Goal: Task Accomplishment & Management: Manage account settings

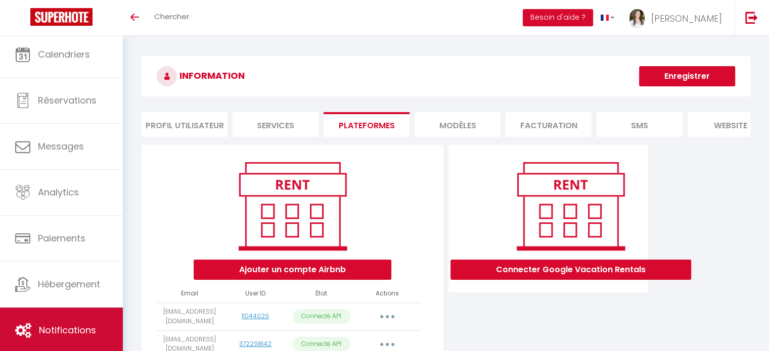
click at [68, 341] on link "Notifications" at bounding box center [61, 330] width 123 height 45
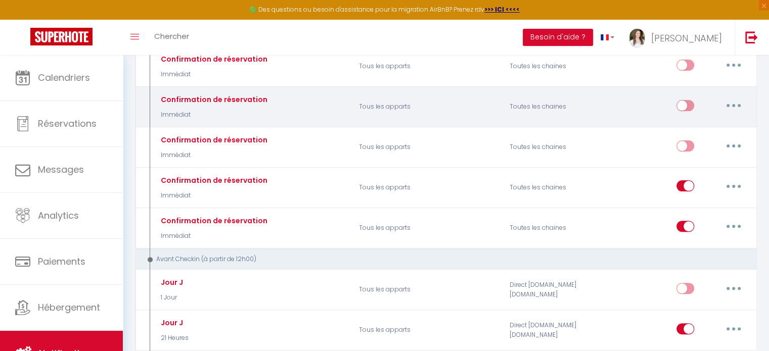
scroll to position [346, 0]
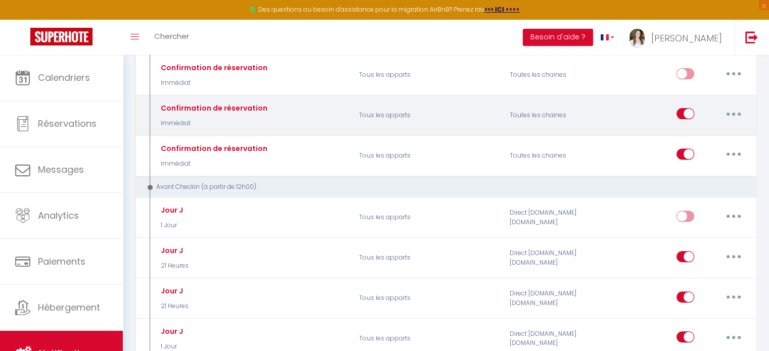
click at [683, 108] on input "checkbox" at bounding box center [685, 115] width 18 height 15
checkbox input "false"
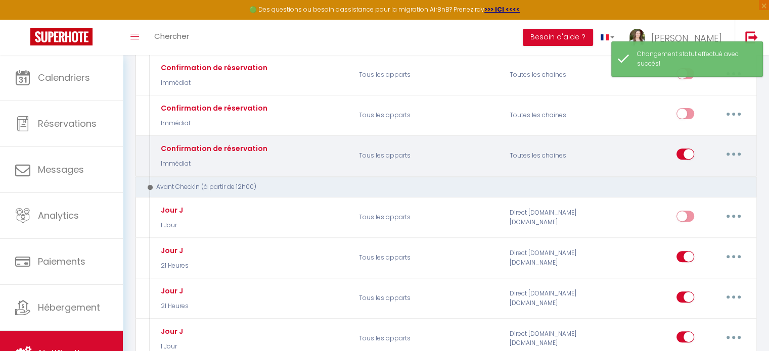
click at [691, 149] on input "checkbox" at bounding box center [685, 156] width 18 height 15
checkbox input "false"
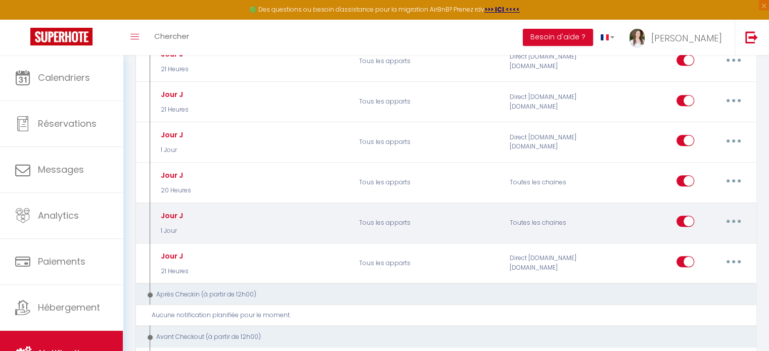
scroll to position [447, 0]
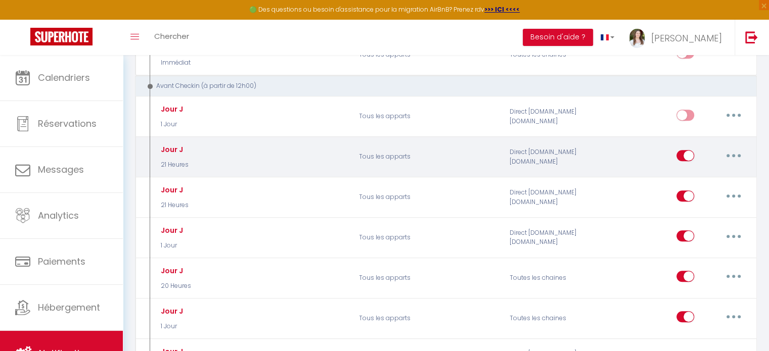
click at [686, 151] on input "checkbox" at bounding box center [685, 157] width 18 height 15
checkbox input "false"
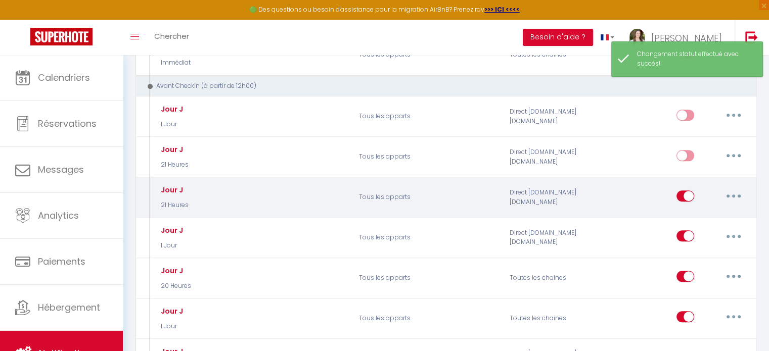
click at [682, 183] on div "Editer Dupliquer Tester Supprimer" at bounding box center [711, 197] width 71 height 29
click at [684, 191] on input "checkbox" at bounding box center [685, 198] width 18 height 15
checkbox input "false"
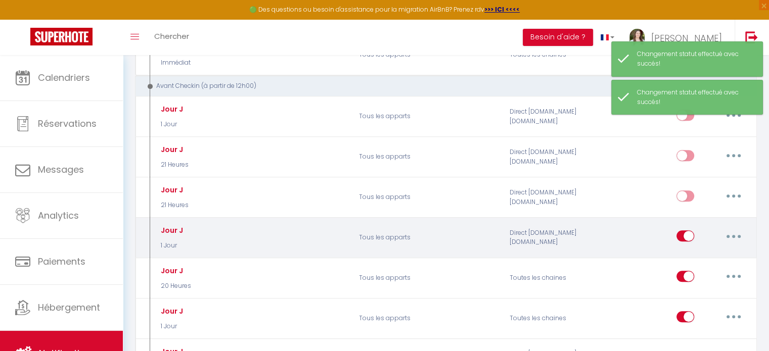
click at [683, 231] on input "checkbox" at bounding box center [685, 238] width 18 height 15
checkbox input "false"
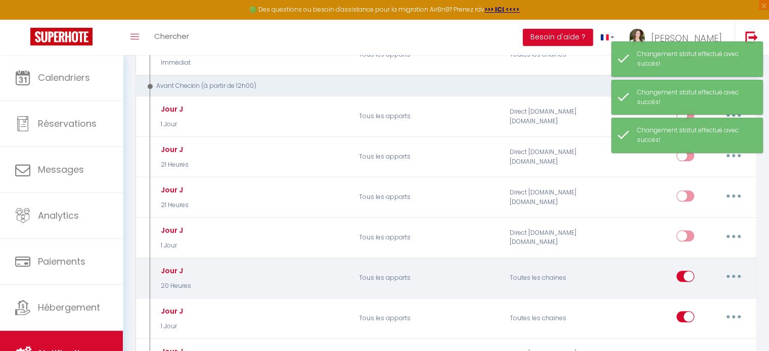
click at [682, 271] on input "checkbox" at bounding box center [685, 278] width 18 height 15
checkbox input "false"
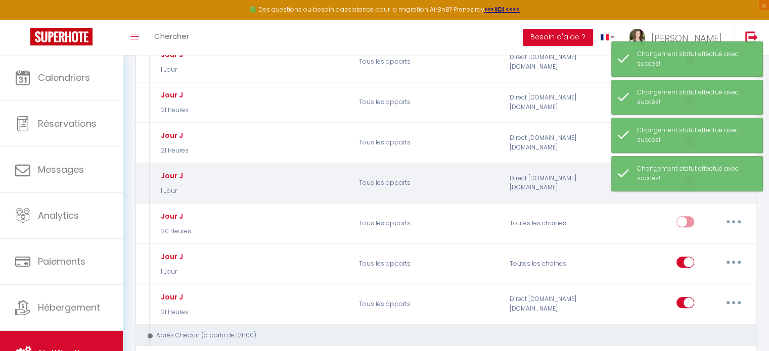
scroll to position [548, 0]
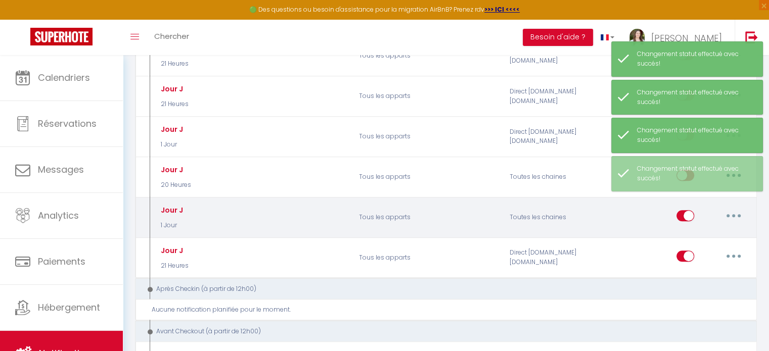
click at [684, 210] on input "checkbox" at bounding box center [685, 217] width 18 height 15
checkbox input "false"
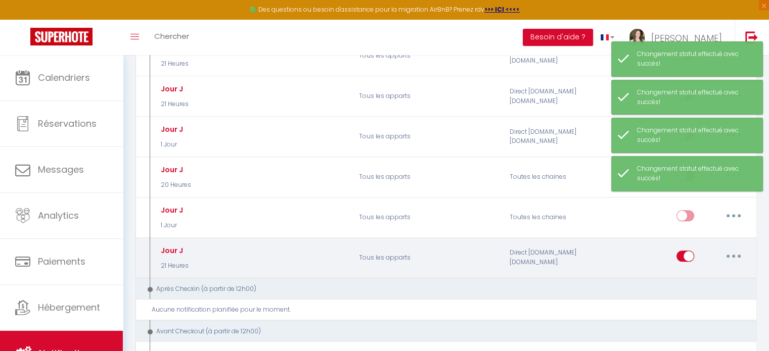
click at [690, 251] on input "checkbox" at bounding box center [685, 258] width 18 height 15
checkbox input "false"
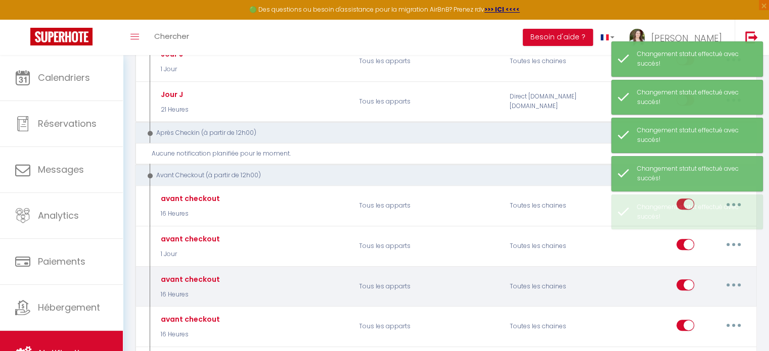
scroll to position [649, 0]
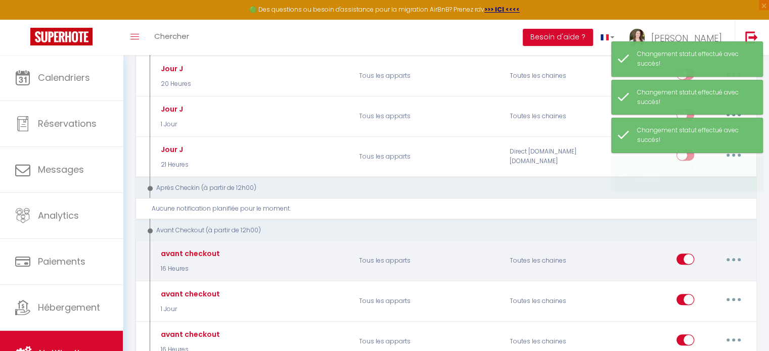
click at [680, 246] on div "Editer Dupliquer Tester Supprimer" at bounding box center [711, 260] width 71 height 29
click at [680, 254] on input "checkbox" at bounding box center [685, 261] width 18 height 15
checkbox input "false"
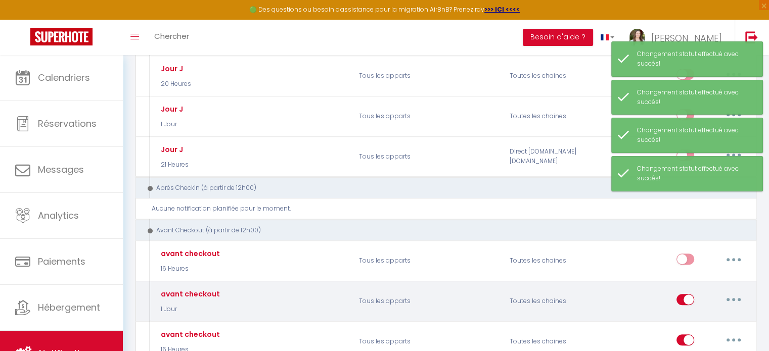
click at [684, 294] on input "checkbox" at bounding box center [685, 301] width 18 height 15
checkbox input "false"
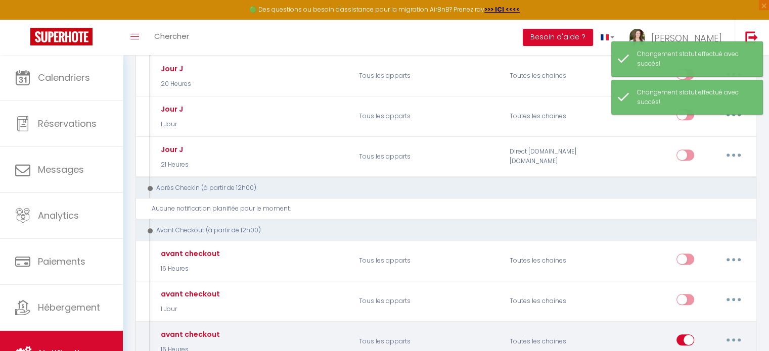
click at [684, 335] on input "checkbox" at bounding box center [685, 342] width 18 height 15
checkbox input "false"
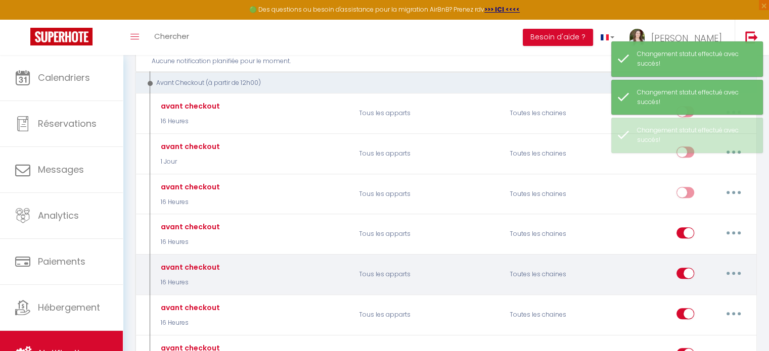
scroll to position [801, 0]
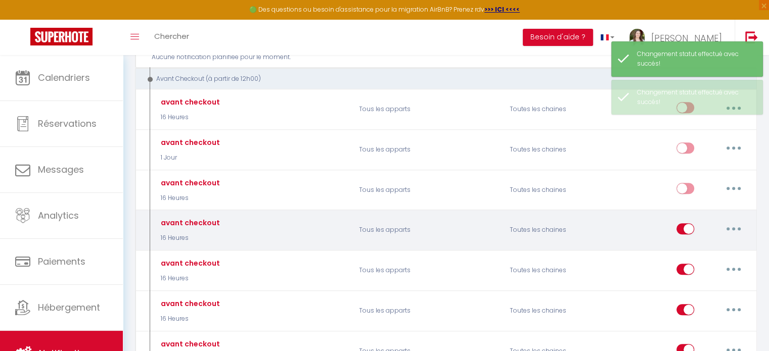
click at [683, 216] on div "Editer Dupliquer Tester Supprimer" at bounding box center [711, 230] width 71 height 29
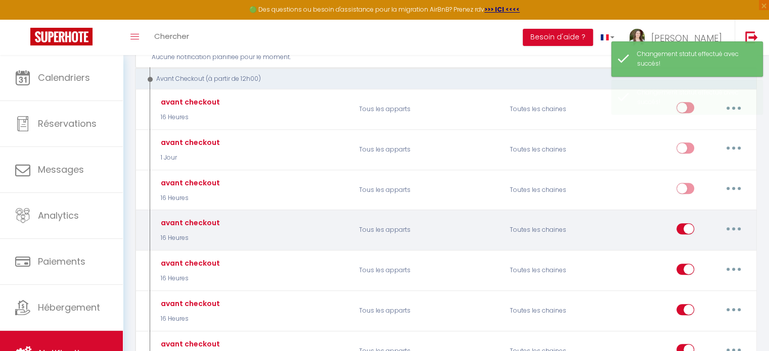
click at [681, 223] on input "checkbox" at bounding box center [685, 230] width 18 height 15
checkbox input "false"
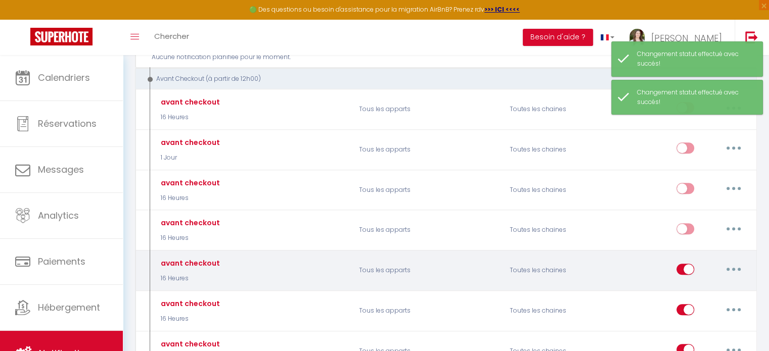
click at [689, 264] on input "checkbox" at bounding box center [685, 271] width 18 height 15
checkbox input "false"
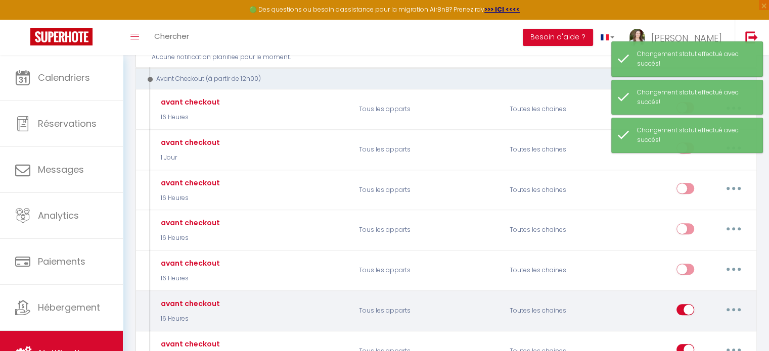
click at [681, 304] on input "checkbox" at bounding box center [685, 311] width 18 height 15
checkbox input "false"
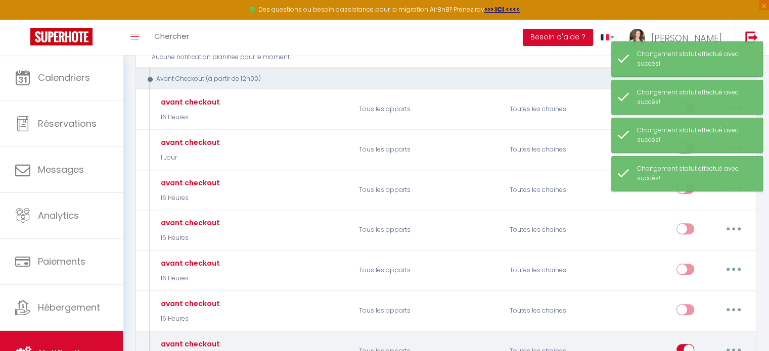
click at [678, 344] on input "checkbox" at bounding box center [685, 351] width 18 height 15
checkbox input "false"
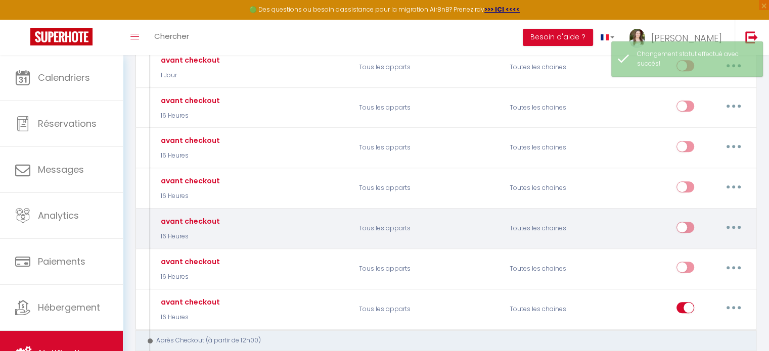
scroll to position [1003, 0]
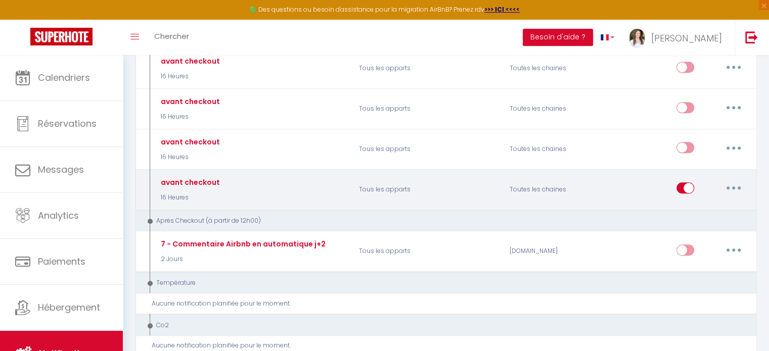
click at [681, 182] on input "checkbox" at bounding box center [685, 189] width 18 height 15
checkbox input "false"
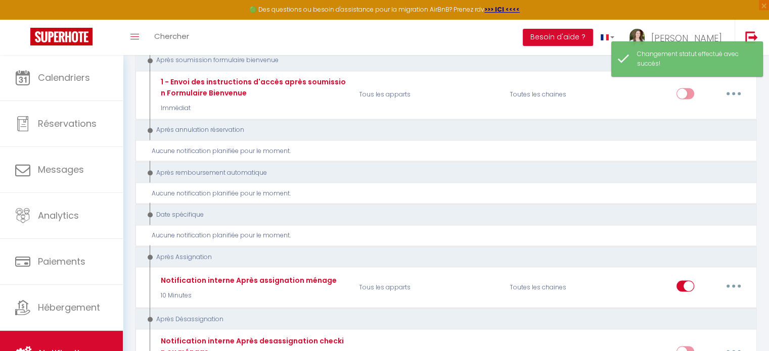
scroll to position [1862, 0]
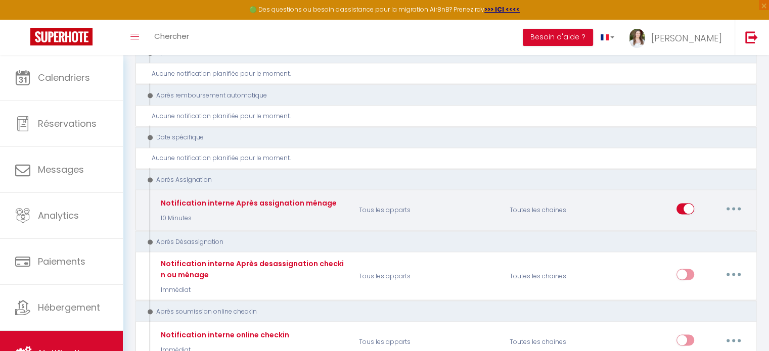
click at [682, 203] on input "checkbox" at bounding box center [685, 210] width 18 height 15
checkbox input "false"
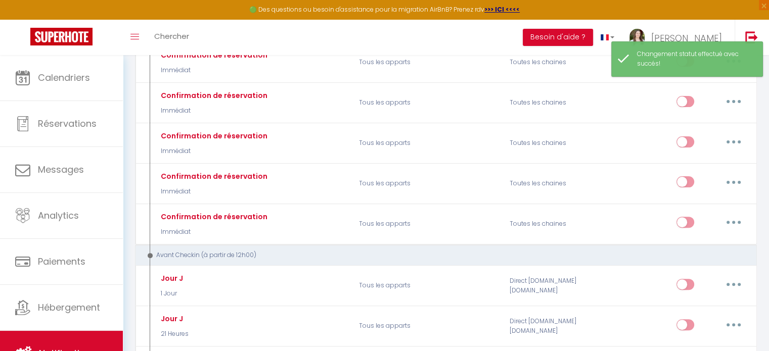
scroll to position [0, 0]
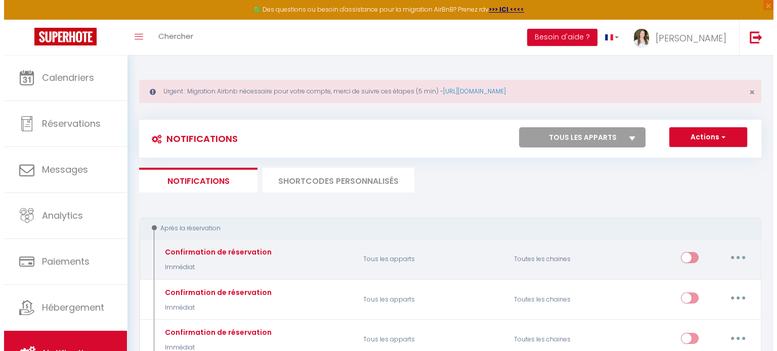
scroll to position [51, 0]
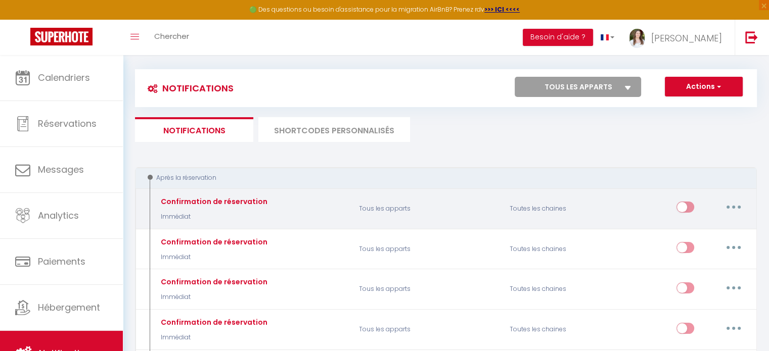
click at [690, 208] on input "checkbox" at bounding box center [685, 209] width 18 height 15
checkbox input "true"
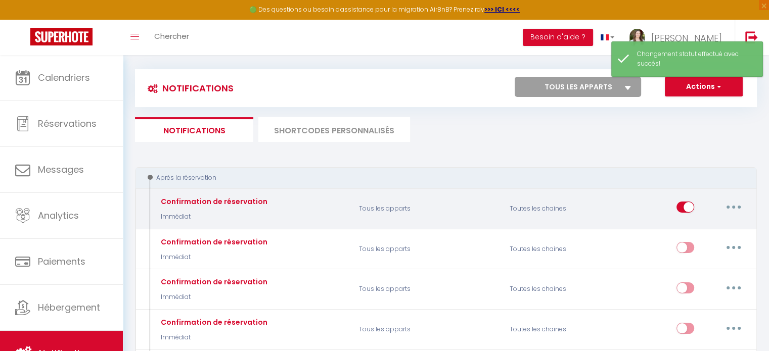
click at [732, 206] on icon "button" at bounding box center [733, 207] width 3 height 3
click at [710, 232] on link "Editer" at bounding box center [707, 230] width 75 height 17
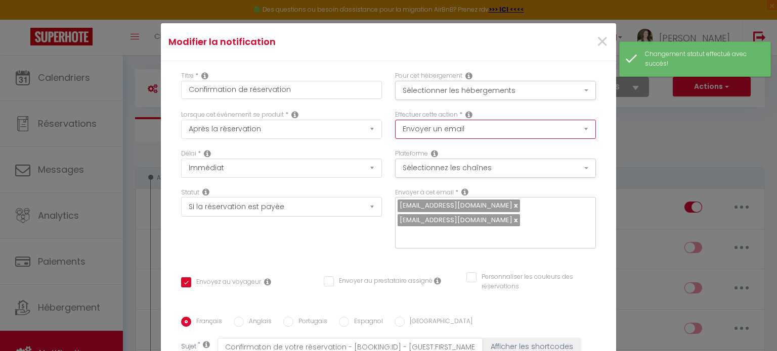
click at [435, 133] on select "Envoyer un email Envoyer un SMS Envoyer une notification push" at bounding box center [495, 129] width 201 height 19
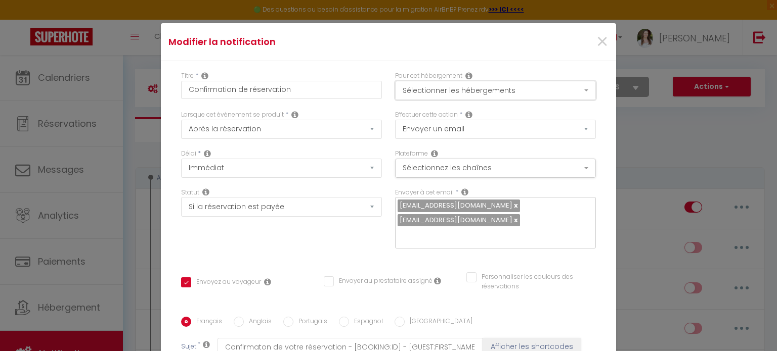
click at [432, 88] on button "Sélectionner les hébergements" at bounding box center [495, 90] width 201 height 19
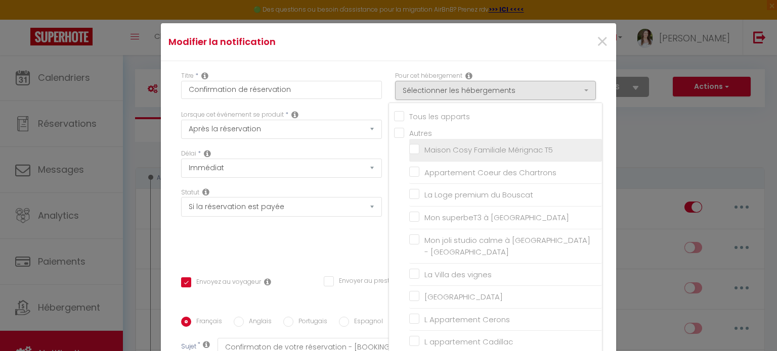
click at [424, 149] on input "Maison Cosy Familiale Mérignac T5" at bounding box center [505, 150] width 193 height 10
checkbox input "true"
checkbox input "false"
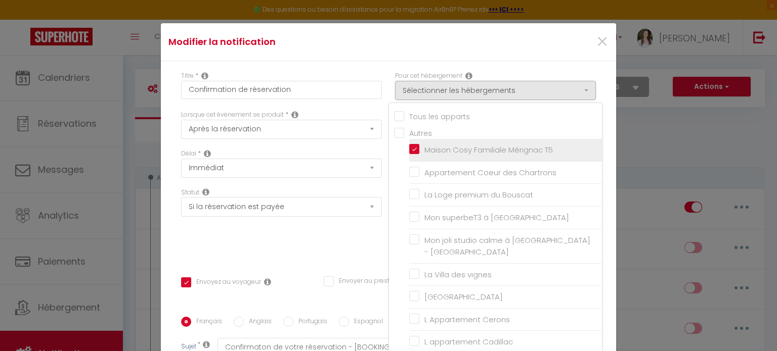
checkbox input "false"
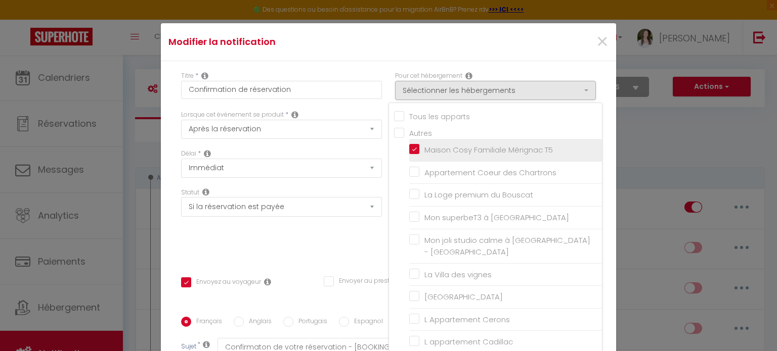
checkbox input "false"
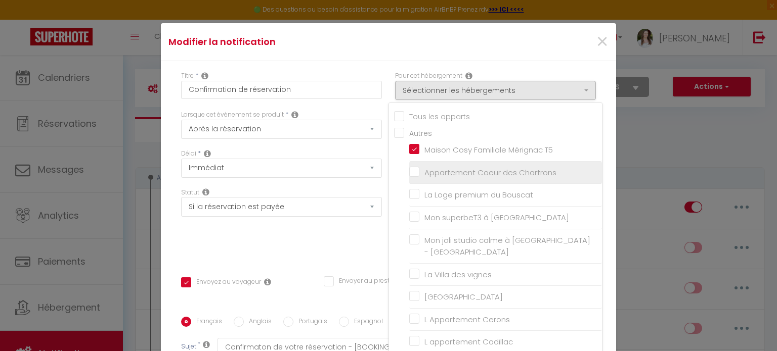
click at [429, 170] on input "Appartement Coeur des Chartrons" at bounding box center [505, 173] width 193 height 10
checkbox input "true"
checkbox input "false"
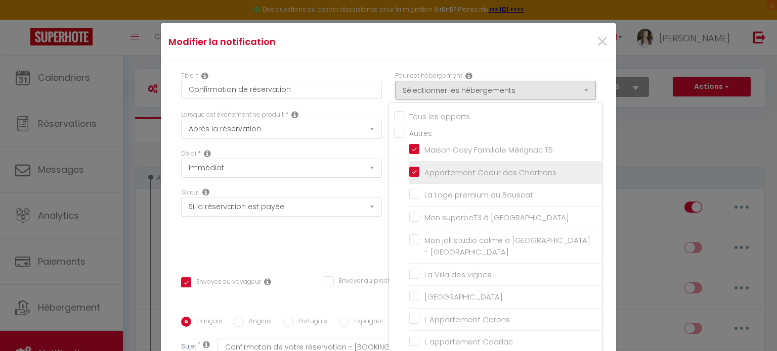
checkbox input "false"
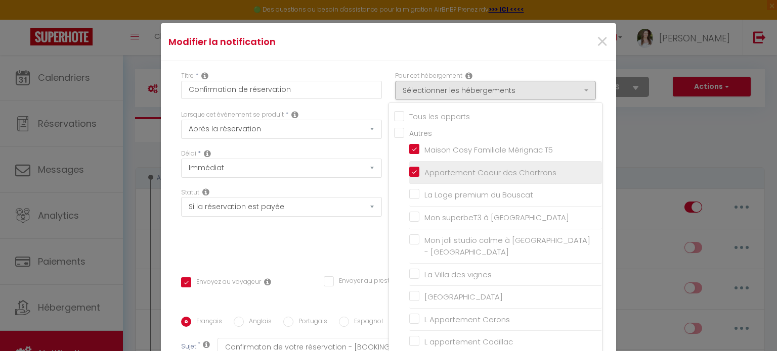
checkbox input "false"
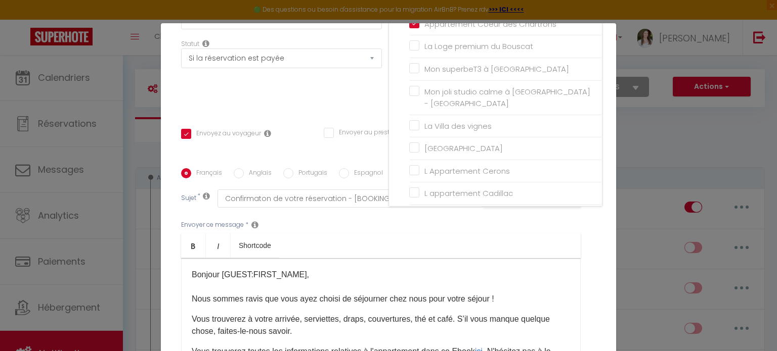
scroll to position [202, 0]
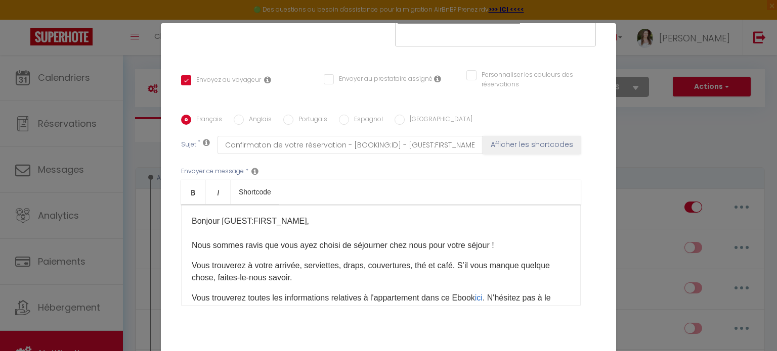
click at [463, 264] on p "Vous trouverez à votre arrivée, serviettes, draps, couvertures, thé et café. S’…" at bounding box center [381, 272] width 378 height 24
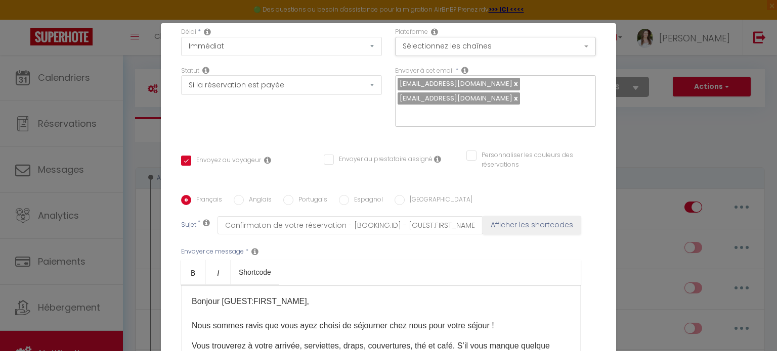
scroll to position [0, 0]
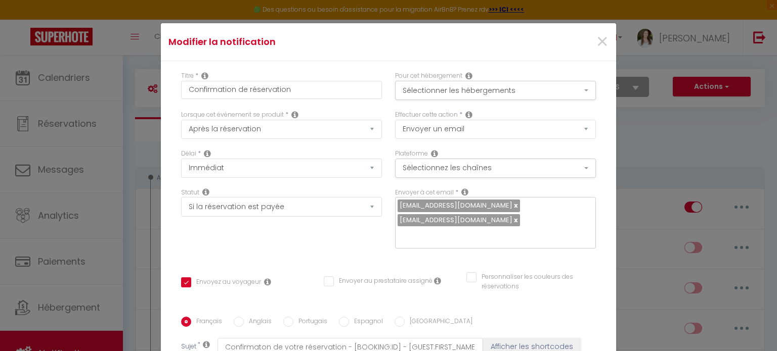
click at [597, 46] on div "×" at bounding box center [539, 42] width 151 height 22
click at [596, 44] on span "×" at bounding box center [602, 42] width 13 height 30
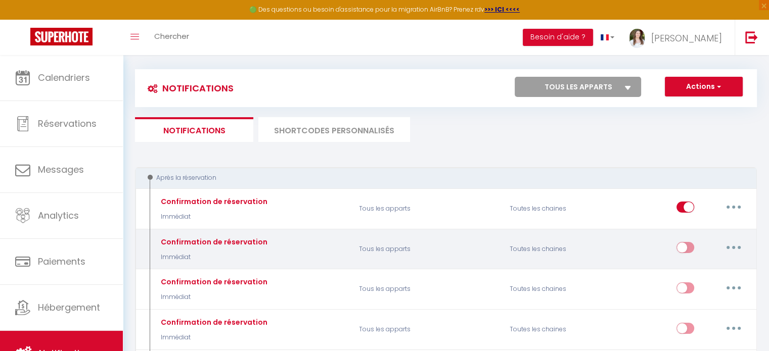
click at [468, 245] on p "Tous les apparts" at bounding box center [427, 249] width 151 height 29
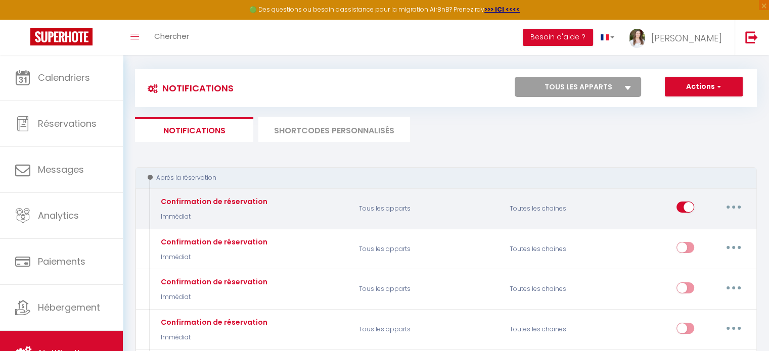
click at [684, 207] on input "checkbox" at bounding box center [685, 209] width 18 height 15
checkbox input "false"
checkbox input "true"
checkbox input "false"
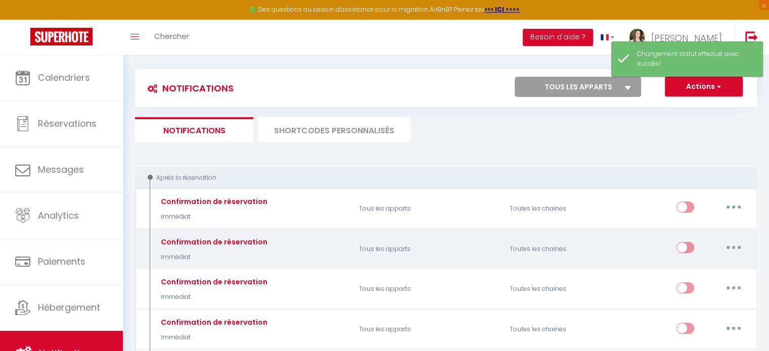
click at [733, 246] on icon "button" at bounding box center [733, 247] width 3 height 3
click at [704, 267] on link "Editer" at bounding box center [707, 270] width 75 height 17
checkbox input "true"
checkbox input "false"
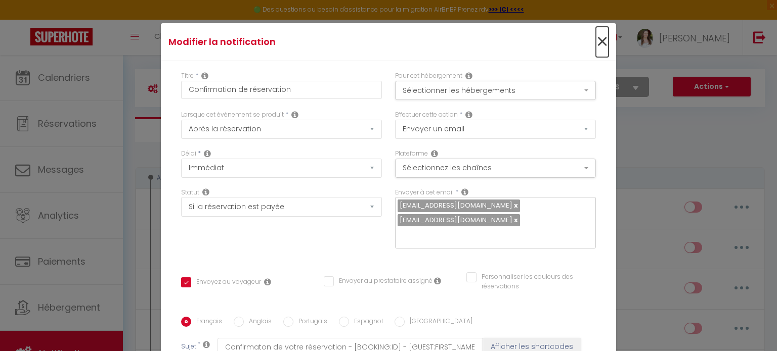
click at [596, 43] on span "×" at bounding box center [602, 42] width 13 height 30
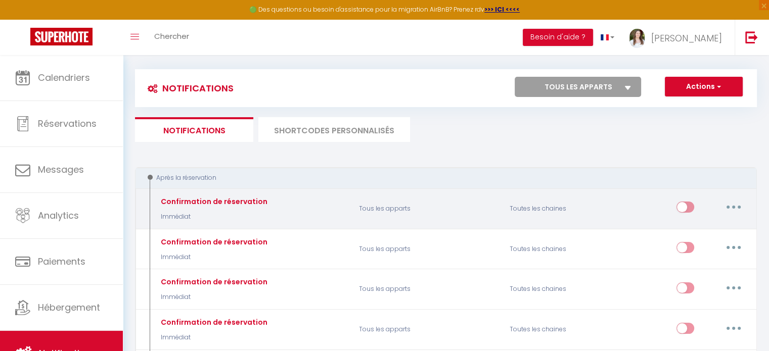
click at [738, 204] on button "button" at bounding box center [733, 207] width 28 height 16
click at [690, 284] on link "Supprimer" at bounding box center [707, 285] width 75 height 17
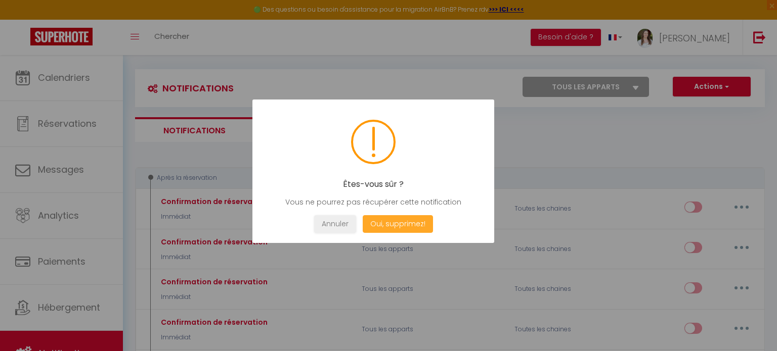
click at [406, 225] on button "Oui, supprimez!" at bounding box center [397, 224] width 70 height 18
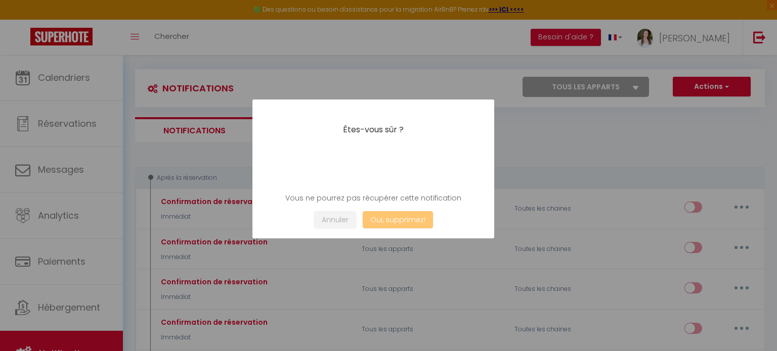
checkbox input "false"
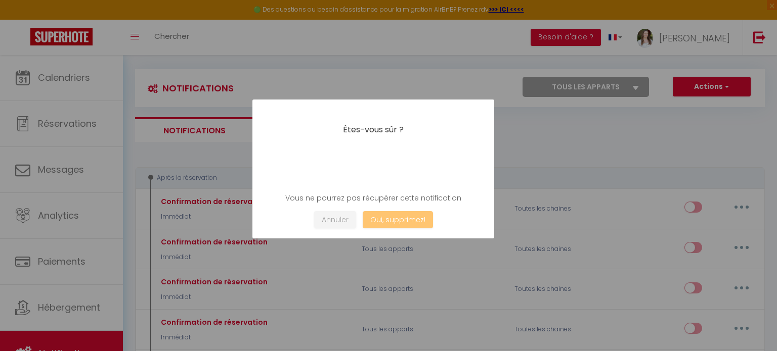
checkbox input "false"
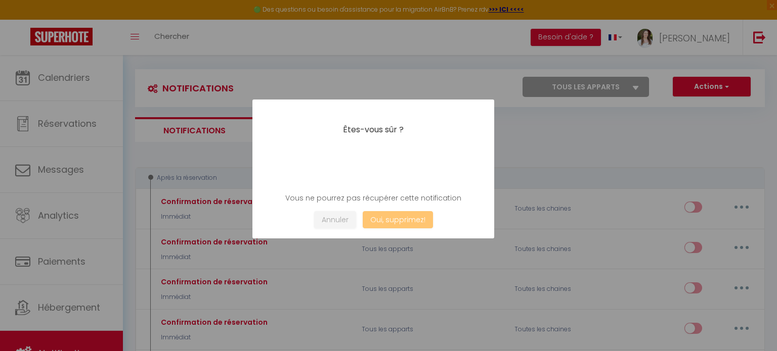
checkbox input "false"
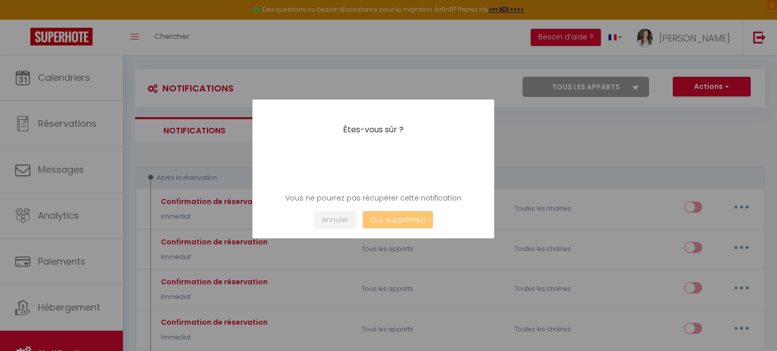
checkbox input "false"
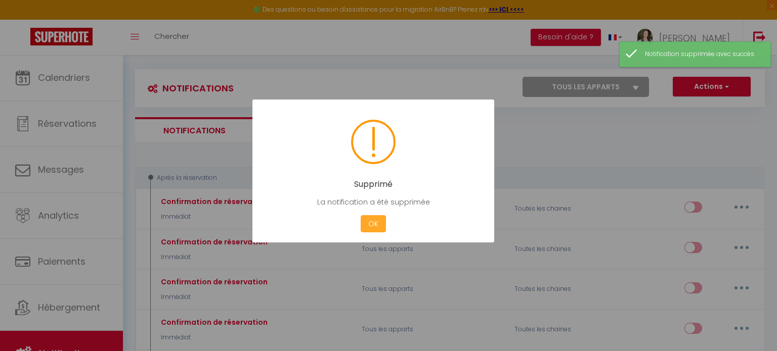
click at [376, 223] on button "OK" at bounding box center [372, 224] width 25 height 18
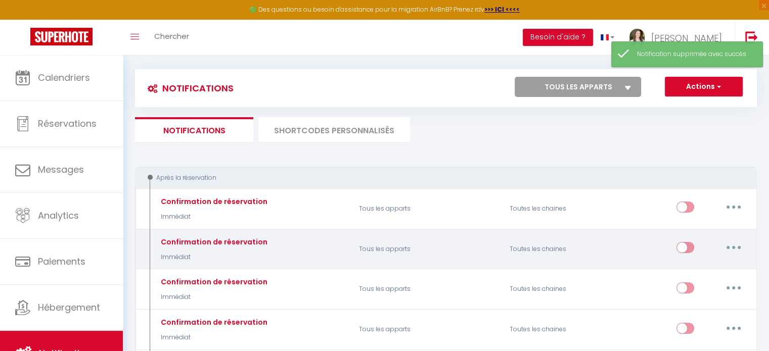
click at [582, 240] on div "Toutes les chaines" at bounding box center [553, 249] width 101 height 29
click at [528, 246] on div "Toutes les chaines" at bounding box center [553, 249] width 101 height 29
click at [736, 243] on button "button" at bounding box center [733, 248] width 28 height 16
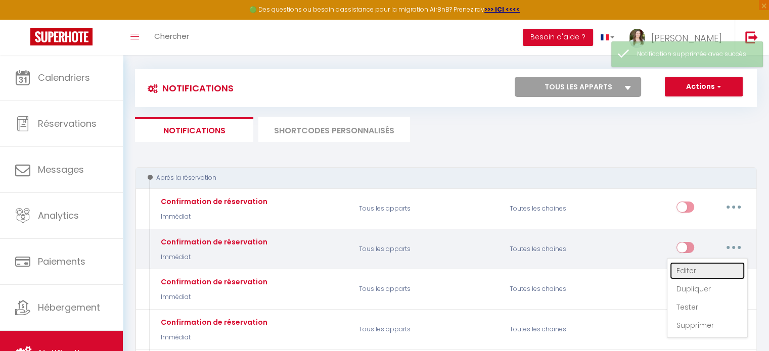
click at [704, 268] on link "Editer" at bounding box center [707, 270] width 75 height 17
type input "Confirmation de réservation"
select select "Immédiat"
select select "if_booking_is_paid"
checkbox input "true"
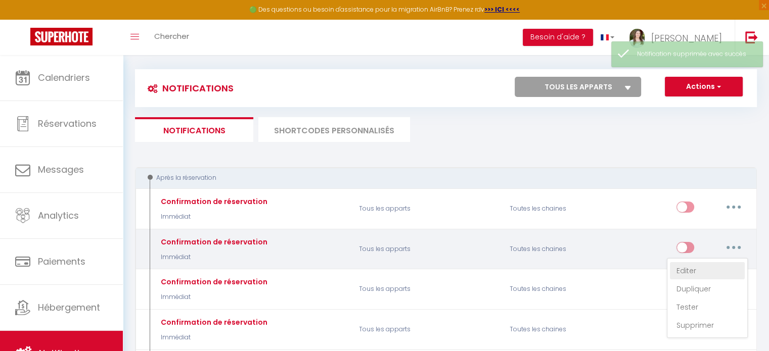
checkbox input "false"
radio input "true"
type input "Confirmaton de votre réservation - [BOOKING:ID] - [GUEST:FIRST_NAME] [GUEST:LAS…"
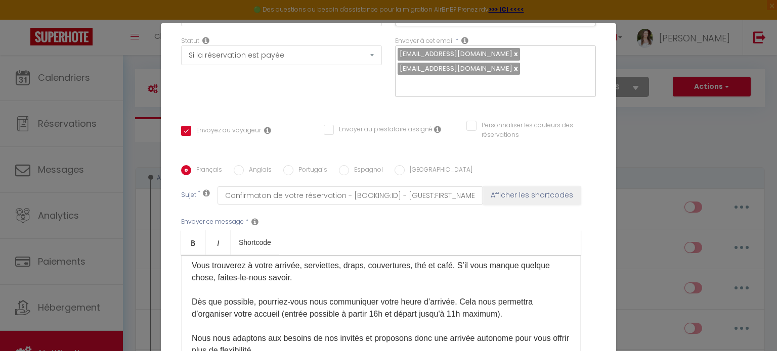
scroll to position [202, 0]
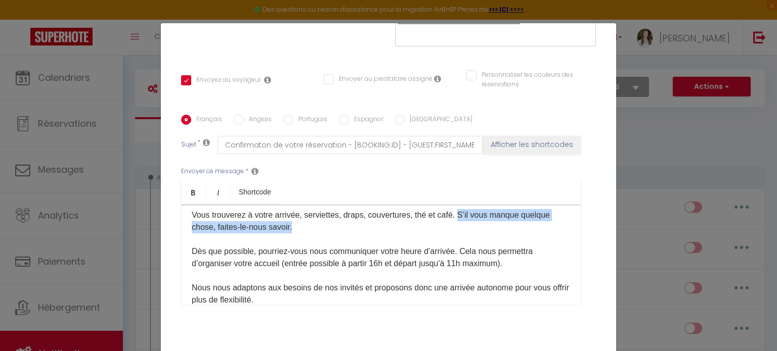
drag, startPoint x: 463, startPoint y: 216, endPoint x: 469, endPoint y: 223, distance: 9.3
click at [469, 223] on p "Vous trouverez à votre arrivée, serviettes, draps, couvertures, thé et café. S’…" at bounding box center [381, 288] width 378 height 158
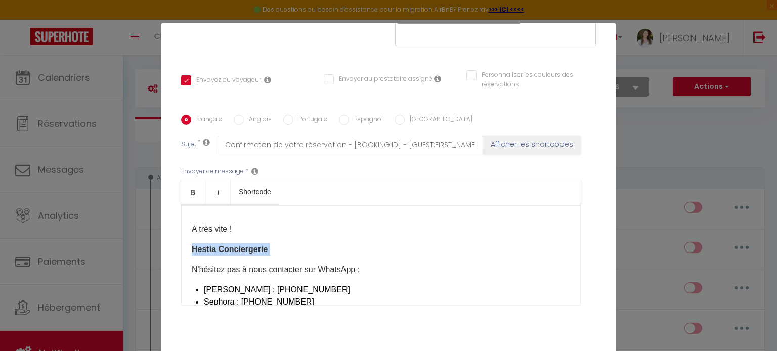
drag, startPoint x: 303, startPoint y: 246, endPoint x: 135, endPoint y: 236, distance: 168.1
click at [135, 236] on div "Modifier la notification × Titre * Confirmation de réservation Pour cet héberge…" at bounding box center [388, 175] width 777 height 351
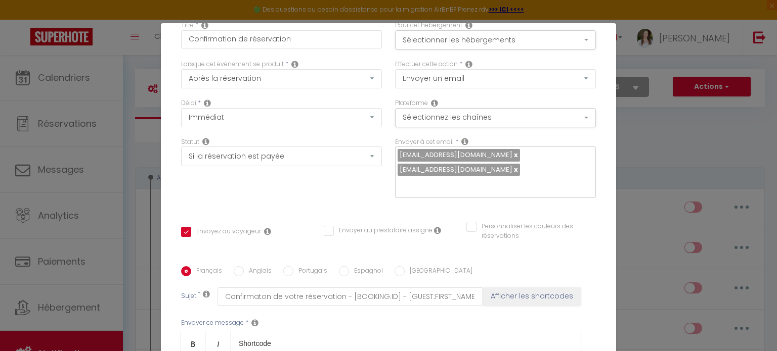
scroll to position [0, 0]
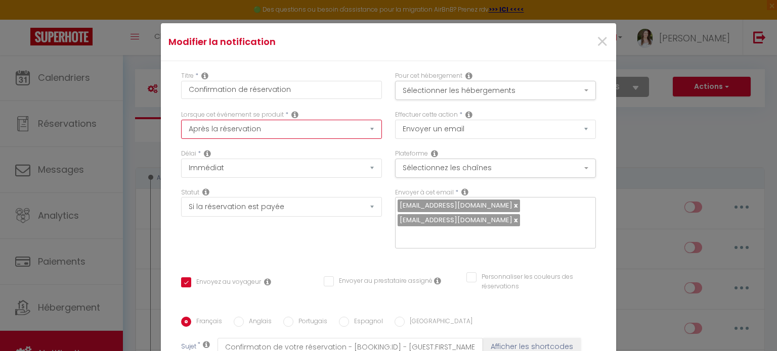
click at [274, 131] on select "Après la réservation Avant Checkin (à partir de 12h00) Après Checkin (à partir …" at bounding box center [281, 129] width 201 height 19
click at [448, 166] on button "Sélectionnez les chaînes" at bounding box center [495, 168] width 201 height 19
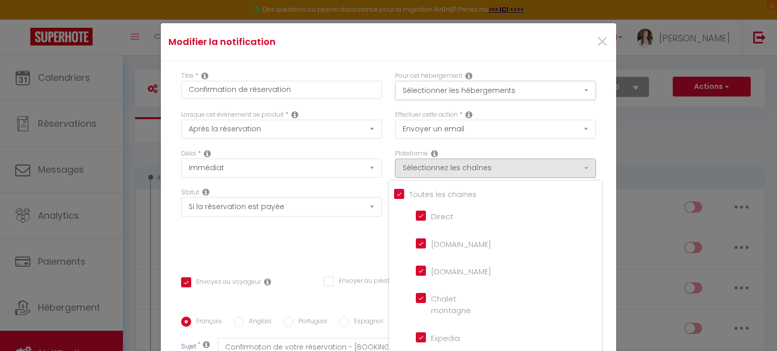
click at [394, 190] on input "Tous les apparts" at bounding box center [498, 194] width 208 height 10
checkbox input "false"
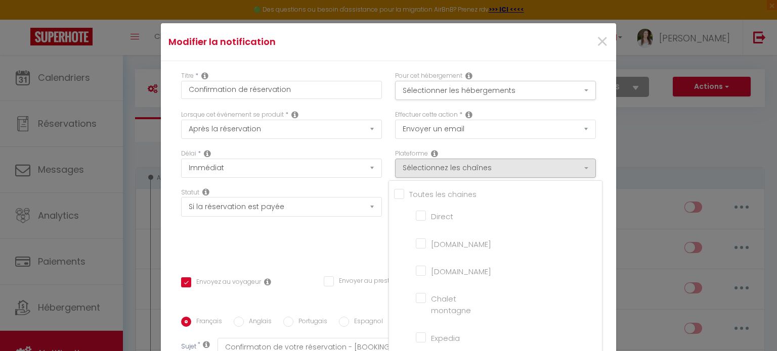
checkbox montagne "false"
checkbox input "false"
checkbox France "false"
checkbox input "false"
checkbox iCal "false"
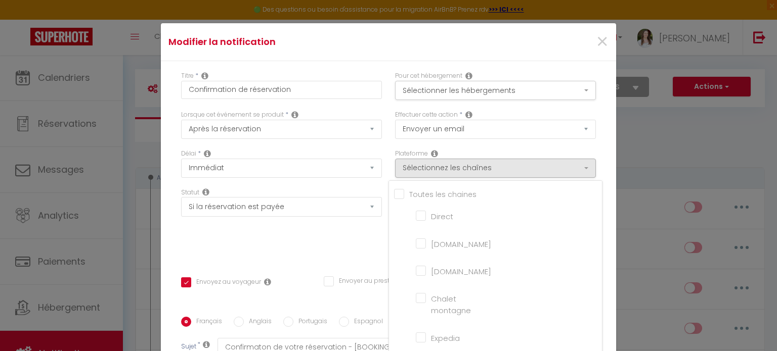
checkbox input "false"
checkbox tourisme "false"
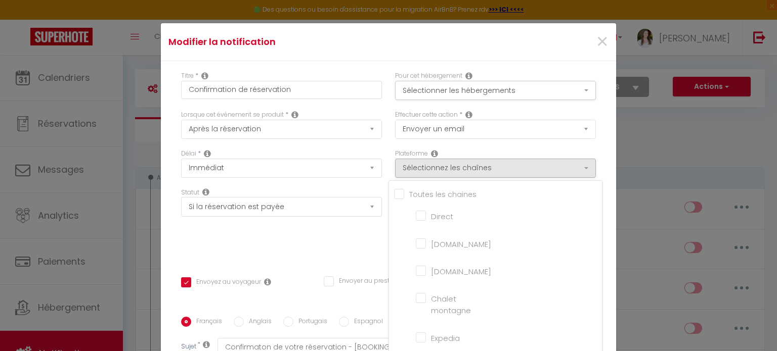
checkbox input "false"
checkbox input "true"
checkbox input "false"
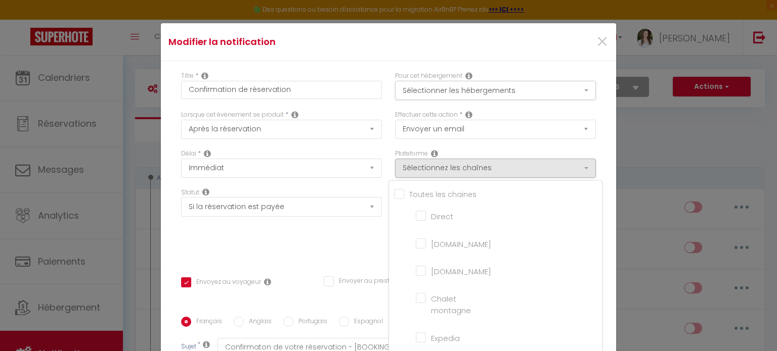
click at [394, 194] on input "Tous les apparts" at bounding box center [498, 194] width 208 height 10
checkbox input "true"
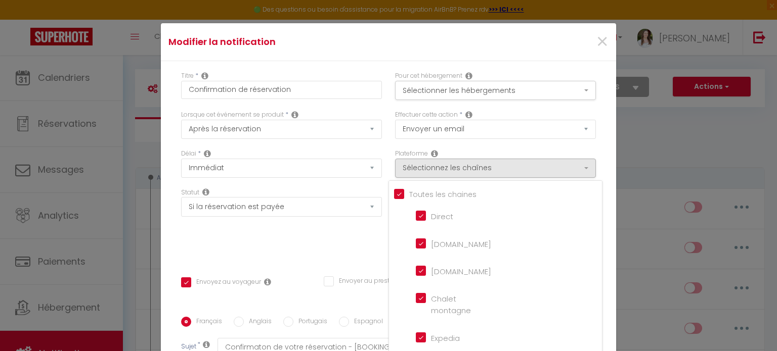
checkbox montagne "true"
checkbox input "true"
checkbox France "true"
checkbox input "true"
checkbox iCal "true"
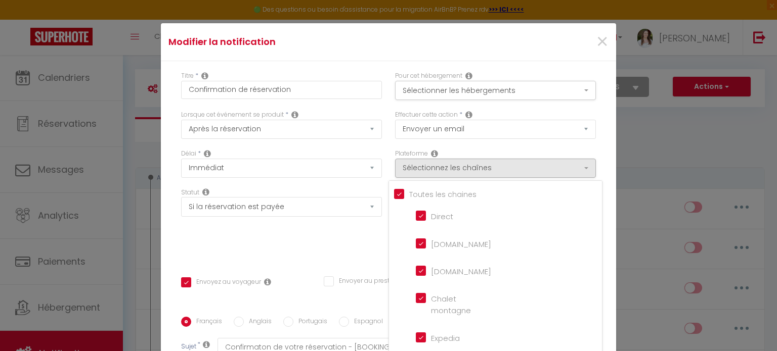
checkbox input "true"
checkbox tourisme "true"
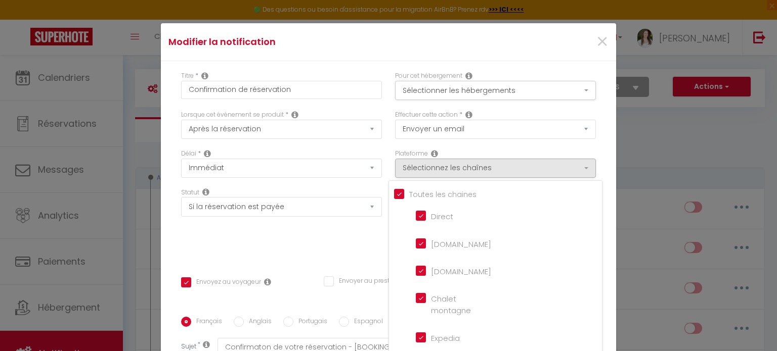
checkbox input "true"
checkbox input "false"
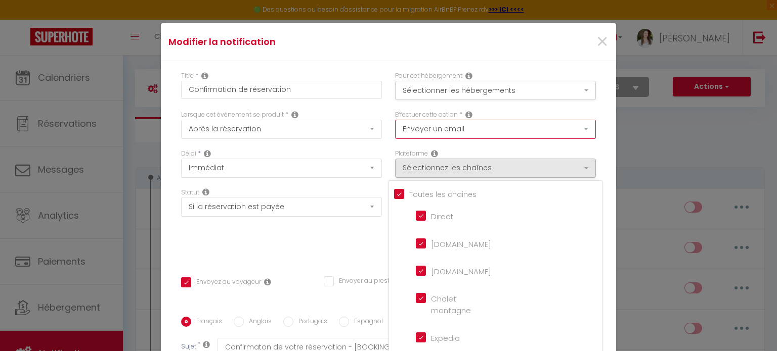
click at [437, 130] on select "Envoyer un email Envoyer un SMS Envoyer une notification push" at bounding box center [495, 129] width 201 height 19
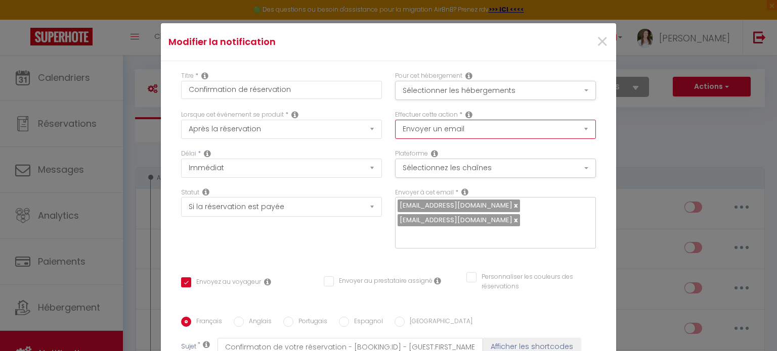
select select "notification"
click at [395, 120] on select "Envoyer un email Envoyer un SMS Envoyer une notification push" at bounding box center [495, 129] width 201 height 19
click at [439, 161] on button "Sélectionnez les chaînes" at bounding box center [495, 168] width 201 height 19
checkbox input "true"
checkbox input "false"
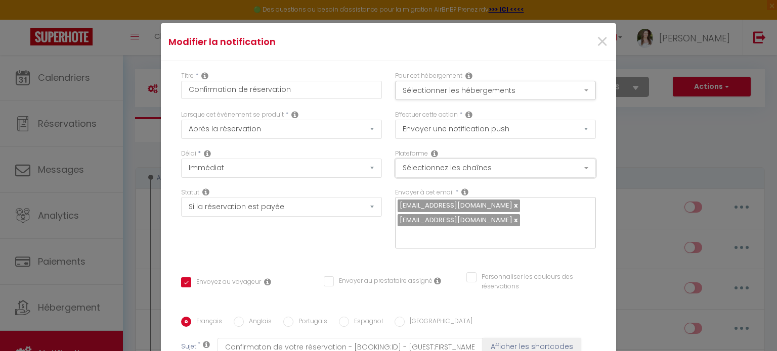
checkbox input "false"
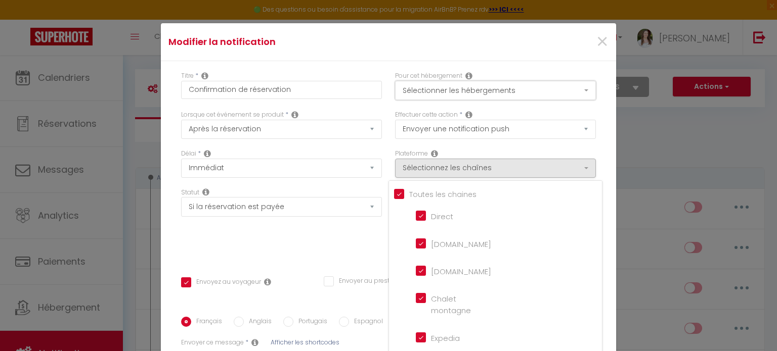
click at [421, 86] on button "Sélectionner les hébergements" at bounding box center [495, 90] width 201 height 19
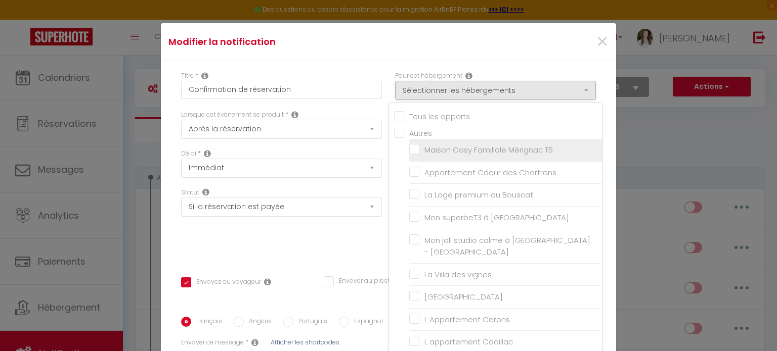
click at [439, 147] on input "Maison Cosy Familiale Mérignac T5" at bounding box center [505, 150] width 193 height 10
checkbox input "true"
checkbox input "false"
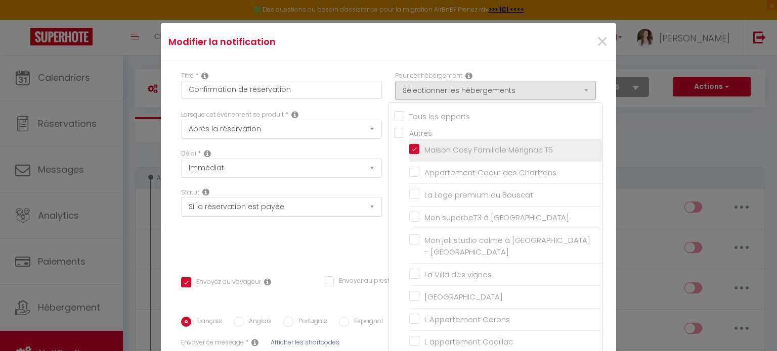
checkbox input "false"
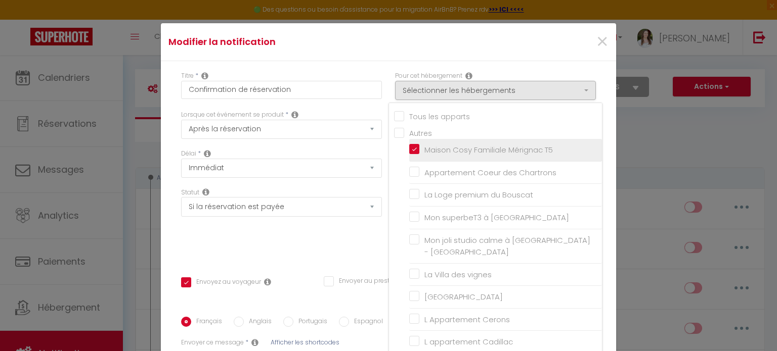
checkbox input "false"
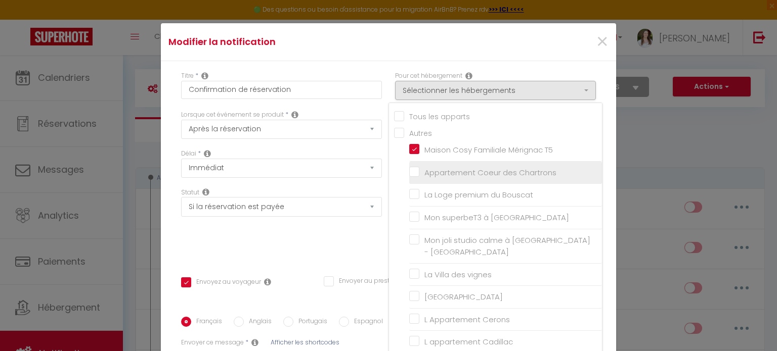
click at [437, 163] on li "Appartement Coeur des Chartrons" at bounding box center [505, 173] width 193 height 23
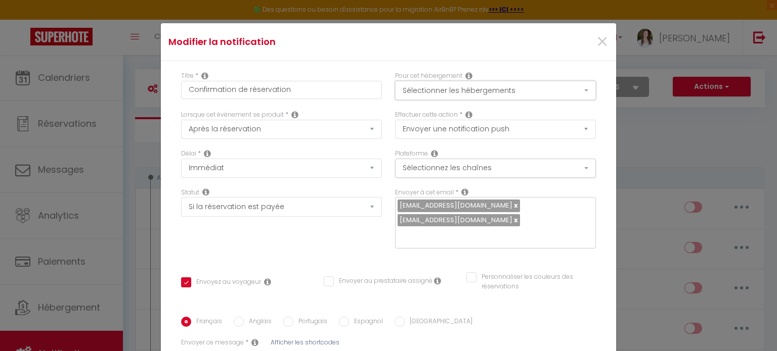
click at [482, 86] on button "Sélectionner les hébergements" at bounding box center [495, 90] width 201 height 19
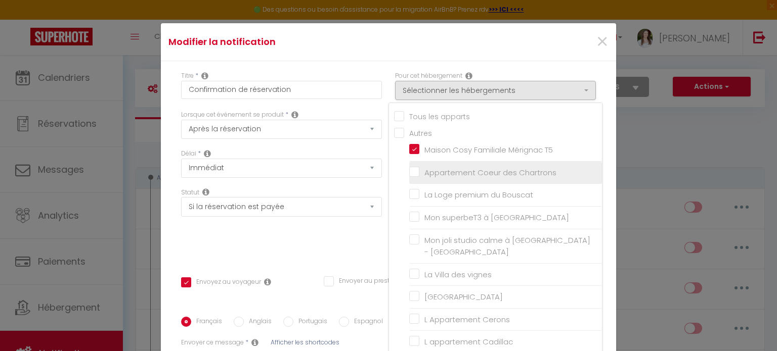
click at [451, 169] on input "Appartement Coeur des Chartrons" at bounding box center [505, 173] width 193 height 10
checkbox input "true"
checkbox input "false"
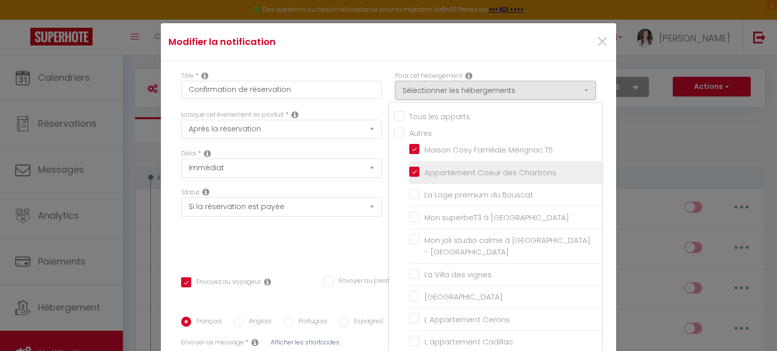
checkbox input "false"
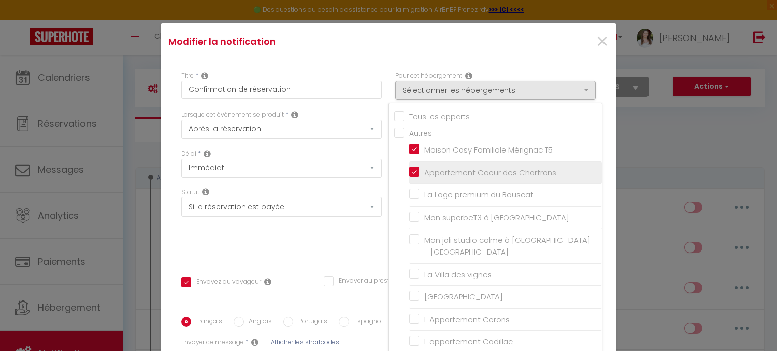
checkbox input "false"
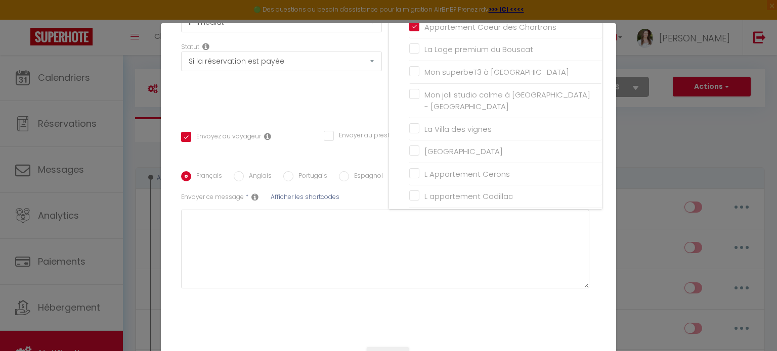
scroll to position [152, 0]
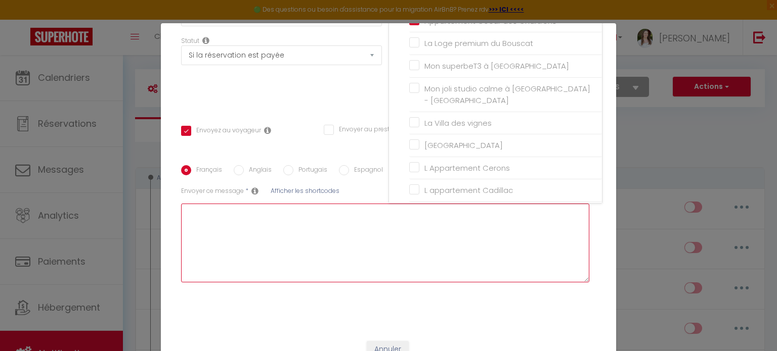
click at [364, 257] on textarea at bounding box center [385, 243] width 408 height 79
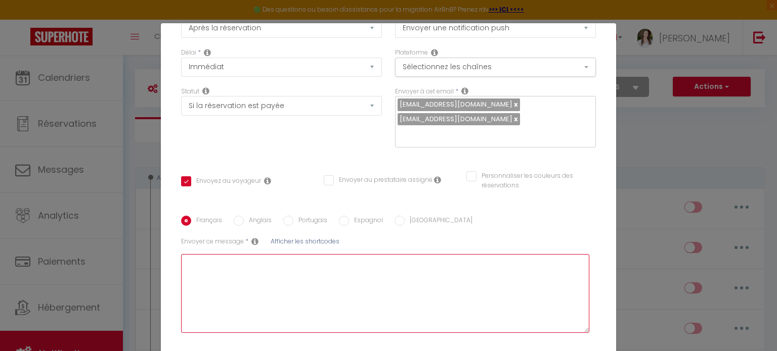
scroll to position [164, 0]
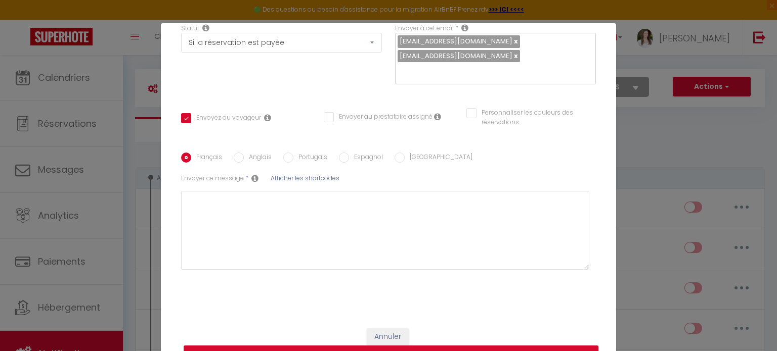
click at [242, 348] on button "Mettre à jour" at bounding box center [391, 355] width 415 height 19
checkbox input "true"
checkbox input "false"
checkbox input "true"
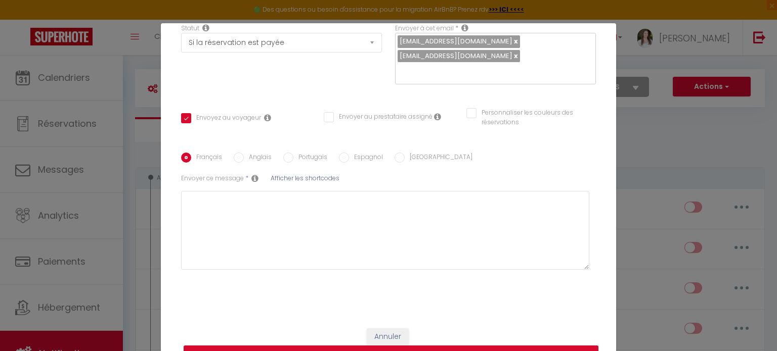
checkbox input "false"
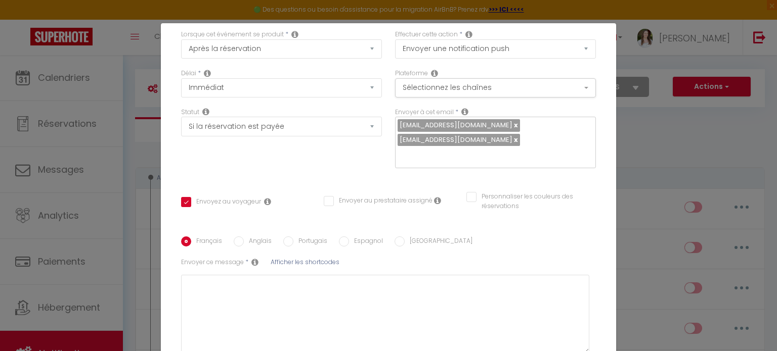
scroll to position [0, 0]
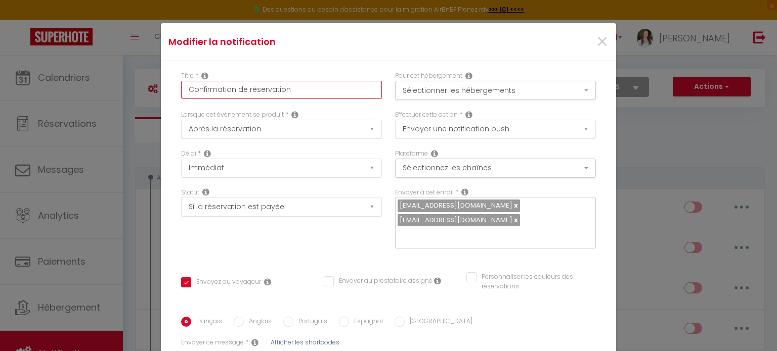
click at [297, 93] on input "Confirmation de réservation" at bounding box center [281, 90] width 201 height 18
click at [396, 88] on button "Sélectionner les hébergements" at bounding box center [495, 90] width 201 height 19
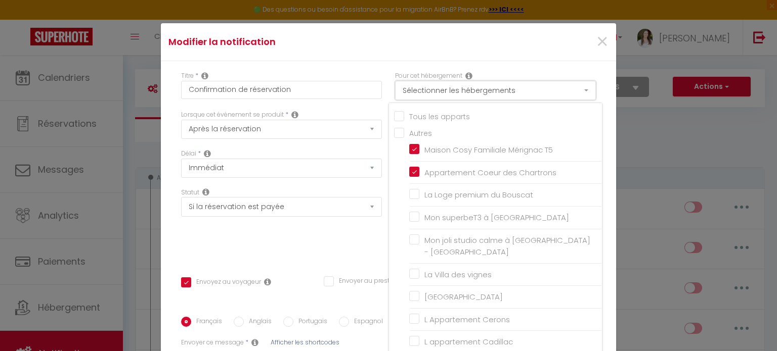
click at [396, 88] on button "Sélectionner les hébergements" at bounding box center [495, 90] width 201 height 19
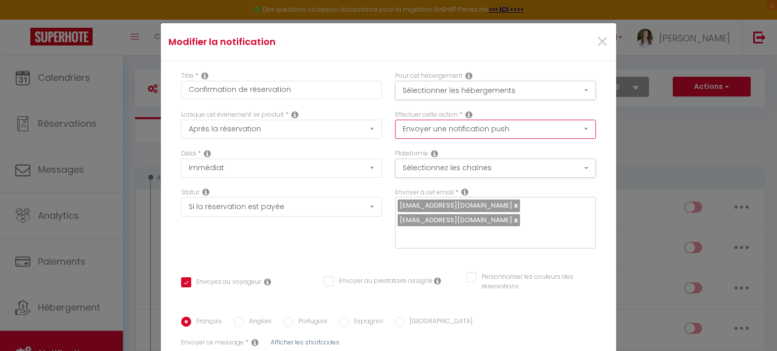
click at [419, 128] on select "Envoyer un email Envoyer un SMS Envoyer une notification push" at bounding box center [495, 129] width 201 height 19
click at [425, 174] on button "Sélectionnez les chaînes" at bounding box center [495, 168] width 201 height 19
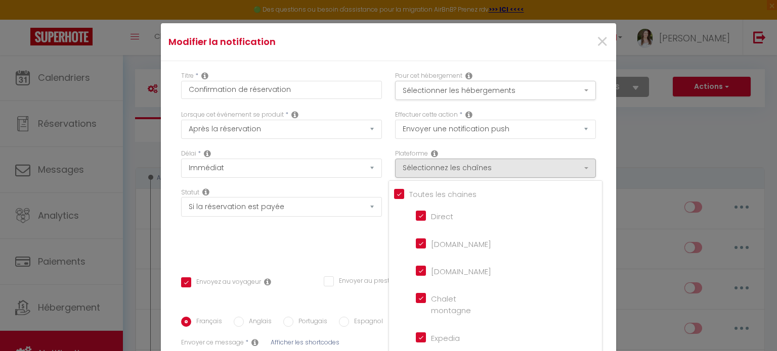
click at [419, 191] on input "Tous les apparts" at bounding box center [498, 194] width 208 height 10
checkbox input "false"
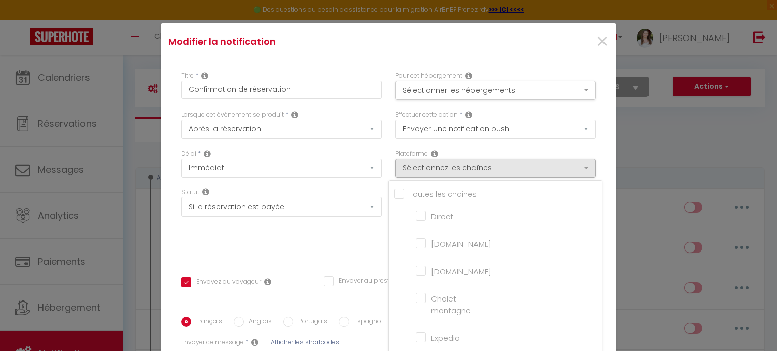
checkbox montagne "false"
checkbox input "false"
checkbox France "false"
checkbox input "false"
checkbox iCal "false"
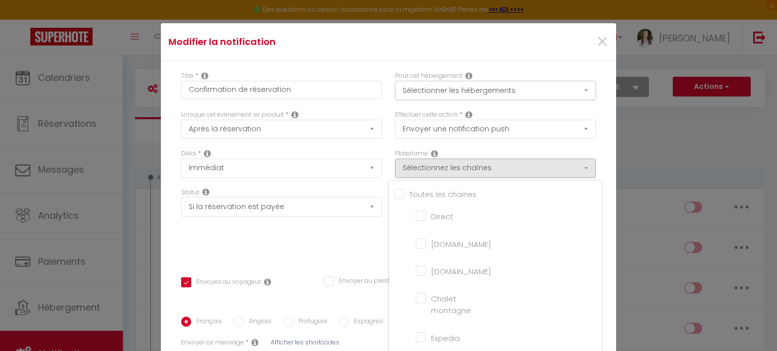
checkbox input "false"
checkbox tourisme "false"
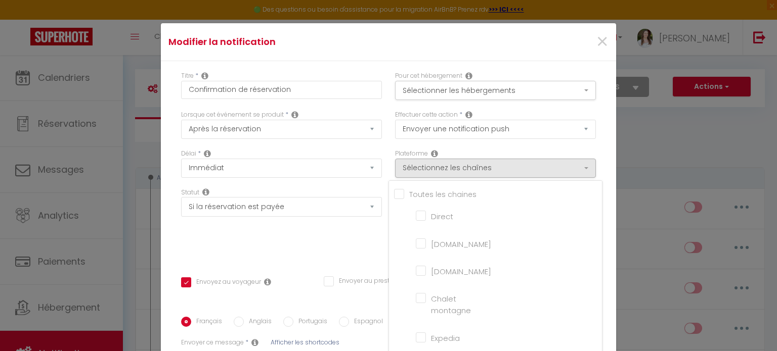
checkbox input "false"
checkbox input "true"
checkbox input "false"
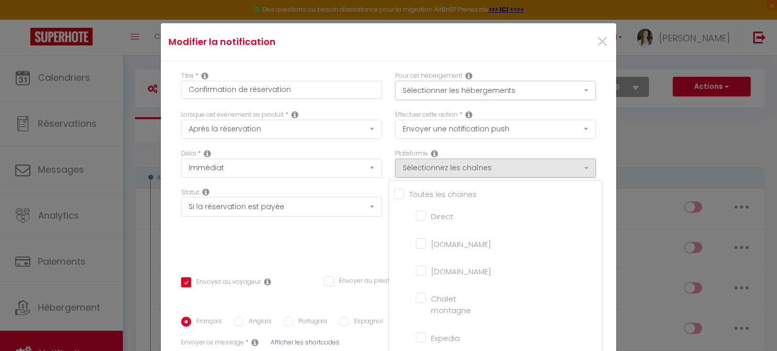
click at [431, 249] on label "[DOMAIN_NAME]" at bounding box center [458, 245] width 65 height 12
click at [431, 248] on input "[DOMAIN_NAME]" at bounding box center [445, 243] width 58 height 10
checkbox input "true"
checkbox input "false"
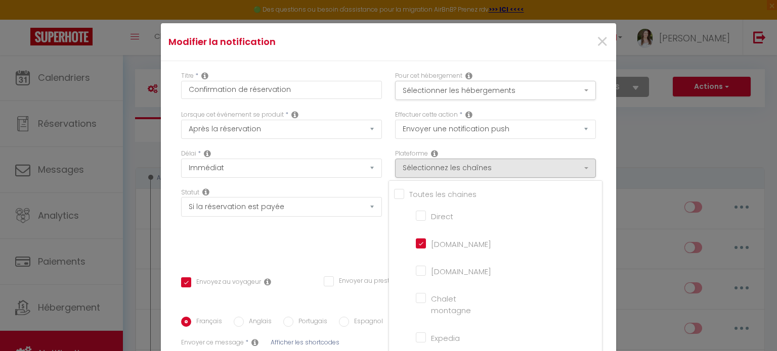
checkbox input "false"
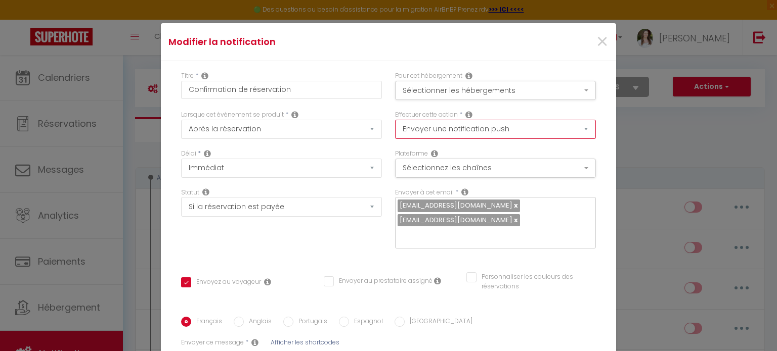
click at [437, 135] on select "Envoyer un email Envoyer un SMS Envoyer une notification push" at bounding box center [495, 129] width 201 height 19
click at [441, 173] on button "Sélectionnez les chaînes" at bounding box center [495, 168] width 201 height 19
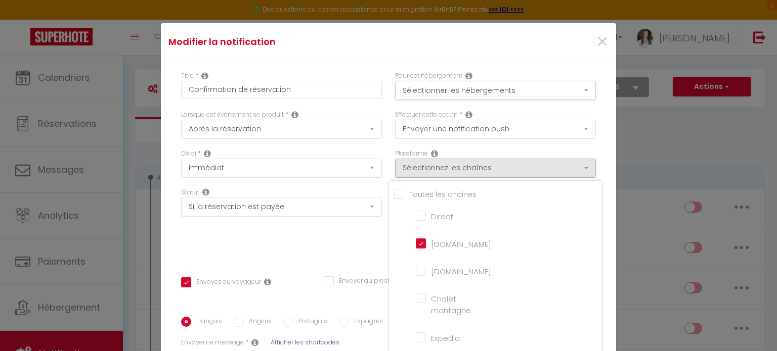
click at [416, 215] on input "Direct" at bounding box center [445, 215] width 58 height 10
checkbox input "true"
checkbox input "false"
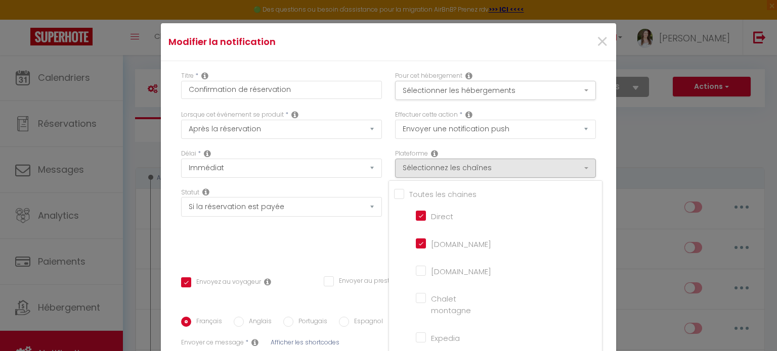
click at [416, 271] on input "[DOMAIN_NAME]" at bounding box center [445, 270] width 58 height 10
checkbox input "true"
checkbox input "false"
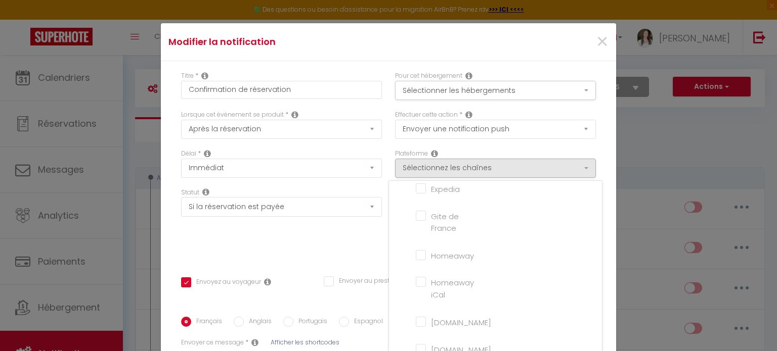
scroll to position [152, 0]
click at [295, 229] on div "Statut Aucun Si la réservation est payée Si réservation non payée Si la caution…" at bounding box center [281, 223] width 214 height 71
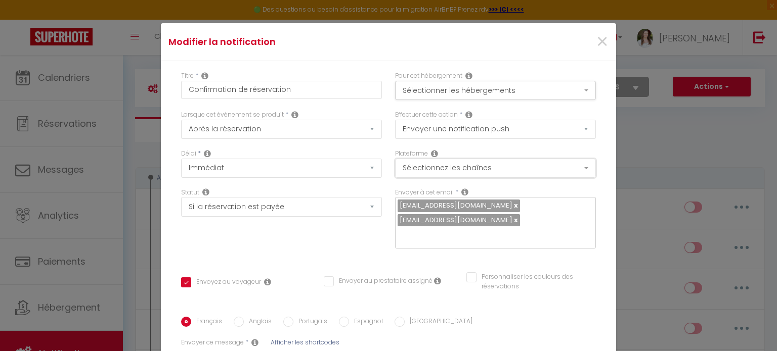
click at [515, 169] on button "Sélectionnez les chaînes" at bounding box center [495, 168] width 201 height 19
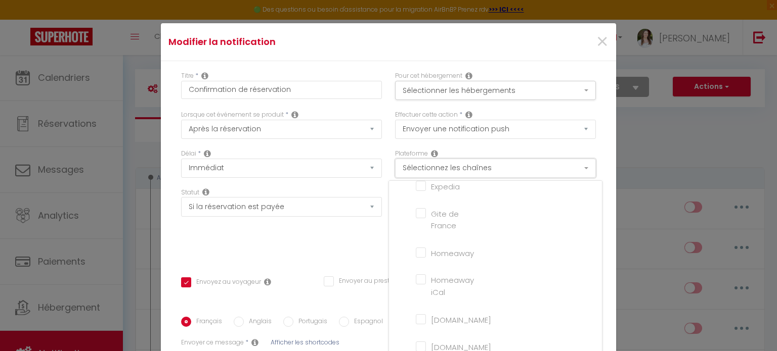
click at [515, 169] on button "Sélectionnez les chaînes" at bounding box center [495, 168] width 201 height 19
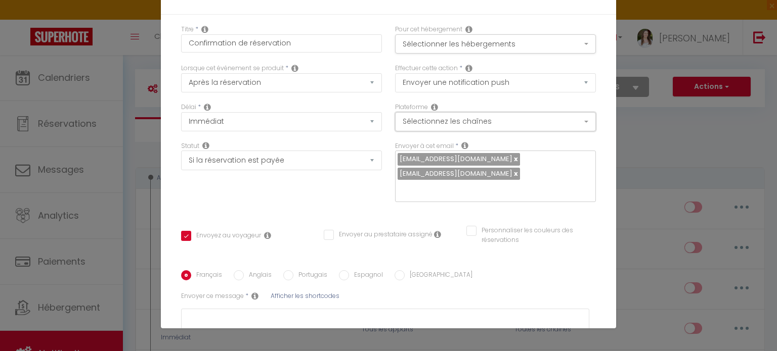
scroll to position [0, 0]
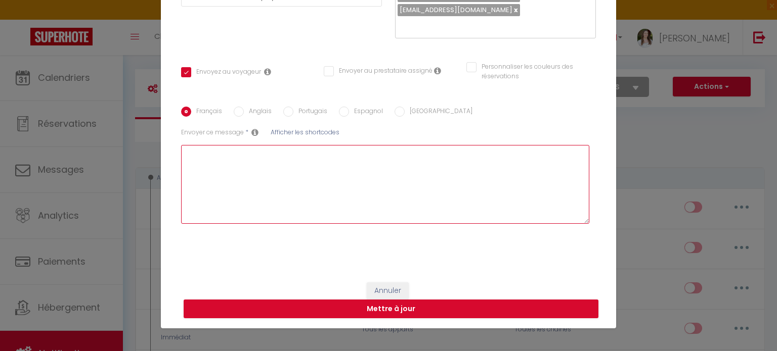
click at [367, 199] on textarea at bounding box center [385, 184] width 408 height 79
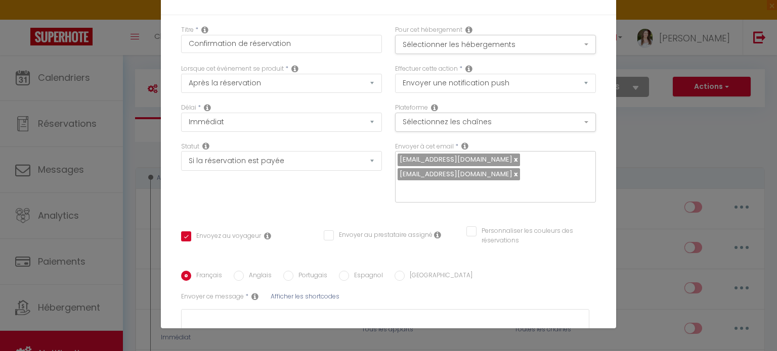
click at [129, 116] on div "Modifier la notification × Titre * Confirmation de réservation Pour cet héberge…" at bounding box center [388, 175] width 777 height 351
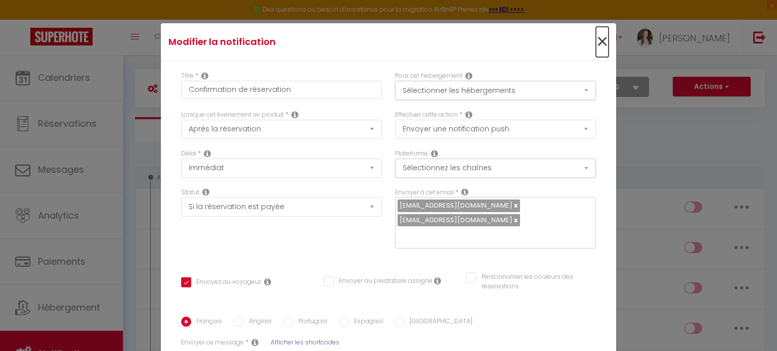
click at [596, 37] on span "×" at bounding box center [602, 42] width 13 height 30
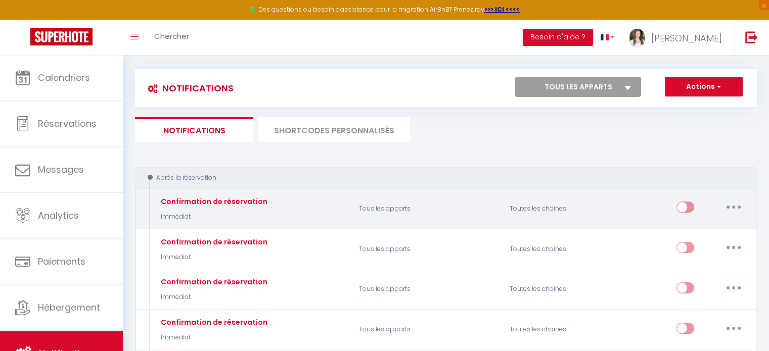
click at [745, 206] on button "button" at bounding box center [733, 207] width 28 height 16
click at [706, 283] on link "Supprimer" at bounding box center [707, 285] width 75 height 17
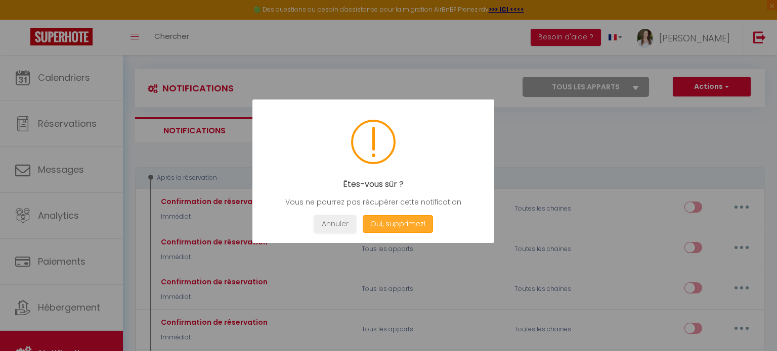
click at [416, 230] on button "Oui, supprimez!" at bounding box center [397, 224] width 70 height 18
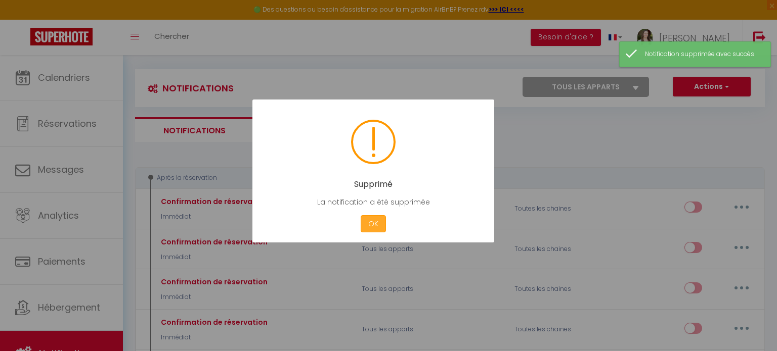
click at [370, 220] on button "OK" at bounding box center [372, 224] width 25 height 18
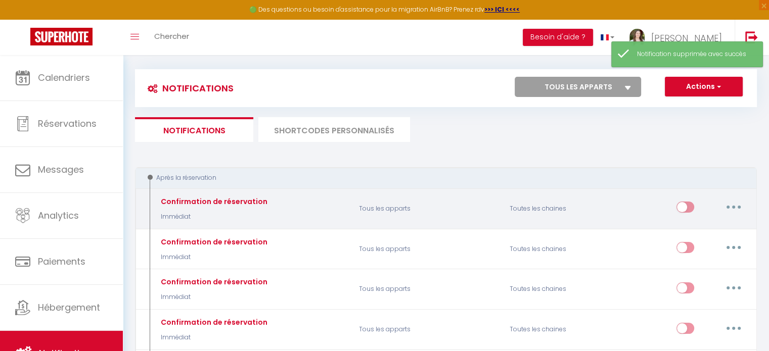
click at [726, 206] on button "button" at bounding box center [733, 207] width 28 height 16
click at [712, 225] on link "Editer" at bounding box center [707, 230] width 75 height 17
type input "Confirmation de réservation"
select select "Immédiat"
select select "if_booking_is_paid"
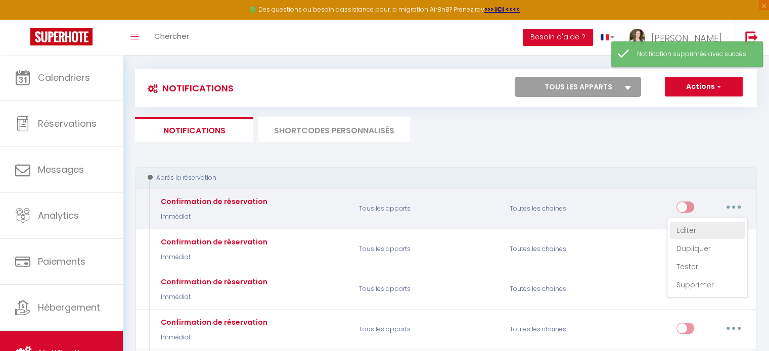
checkbox input "true"
checkbox input "false"
radio input "true"
type input "Confirmaton de votre réservation - [BOOKING:ID] - [GUEST:FIRST_NAME] [GUEST:LAS…"
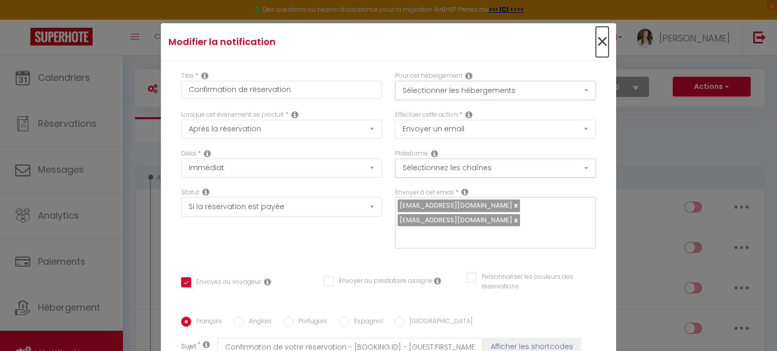
click at [596, 41] on span "×" at bounding box center [602, 42] width 13 height 30
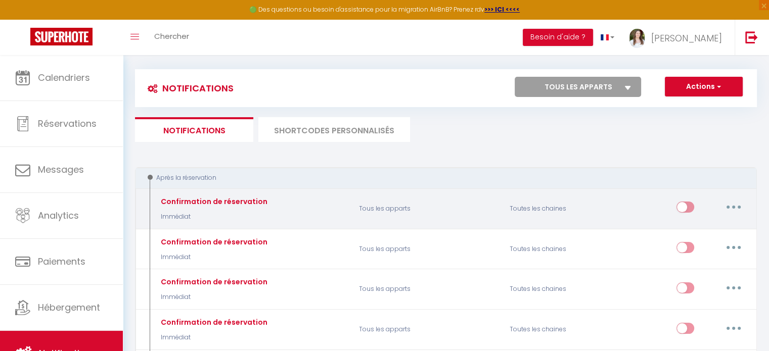
click at [732, 202] on button "button" at bounding box center [733, 207] width 28 height 16
click at [712, 281] on link "Supprimer" at bounding box center [707, 285] width 75 height 17
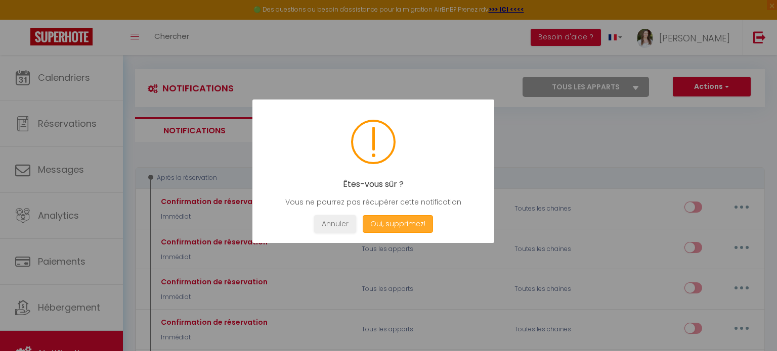
click at [395, 219] on button "Oui, supprimez!" at bounding box center [397, 224] width 70 height 18
select select
checkbox input "false"
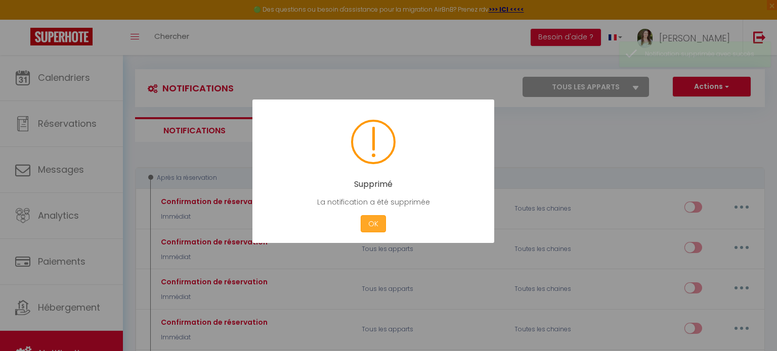
radio input "false"
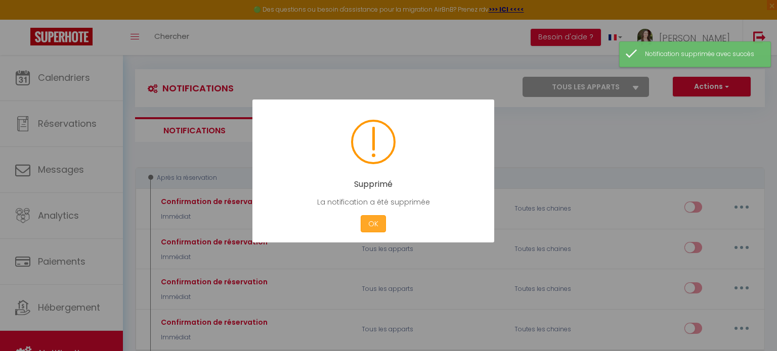
click at [378, 226] on button "OK" at bounding box center [372, 224] width 25 height 18
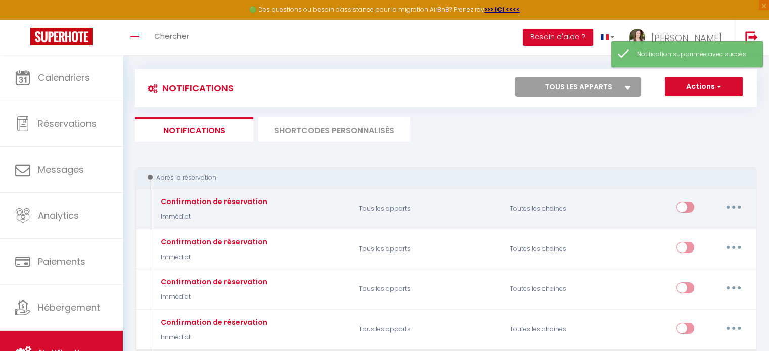
click at [741, 208] on button "button" at bounding box center [733, 207] width 28 height 16
click at [722, 224] on link "Editer" at bounding box center [707, 230] width 75 height 17
type input "Confirmation de réservation"
select select "Immédiat"
select select "if_booking_is_paid"
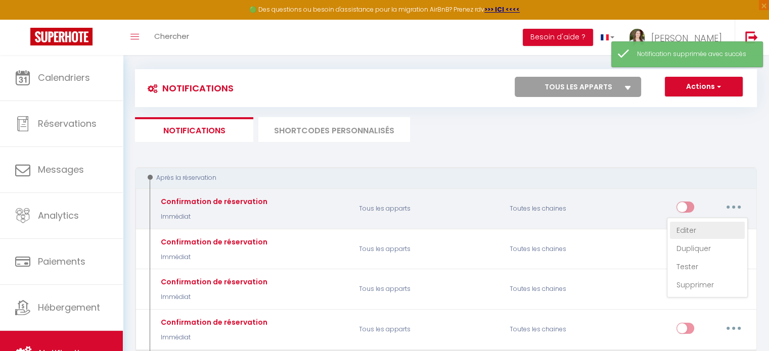
checkbox input "true"
checkbox input "false"
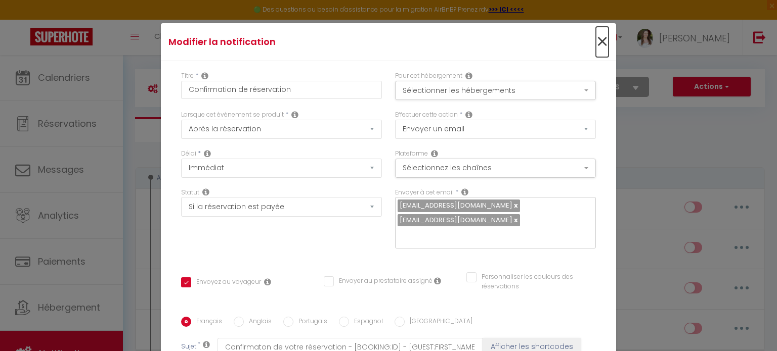
click at [596, 43] on span "×" at bounding box center [602, 42] width 13 height 30
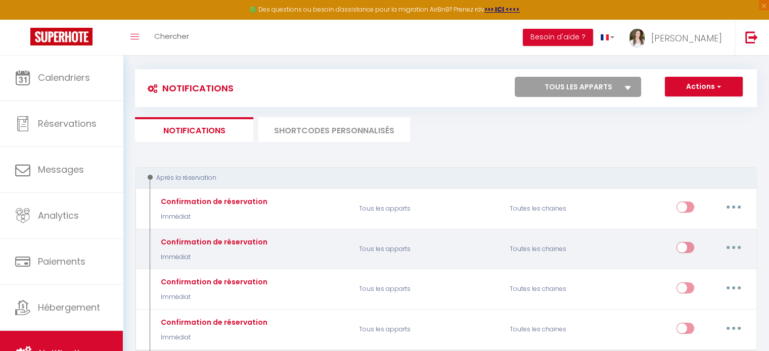
click at [728, 252] on button "button" at bounding box center [733, 248] width 28 height 16
click at [715, 266] on link "Editer" at bounding box center [707, 270] width 75 height 17
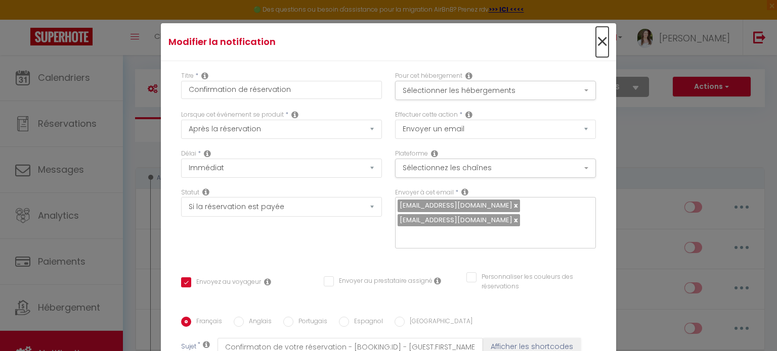
click at [596, 45] on span "×" at bounding box center [602, 42] width 13 height 30
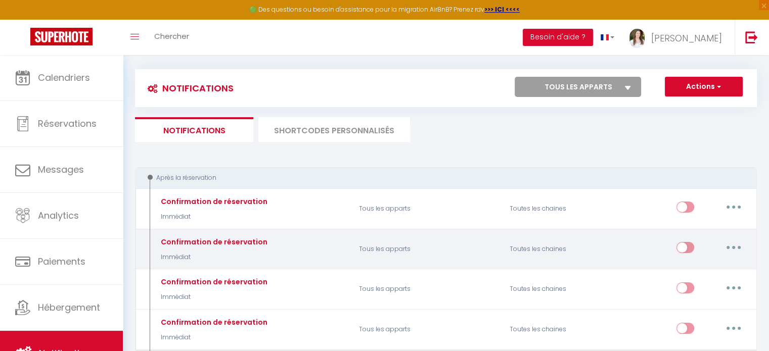
click at [741, 246] on button "button" at bounding box center [733, 248] width 28 height 16
click at [712, 323] on link "Supprimer" at bounding box center [707, 325] width 75 height 17
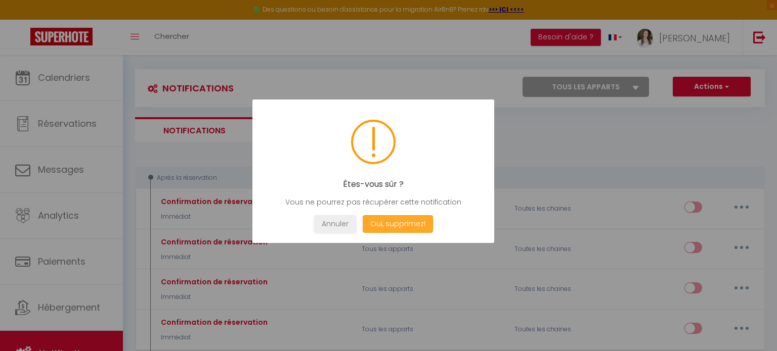
click at [398, 228] on button "Oui, supprimez!" at bounding box center [397, 224] width 70 height 18
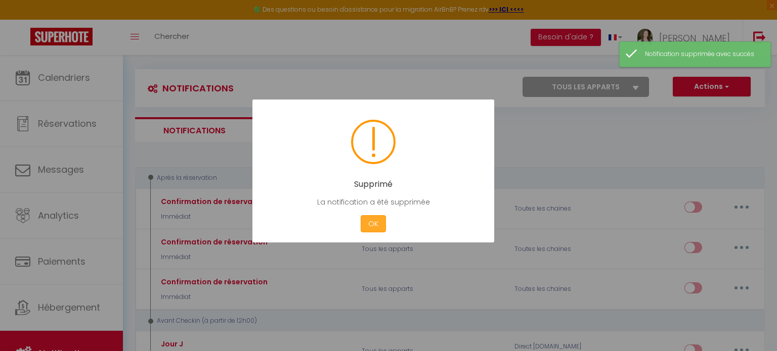
click at [362, 223] on button "OK" at bounding box center [372, 224] width 25 height 18
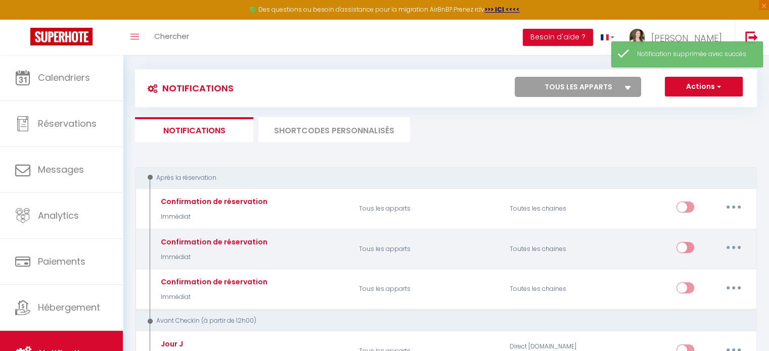
click at [730, 252] on button "button" at bounding box center [733, 248] width 28 height 16
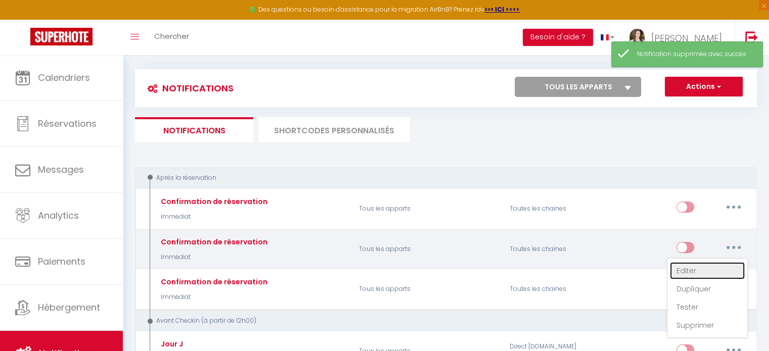
click at [719, 262] on link "Editer" at bounding box center [707, 270] width 75 height 17
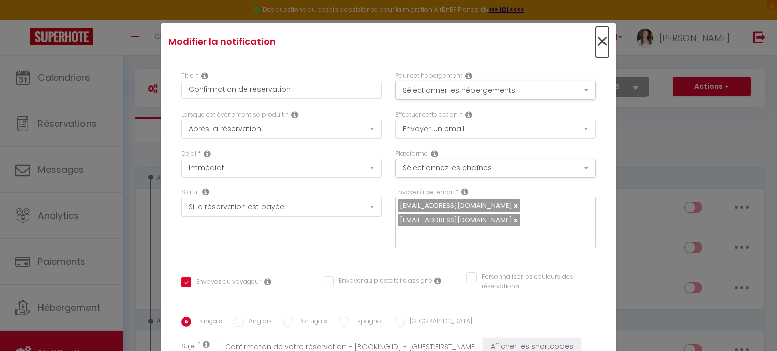
click at [596, 43] on span "×" at bounding box center [602, 42] width 13 height 30
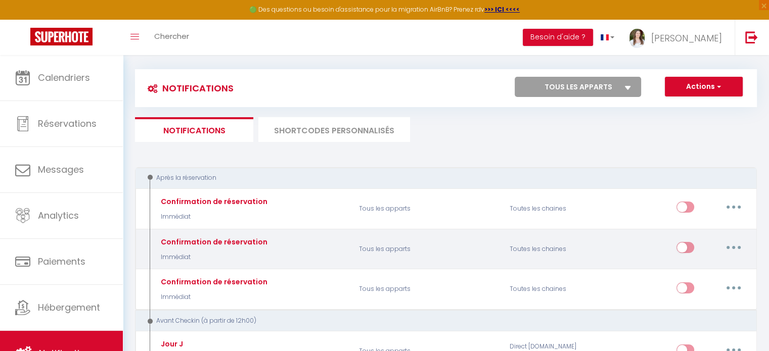
click at [730, 245] on button "button" at bounding box center [733, 248] width 28 height 16
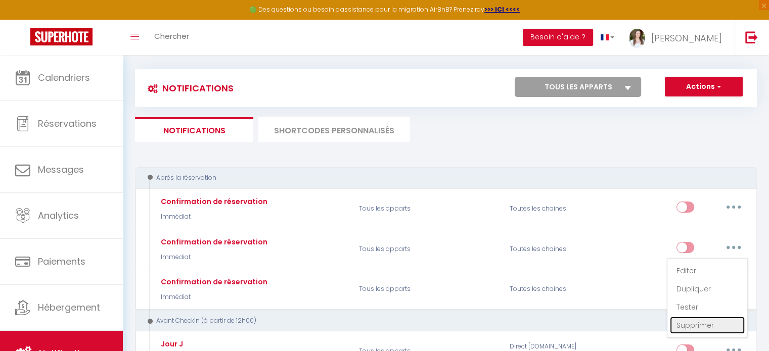
click at [687, 324] on link "Supprimer" at bounding box center [707, 325] width 75 height 17
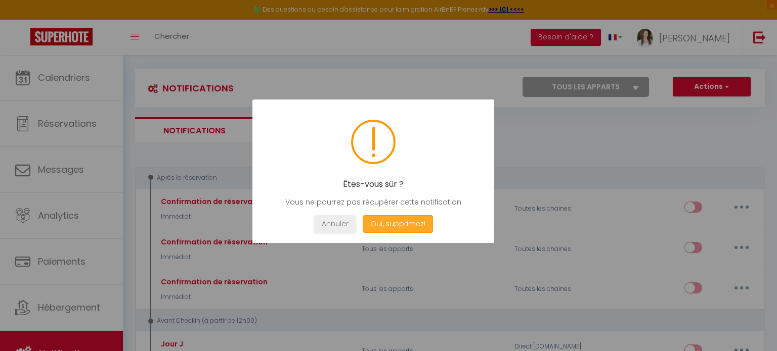
drag, startPoint x: 430, startPoint y: 218, endPoint x: 435, endPoint y: 228, distance: 11.5
click at [431, 218] on button "Oui, supprimez!" at bounding box center [397, 224] width 70 height 18
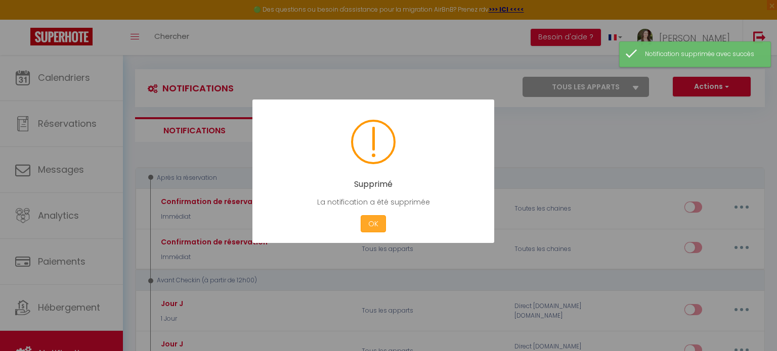
click at [369, 227] on button "OK" at bounding box center [372, 224] width 25 height 18
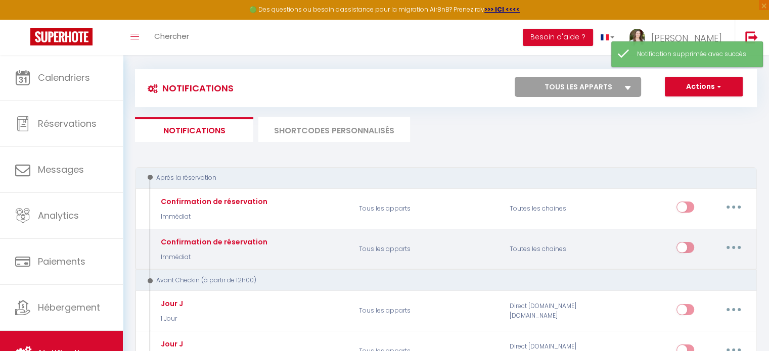
click at [737, 244] on button "button" at bounding box center [733, 248] width 28 height 16
click at [699, 266] on link "Editer" at bounding box center [707, 270] width 75 height 17
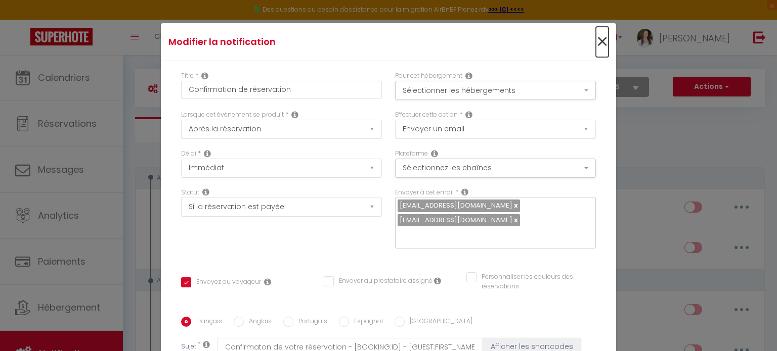
click at [596, 40] on span "×" at bounding box center [602, 42] width 13 height 30
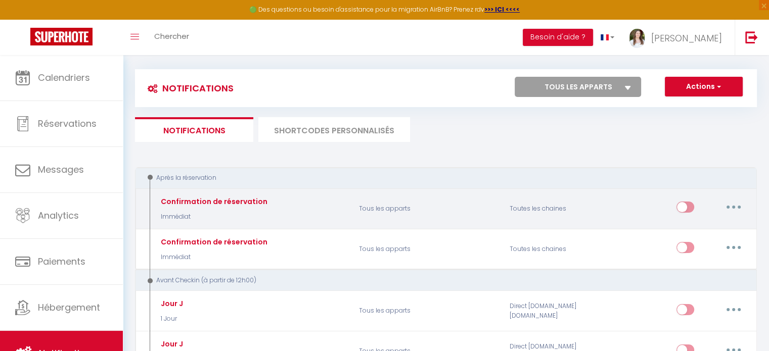
click at [722, 203] on button "button" at bounding box center [733, 207] width 28 height 16
drag, startPoint x: 693, startPoint y: 287, endPoint x: 669, endPoint y: 285, distance: 24.3
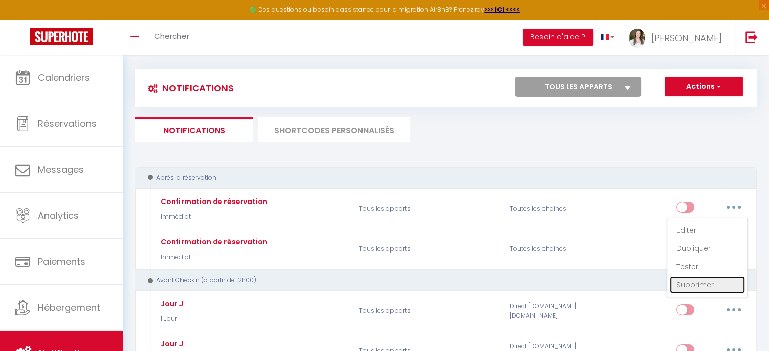
click at [693, 287] on link "Supprimer" at bounding box center [707, 285] width 75 height 17
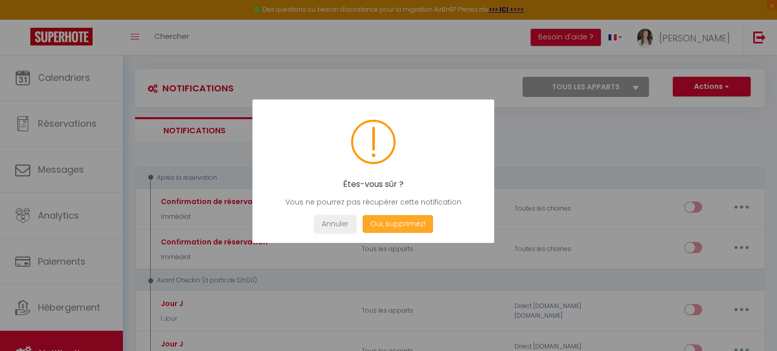
click at [414, 217] on button "Oui, supprimez!" at bounding box center [397, 224] width 70 height 18
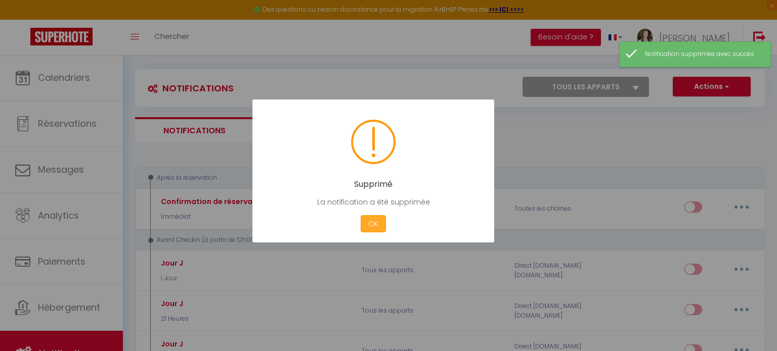
click at [376, 227] on button "OK" at bounding box center [372, 224] width 25 height 18
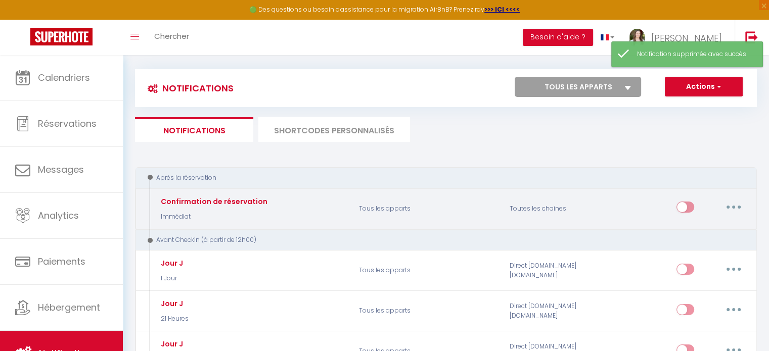
click at [741, 208] on button "button" at bounding box center [733, 207] width 28 height 16
click at [723, 226] on link "Editer" at bounding box center [707, 230] width 75 height 17
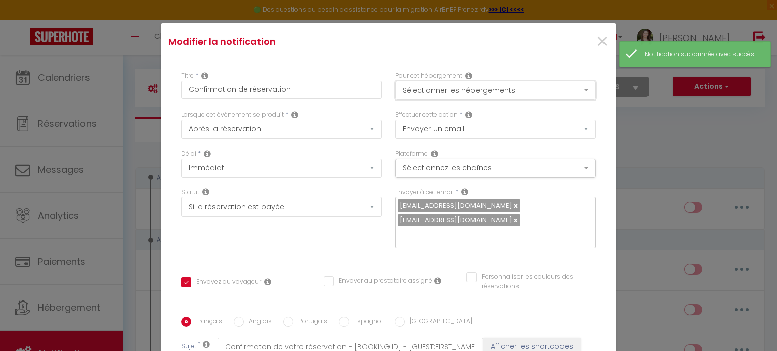
click at [474, 84] on button "Sélectionner les hébergements" at bounding box center [495, 90] width 201 height 19
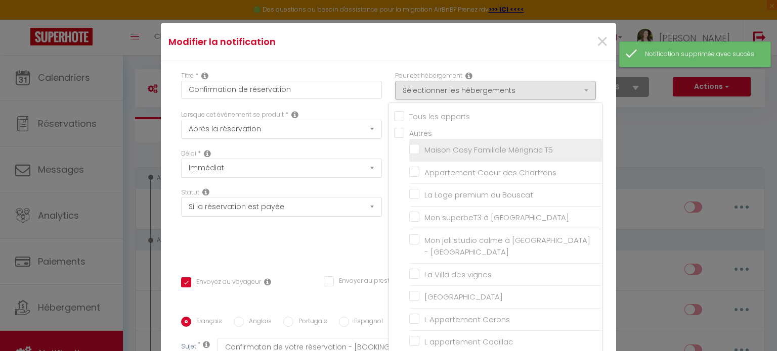
click at [477, 143] on li "Maison Cosy Familiale Mérignac T5" at bounding box center [505, 150] width 193 height 23
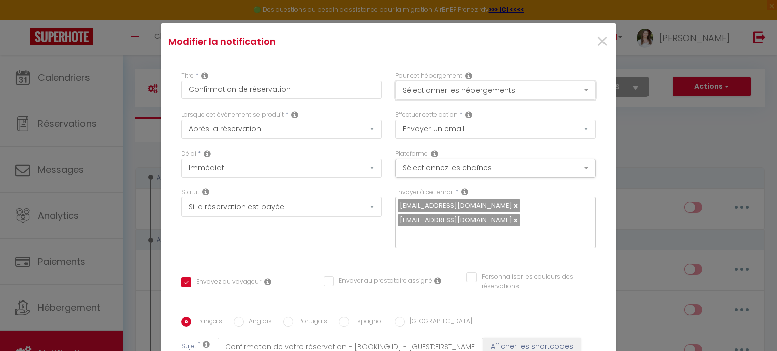
click at [478, 99] on button "Sélectionner les hébergements" at bounding box center [495, 90] width 201 height 19
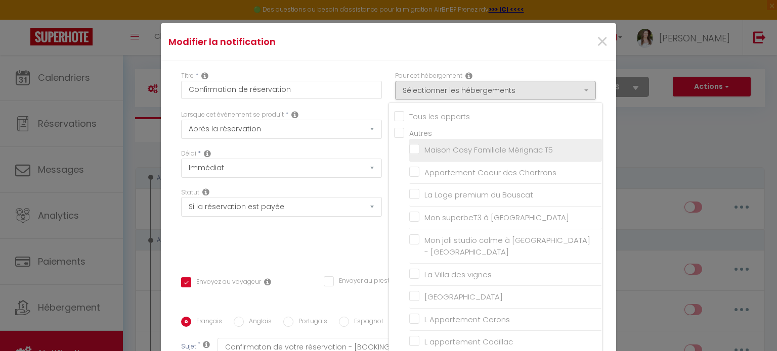
click at [409, 148] on input "Maison Cosy Familiale Mérignac T5" at bounding box center [505, 150] width 193 height 10
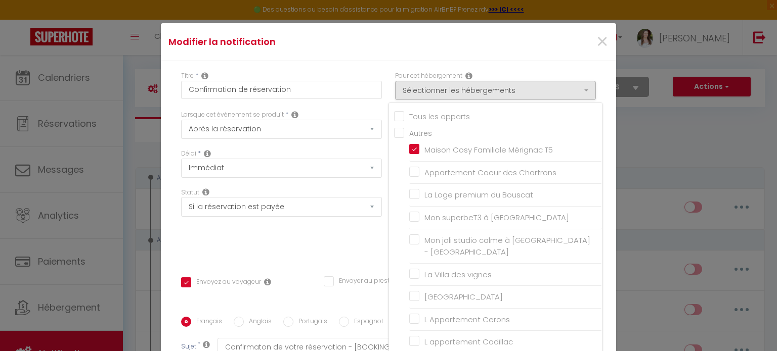
click at [399, 164] on ul "Autres Maison Cosy Familiale Mérignac T5 Appartement Coeur des Chartrons La Log…" at bounding box center [498, 251] width 208 height 249
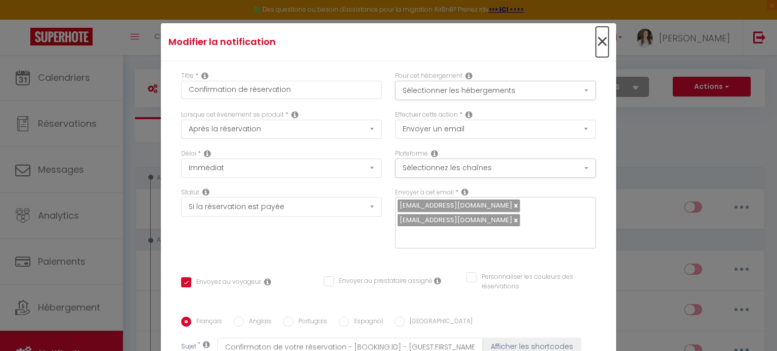
click at [596, 40] on span "×" at bounding box center [602, 42] width 13 height 30
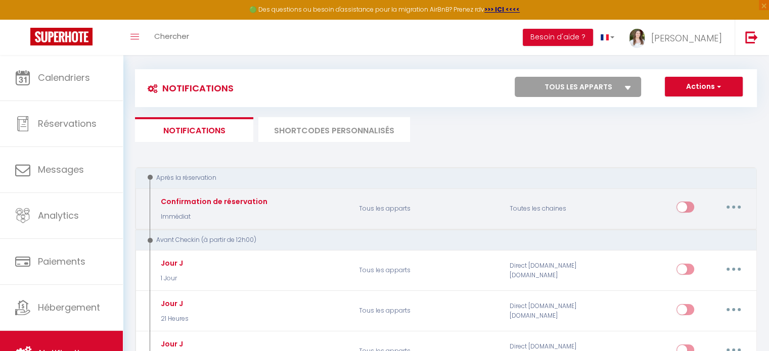
click at [732, 203] on button "button" at bounding box center [733, 207] width 28 height 16
click at [712, 223] on link "Editer" at bounding box center [707, 230] width 75 height 17
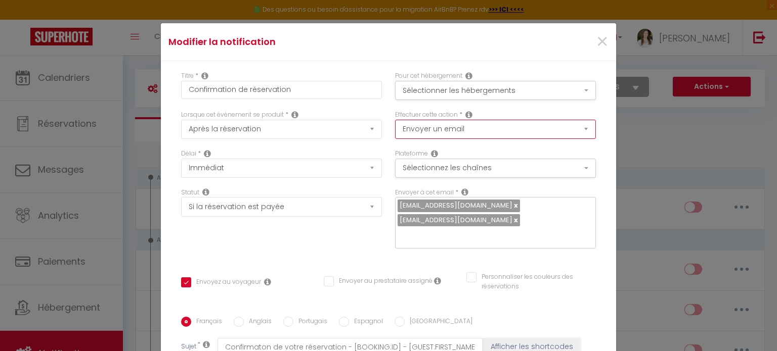
click at [435, 126] on select "Envoyer un email Envoyer un SMS Envoyer une notification push" at bounding box center [495, 129] width 201 height 19
click at [451, 133] on select "Envoyer un email Envoyer un SMS Envoyer une notification push" at bounding box center [495, 129] width 201 height 19
click at [441, 171] on button "Sélectionnez les chaînes" at bounding box center [495, 168] width 201 height 19
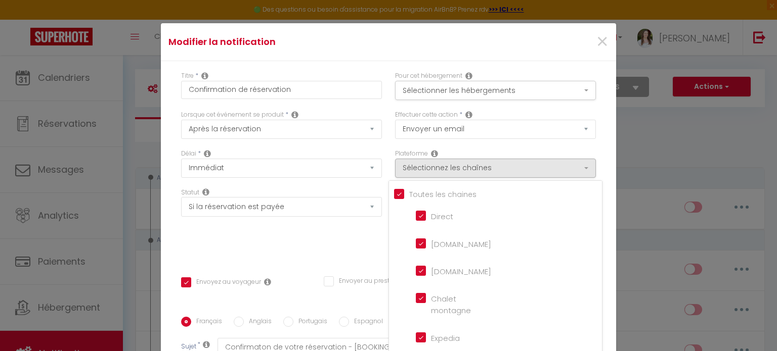
click at [431, 188] on div "Toutes les chaines Direct [DOMAIN_NAME] [DOMAIN_NAME] Chalet montagne Expedia G…" at bounding box center [495, 306] width 214 height 253
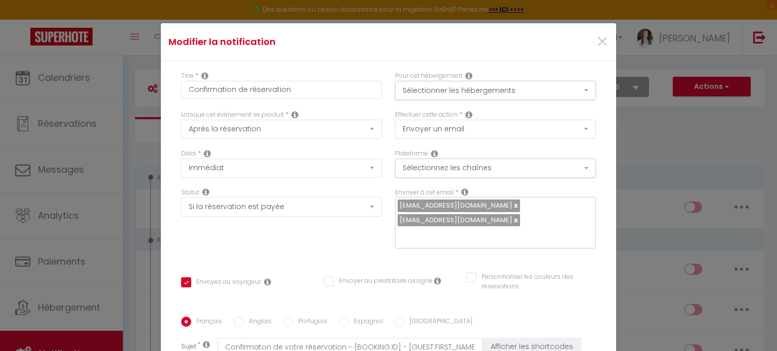
click at [443, 179] on div "Plateforme Sélectionnez les chaînes Toutes les chaines Direct [DOMAIN_NAME] [DO…" at bounding box center [495, 168] width 214 height 39
click at [449, 170] on button "Sélectionnez les chaînes" at bounding box center [495, 168] width 201 height 19
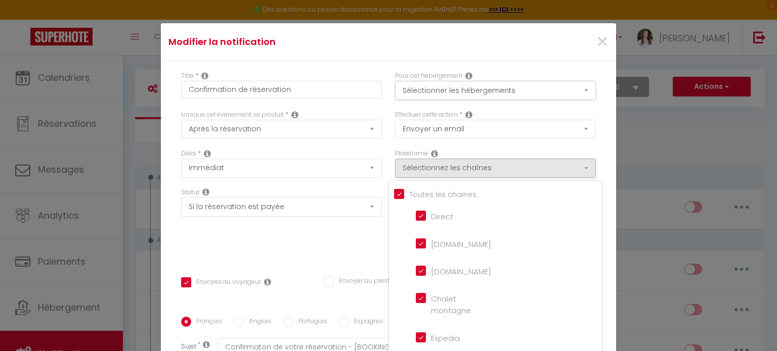
click at [394, 194] on input "Tous les apparts" at bounding box center [498, 194] width 208 height 10
click at [416, 217] on input "Direct" at bounding box center [445, 215] width 58 height 10
click at [416, 247] on input "[DOMAIN_NAME]" at bounding box center [445, 243] width 58 height 10
click at [416, 267] on input "[DOMAIN_NAME]" at bounding box center [445, 270] width 58 height 10
click at [441, 129] on select "Envoyer un email Envoyer un SMS Envoyer une notification push" at bounding box center [495, 129] width 201 height 19
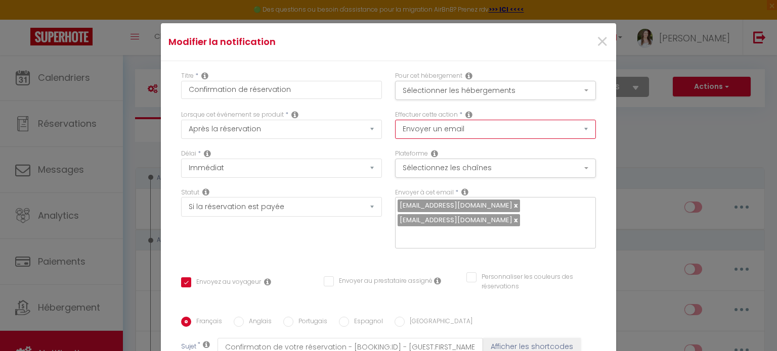
click at [441, 129] on select "Envoyer un email Envoyer un SMS Envoyer une notification push" at bounding box center [495, 129] width 201 height 19
click at [596, 40] on span "×" at bounding box center [602, 42] width 13 height 30
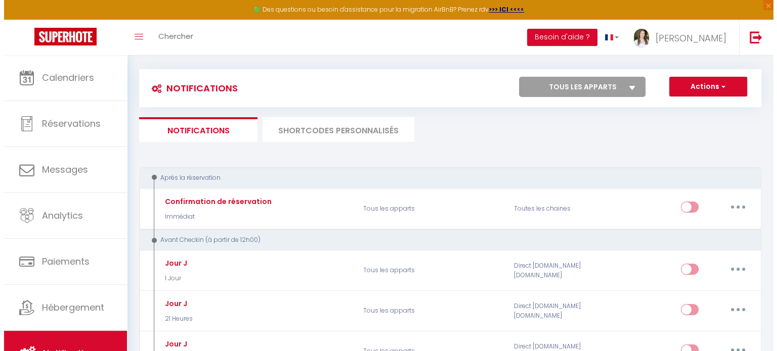
scroll to position [152, 0]
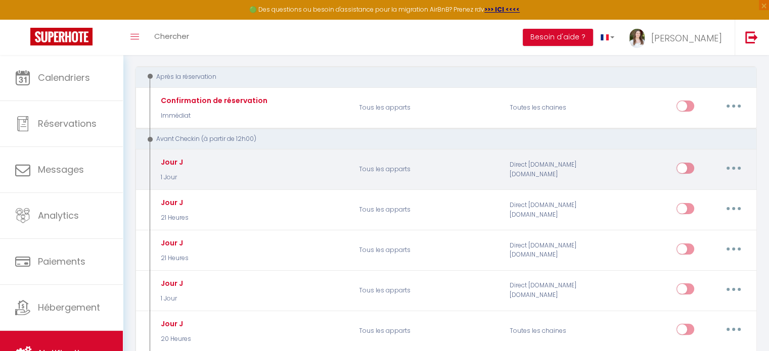
click at [734, 164] on button "button" at bounding box center [733, 168] width 28 height 16
click at [716, 195] on link "Editer" at bounding box center [707, 190] width 75 height 17
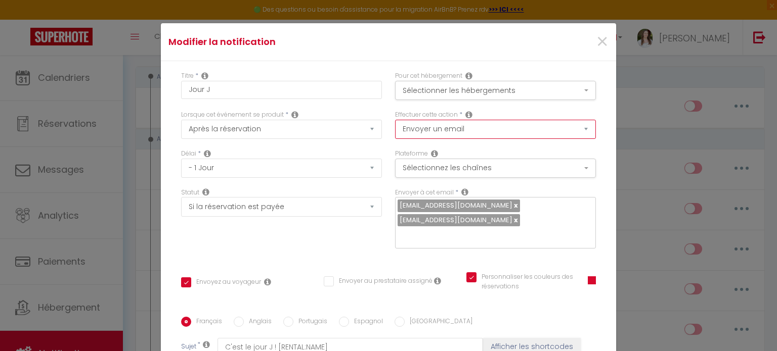
click at [454, 123] on select "Envoyer un email Envoyer un SMS Envoyer une notification push" at bounding box center [495, 129] width 201 height 19
click at [596, 38] on span "×" at bounding box center [602, 42] width 13 height 30
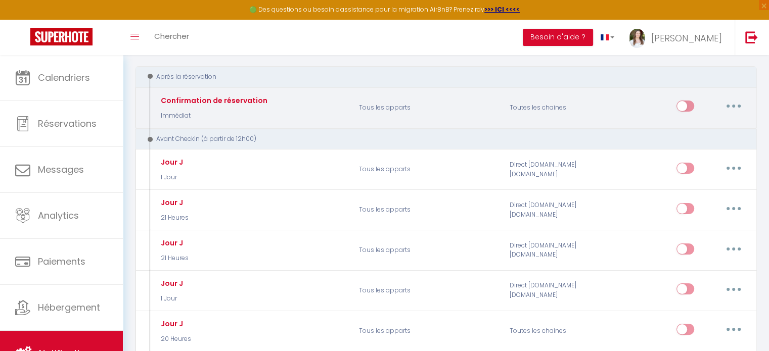
click at [737, 100] on button "button" at bounding box center [733, 106] width 28 height 16
click at [726, 126] on link "Editer" at bounding box center [707, 129] width 75 height 17
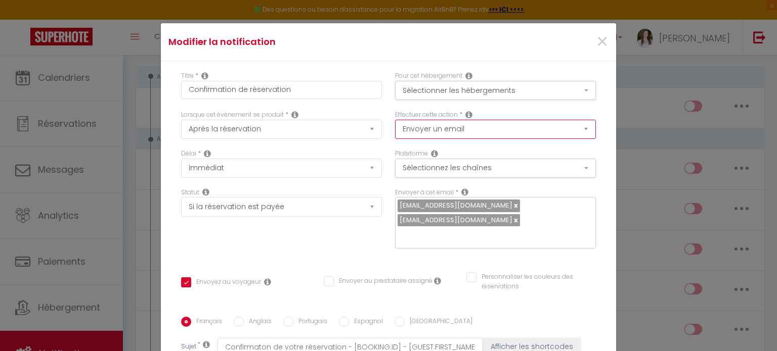
click at [416, 127] on select "Envoyer un email Envoyer un SMS Envoyer une notification push" at bounding box center [495, 129] width 201 height 19
click at [442, 90] on button "Sélectionner les hébergements" at bounding box center [495, 90] width 201 height 19
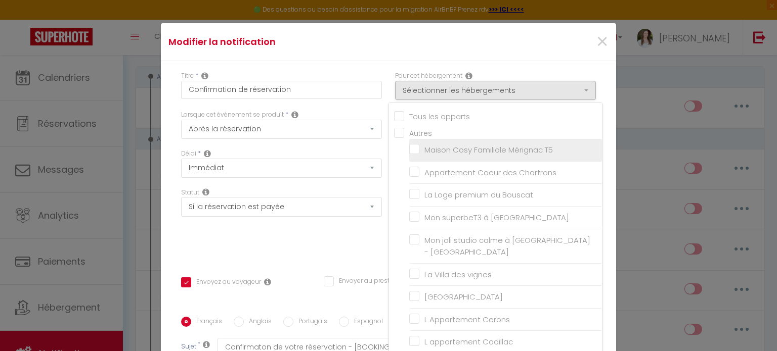
click at [426, 154] on span "Maison Cosy Familiale Mérignac T5" at bounding box center [488, 150] width 128 height 11
click at [426, 154] on input "Maison Cosy Familiale Mérignac T5" at bounding box center [505, 150] width 193 height 10
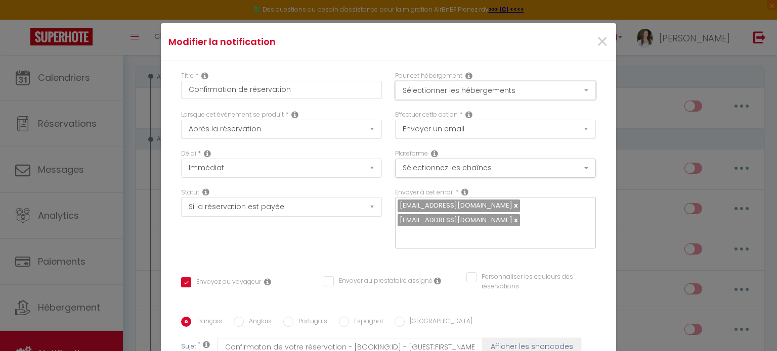
click at [465, 89] on button "Sélectionner les hébergements" at bounding box center [495, 90] width 201 height 19
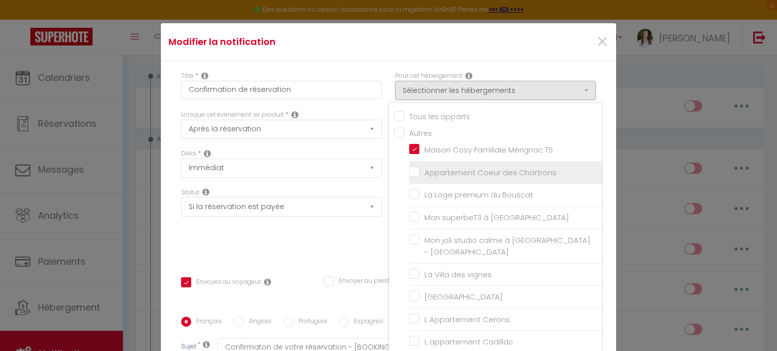
click at [436, 169] on input "Appartement Coeur des Chartrons" at bounding box center [505, 173] width 193 height 10
click at [464, 46] on div "×" at bounding box center [539, 42] width 151 height 22
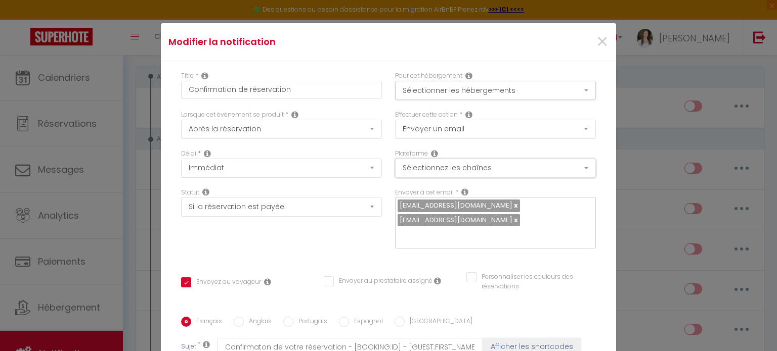
click at [466, 169] on button "Sélectionnez les chaînes" at bounding box center [495, 168] width 201 height 19
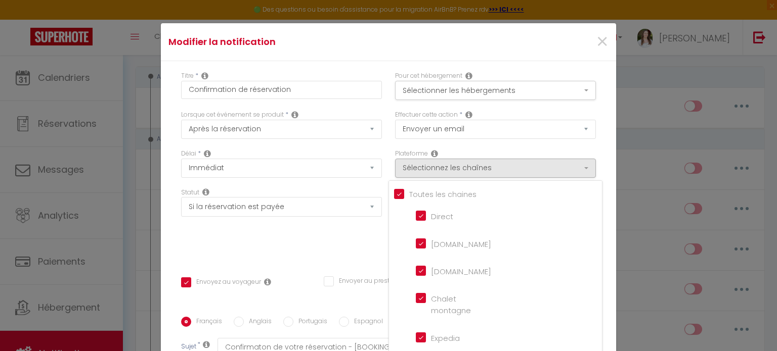
click at [533, 144] on div "Effectuer cette action * Envoyer un email Envoyer un SMS Envoyer une notificati…" at bounding box center [495, 129] width 214 height 39
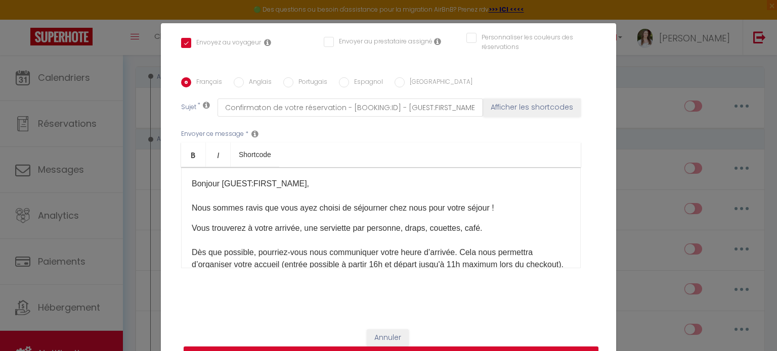
scroll to position [241, 0]
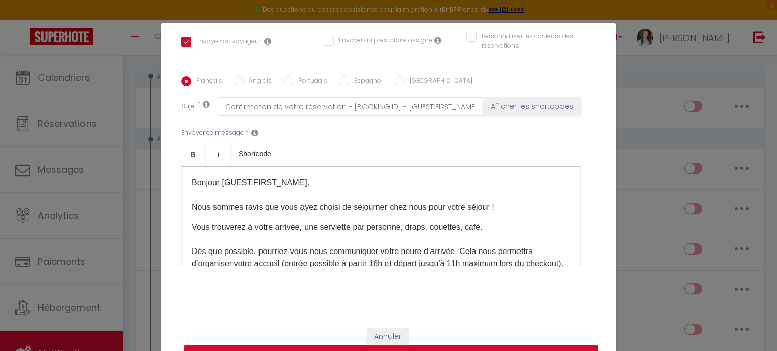
click at [461, 344] on div "Annuler Mettre à jour" at bounding box center [388, 346] width 455 height 56
click at [459, 348] on button "Mettre à jour" at bounding box center [391, 355] width 415 height 19
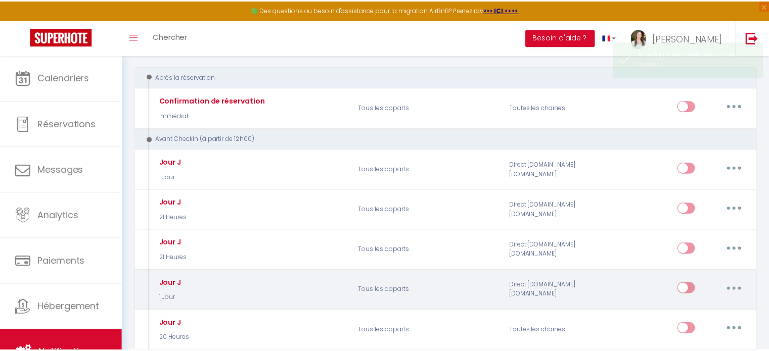
scroll to position [0, 0]
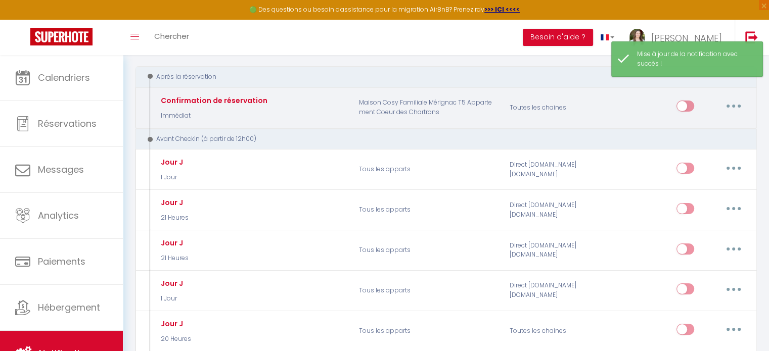
click at [690, 110] on input "checkbox" at bounding box center [685, 108] width 18 height 15
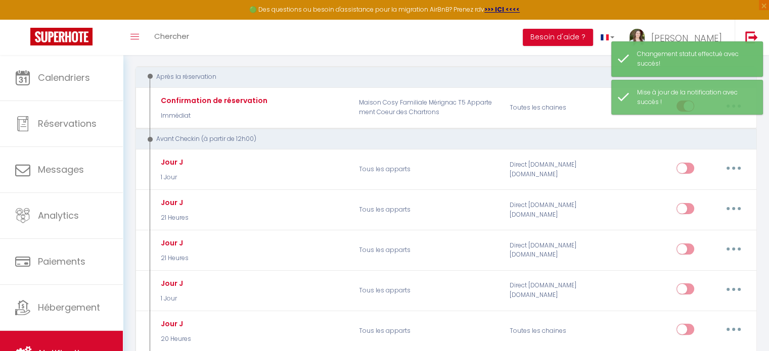
click at [595, 132] on div "Avant Checkin (à partir de 12h00)" at bounding box center [446, 139] width 622 height 22
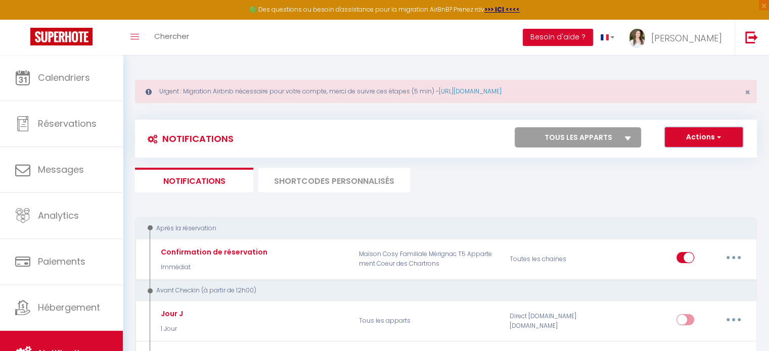
click at [691, 138] on button "Actions" at bounding box center [704, 137] width 78 height 20
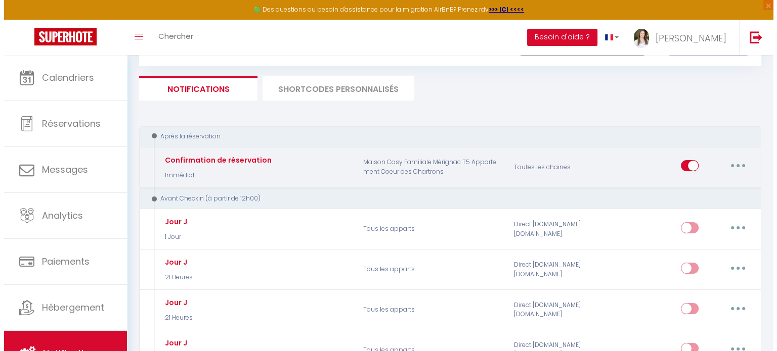
scroll to position [101, 0]
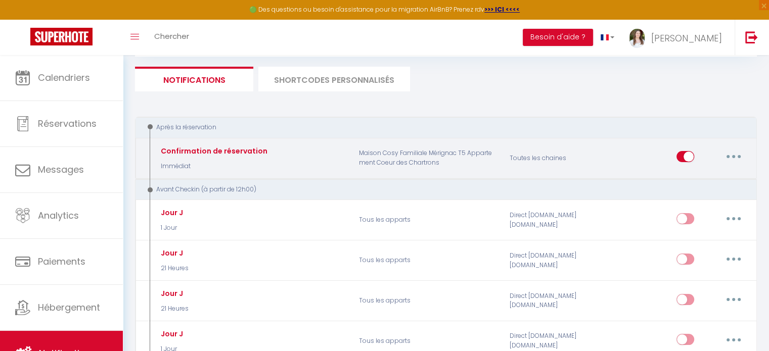
click at [737, 161] on button "button" at bounding box center [733, 157] width 28 height 16
click at [710, 184] on link "Editer" at bounding box center [707, 179] width 75 height 17
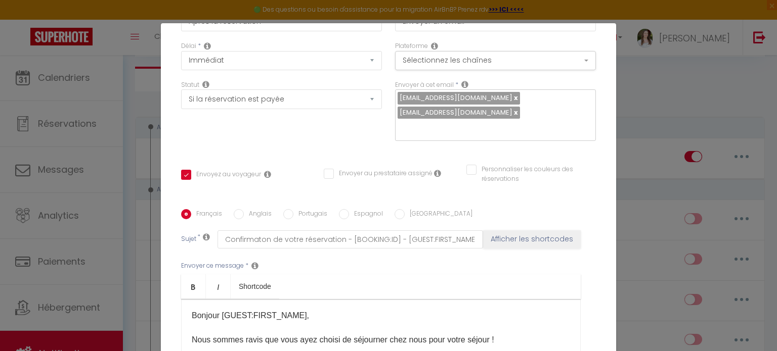
scroll to position [0, 0]
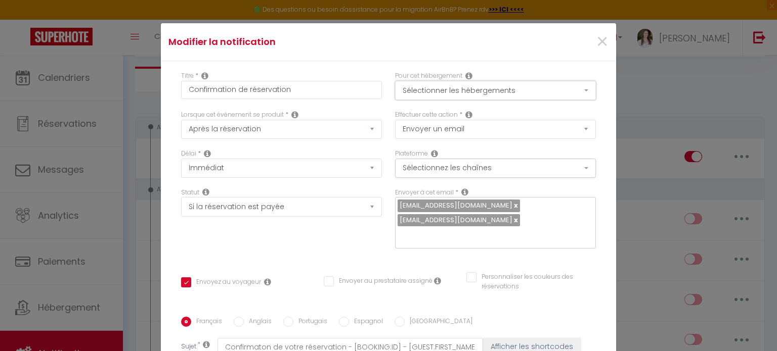
click at [505, 84] on button "Sélectionner les hébergements" at bounding box center [495, 90] width 201 height 19
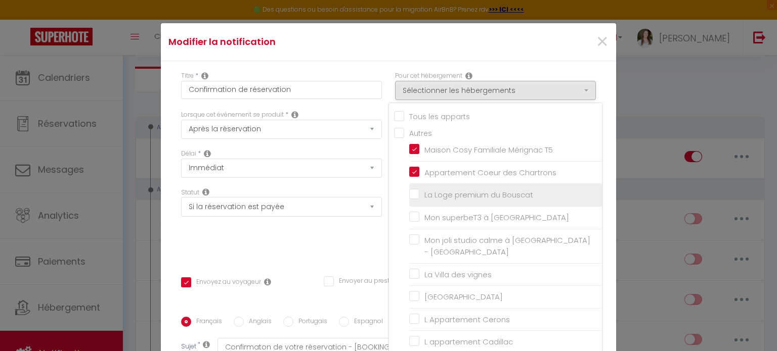
click at [409, 194] on input "La Loge premium du Bouscat" at bounding box center [505, 195] width 193 height 10
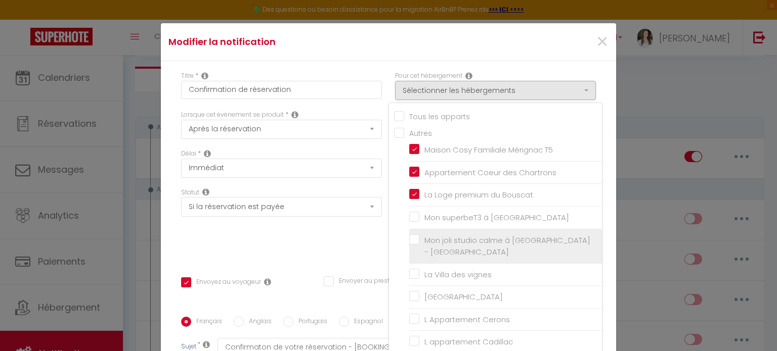
click at [409, 241] on input "Mon joli studio calme à [GEOGRAPHIC_DATA] - [GEOGRAPHIC_DATA]" at bounding box center [505, 246] width 193 height 10
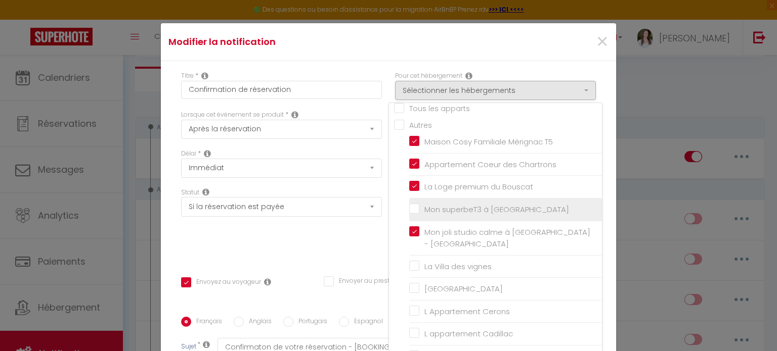
scroll to position [15, 0]
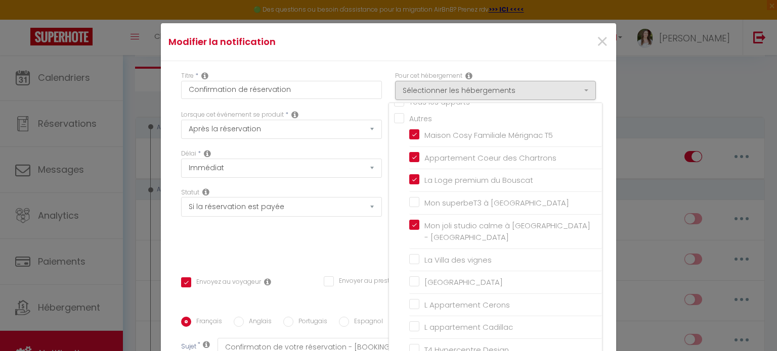
click at [506, 61] on div "Titre * Confirmation de réservation Pour cet hébergement Sélectionner les héber…" at bounding box center [388, 310] width 455 height 498
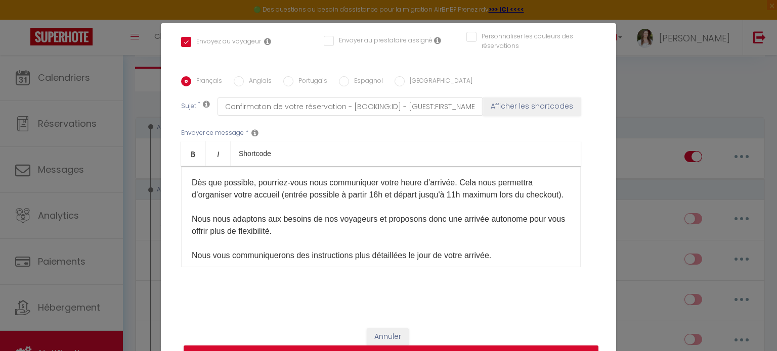
scroll to position [152, 0]
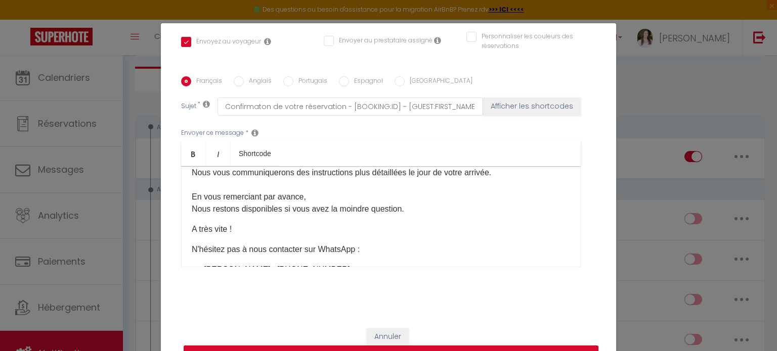
click at [312, 346] on button "Mettre à jour" at bounding box center [391, 355] width 415 height 19
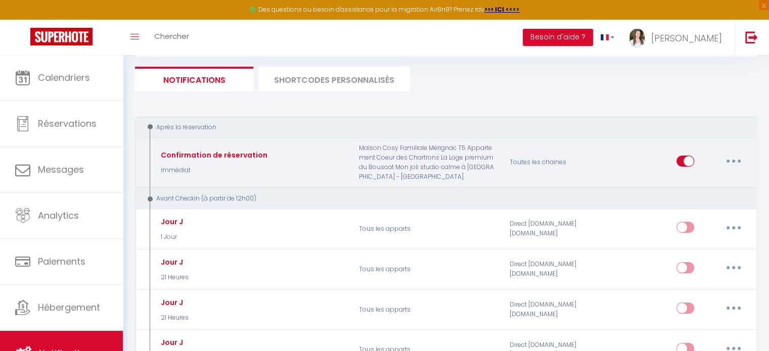
click at [735, 163] on button "button" at bounding box center [733, 161] width 28 height 16
click at [715, 178] on link "Editer" at bounding box center [707, 183] width 75 height 17
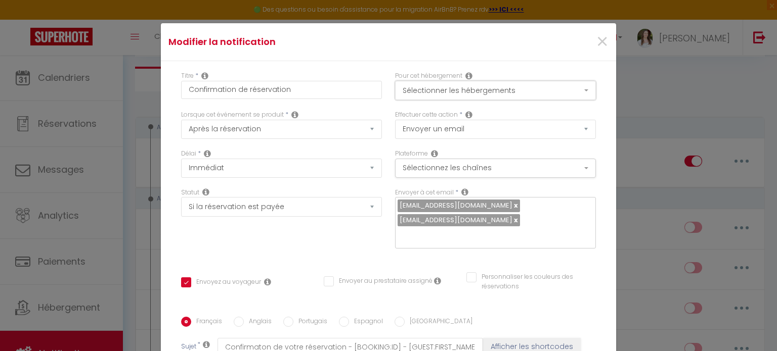
click at [497, 92] on button "Sélectionner les hébergements" at bounding box center [495, 90] width 201 height 19
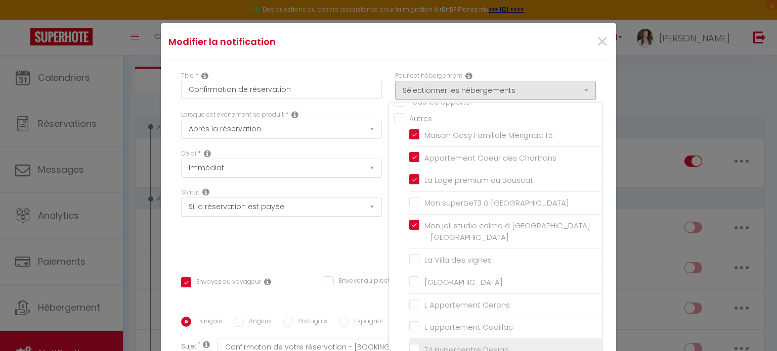
click at [445, 345] on input "T4 Hypercentre Design" at bounding box center [505, 350] width 193 height 10
click at [306, 243] on div "Statut Aucun Si la réservation est payée Si réservation non payée Si la caution…" at bounding box center [281, 223] width 214 height 71
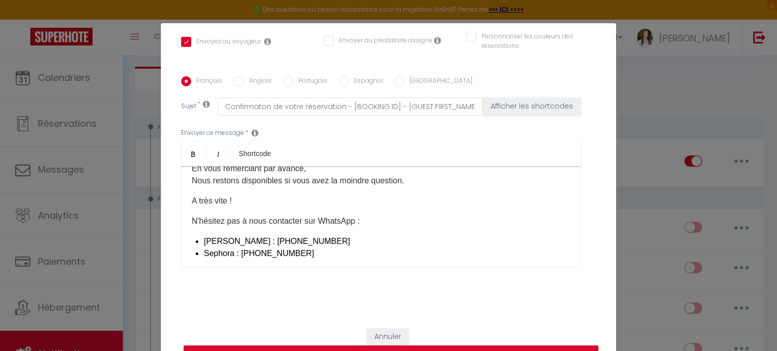
scroll to position [205, 0]
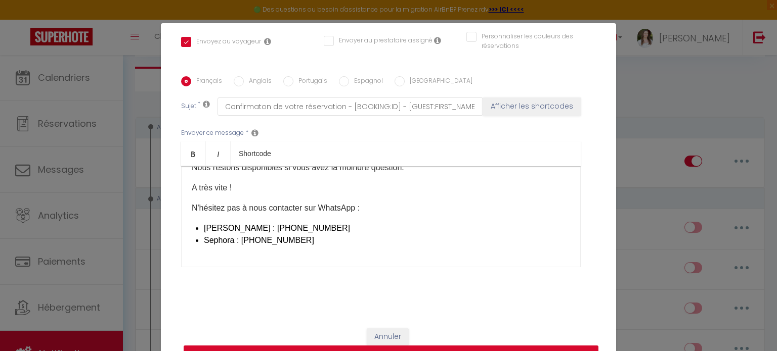
click at [307, 346] on button "Mettre à jour" at bounding box center [391, 355] width 415 height 19
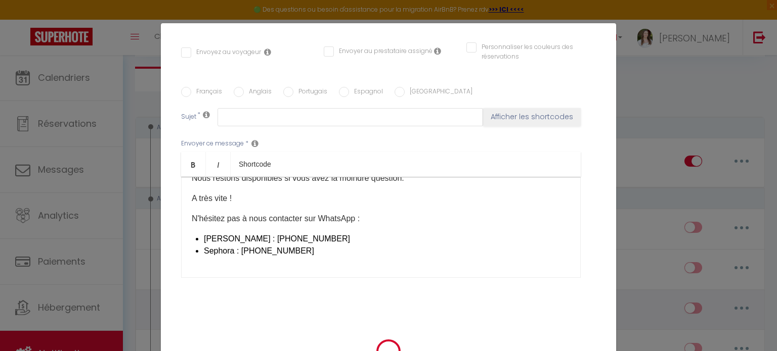
scroll to position [0, 0]
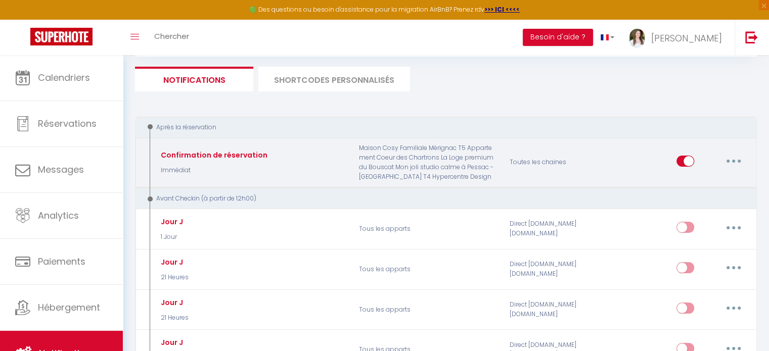
click at [732, 160] on icon "button" at bounding box center [733, 161] width 3 height 3
click at [706, 200] on link "Dupliquer" at bounding box center [707, 202] width 75 height 17
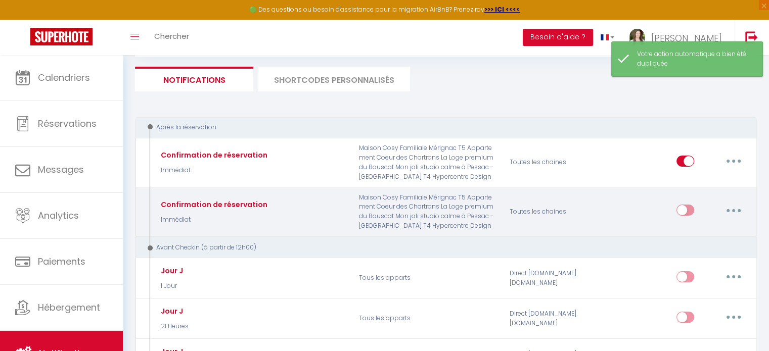
click at [735, 204] on button "button" at bounding box center [733, 210] width 28 height 16
click at [709, 232] on link "Editer" at bounding box center [707, 233] width 75 height 17
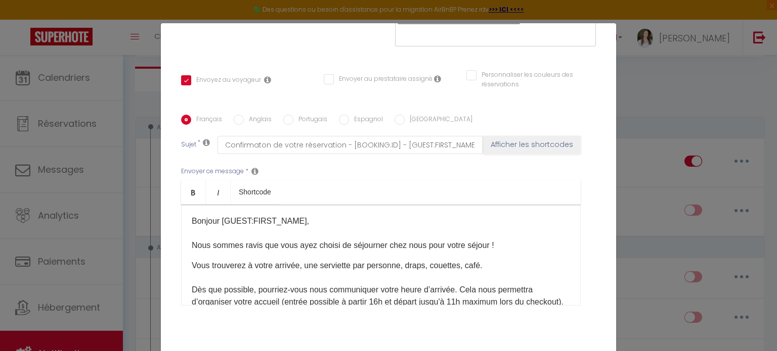
scroll to position [51, 0]
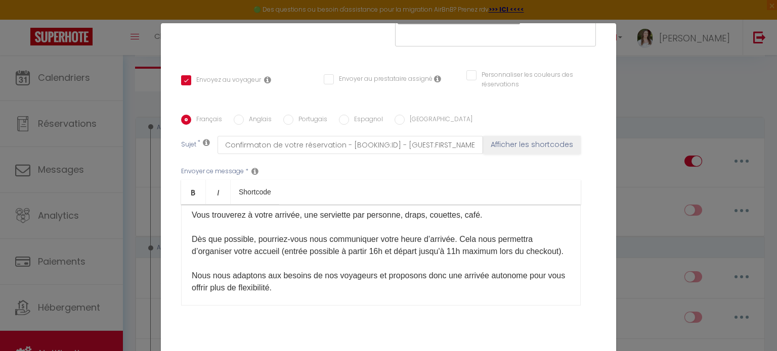
click at [281, 253] on p "Vous trouverez à votre arrivée, une serviette par personne, draps, couettes, ca…" at bounding box center [381, 282] width 378 height 146
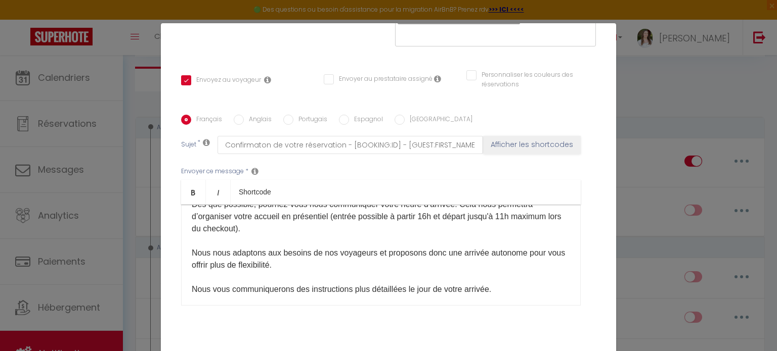
scroll to position [101, 0]
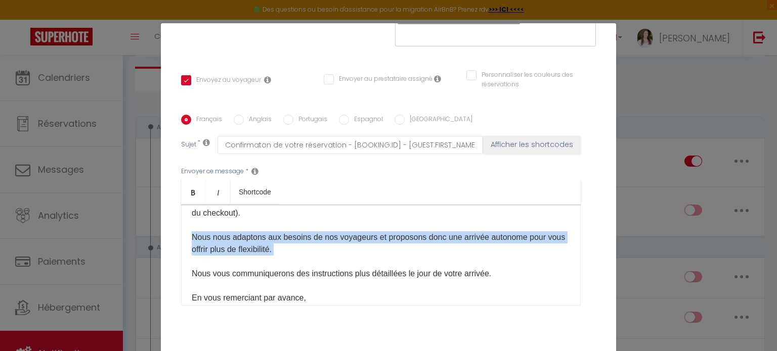
drag, startPoint x: 318, startPoint y: 253, endPoint x: 175, endPoint y: 236, distance: 144.0
click at [178, 236] on div "Français [DEMOGRAPHIC_DATA] Portugais Espagnol Italien Sujet * Confirmaton de v…" at bounding box center [388, 217] width 420 height 204
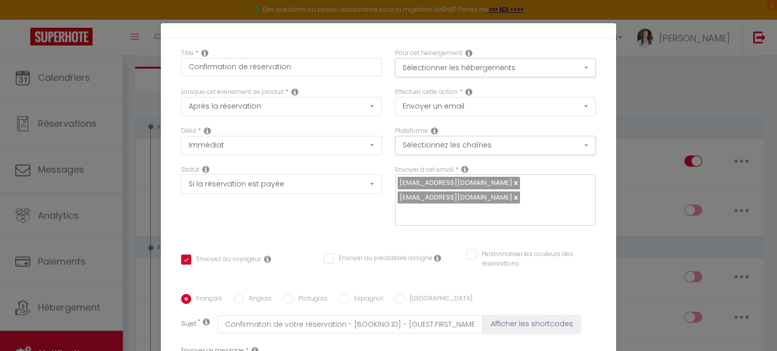
scroll to position [0, 0]
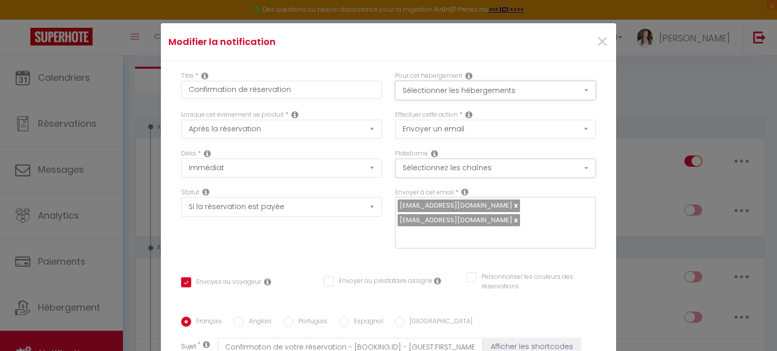
click at [449, 95] on button "Sélectionner les hébergements" at bounding box center [495, 90] width 201 height 19
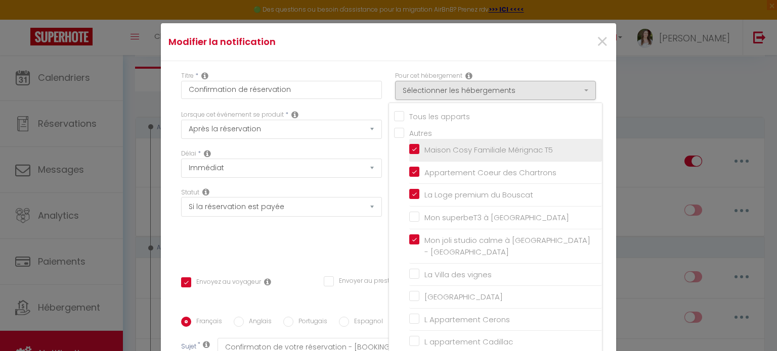
click at [409, 145] on input "Maison Cosy Familiale Mérignac T5" at bounding box center [505, 150] width 193 height 10
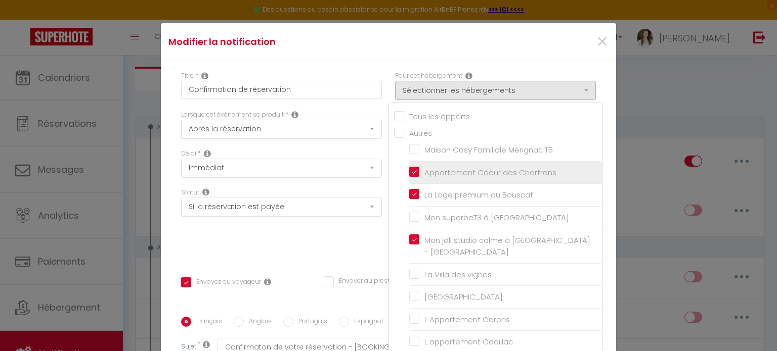
click at [409, 172] on input "Appartement Coeur des Chartrons" at bounding box center [505, 173] width 193 height 10
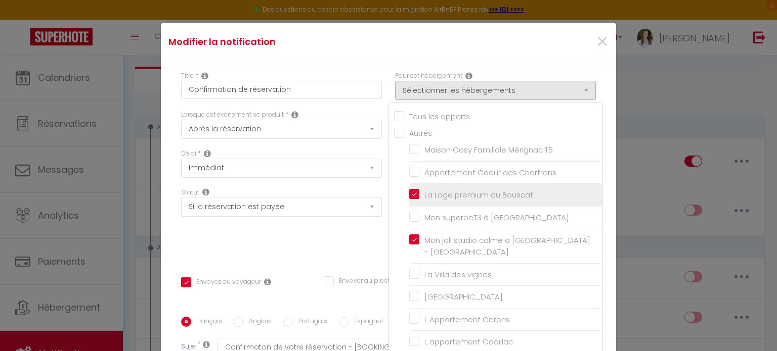
click at [409, 190] on input "La Loge premium du Bouscat" at bounding box center [505, 195] width 193 height 10
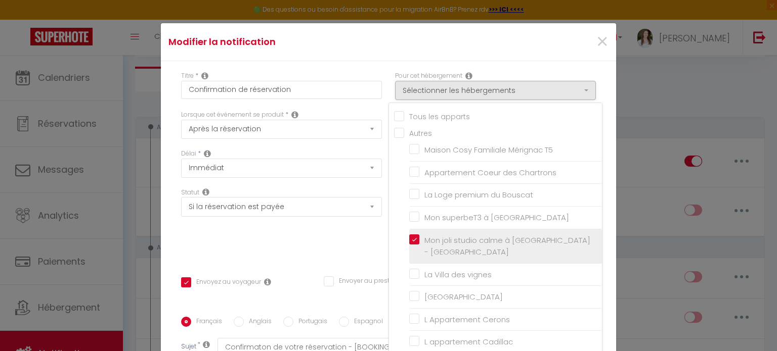
click at [411, 241] on input "Mon joli studio calme à [GEOGRAPHIC_DATA] - [GEOGRAPHIC_DATA]" at bounding box center [505, 246] width 193 height 10
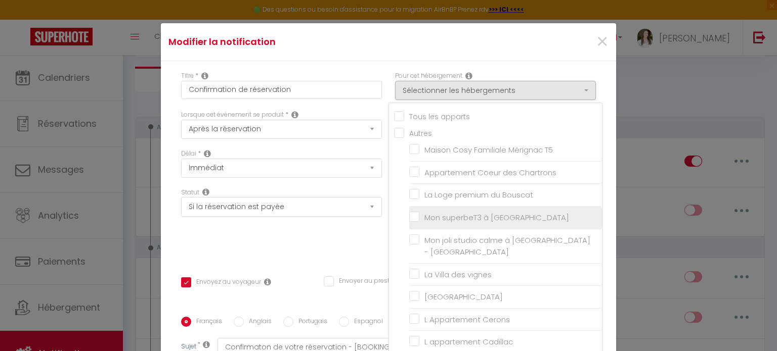
scroll to position [15, 0]
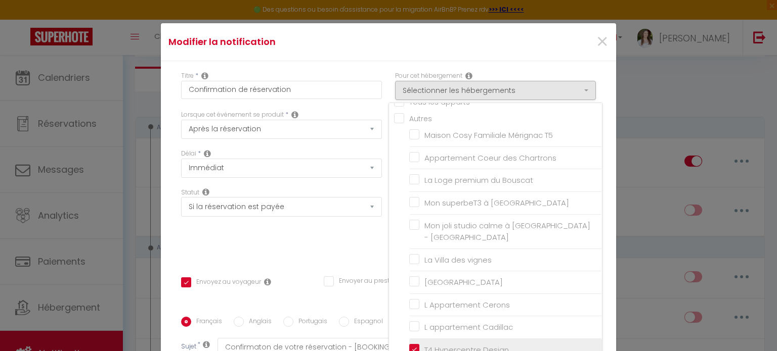
click at [412, 345] on input "T4 Hypercentre Design" at bounding box center [505, 350] width 193 height 10
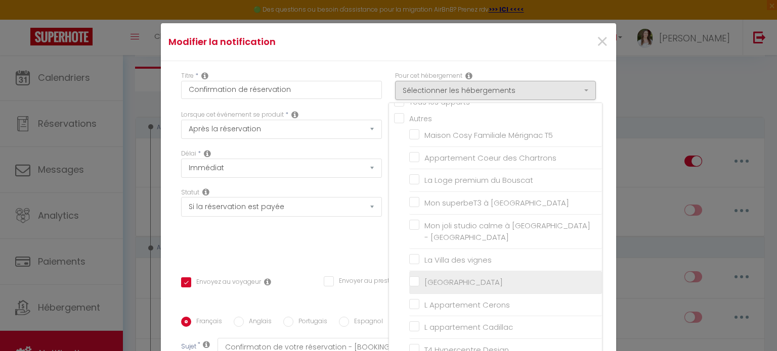
click at [409, 278] on input "[GEOGRAPHIC_DATA]" at bounding box center [505, 283] width 193 height 10
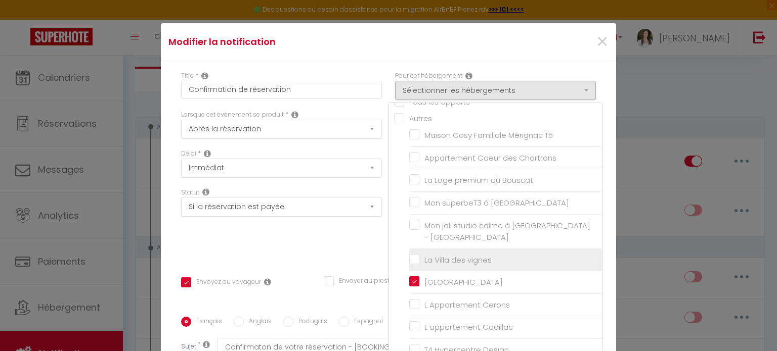
click at [409, 255] on input "La Villa des vignes" at bounding box center [505, 260] width 193 height 10
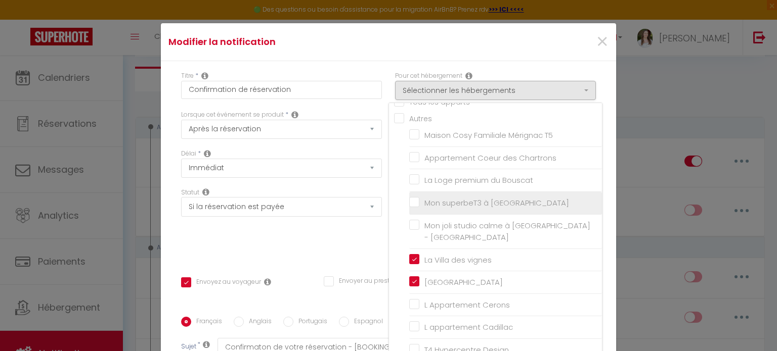
click at [409, 208] on li "Mon superbeT3 à [GEOGRAPHIC_DATA]" at bounding box center [505, 203] width 193 height 23
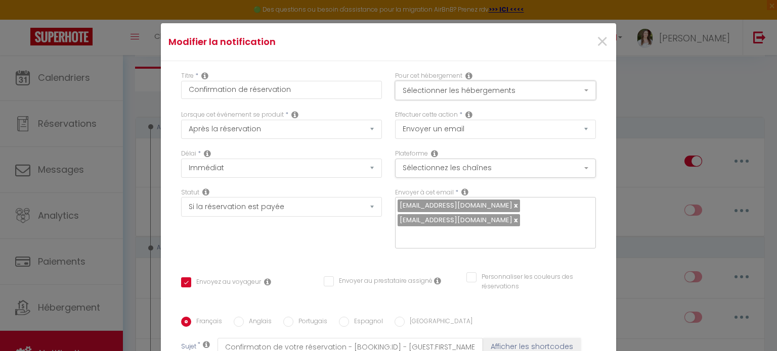
click at [453, 90] on button "Sélectionner les hébergements" at bounding box center [495, 90] width 201 height 19
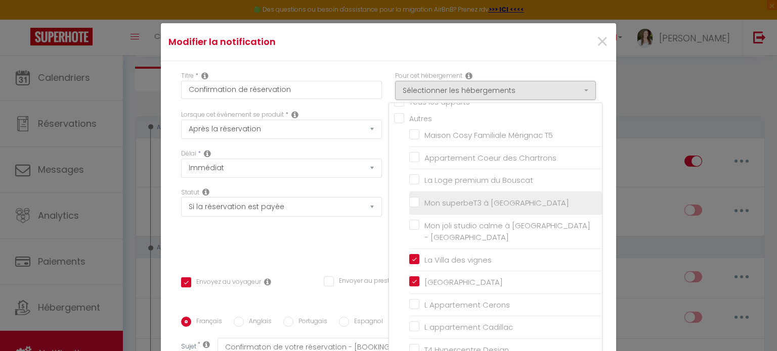
click at [409, 200] on input "Mon superbeT3 à [GEOGRAPHIC_DATA]" at bounding box center [505, 203] width 193 height 10
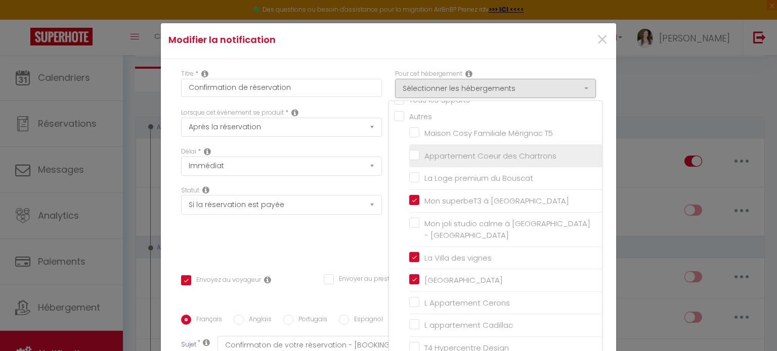
scroll to position [0, 0]
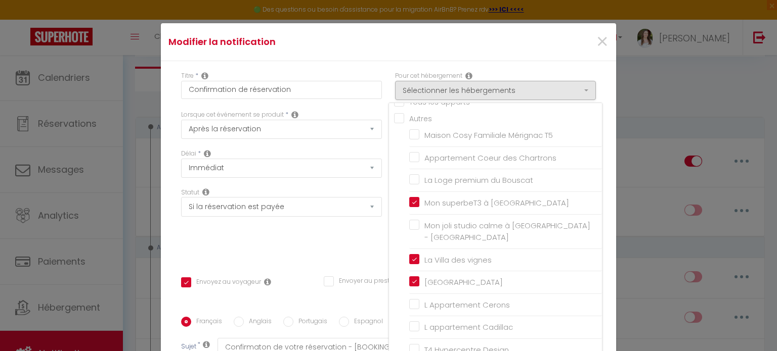
click at [599, 165] on div "Titre * Confirmation de réservation Pour cet hébergement Sélectionner les héber…" at bounding box center [388, 310] width 455 height 498
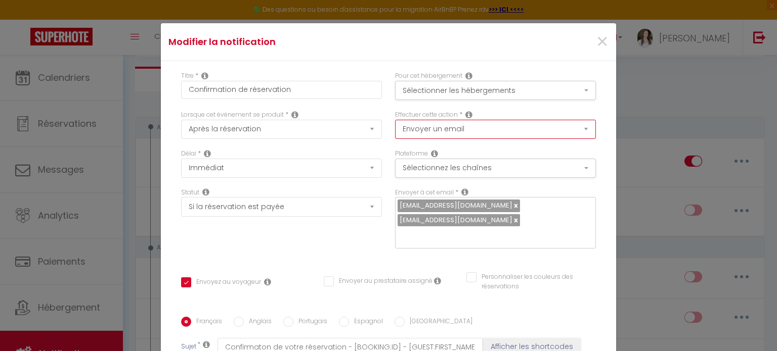
click at [493, 127] on select "Envoyer un email Envoyer un SMS Envoyer une notification push" at bounding box center [495, 129] width 201 height 19
click at [469, 170] on button "Sélectionnez les chaînes" at bounding box center [495, 168] width 201 height 19
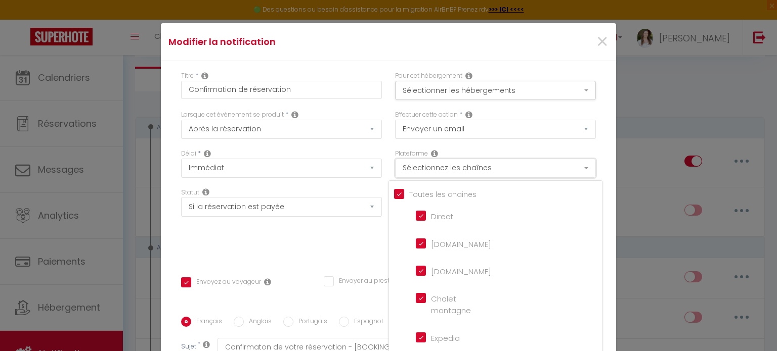
click at [469, 170] on button "Sélectionnez les chaînes" at bounding box center [495, 168] width 201 height 19
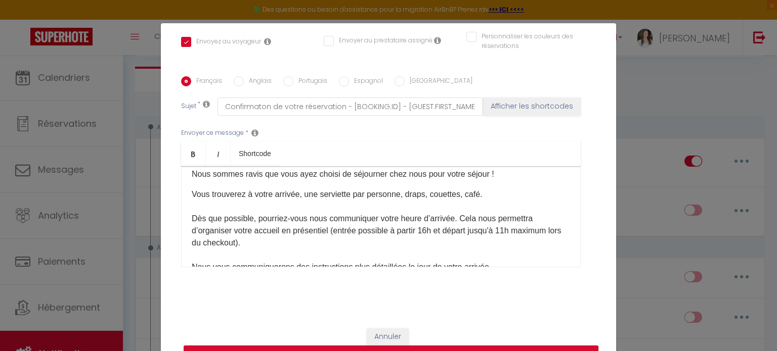
scroll to position [51, 0]
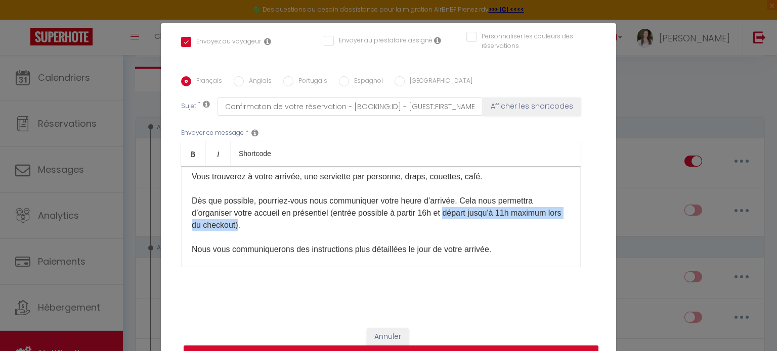
drag, startPoint x: 447, startPoint y: 213, endPoint x: 287, endPoint y: 227, distance: 160.9
click at [287, 227] on p "Vous trouverez à votre arrivée, une serviette par personne, draps, couettes, ca…" at bounding box center [381, 231] width 378 height 121
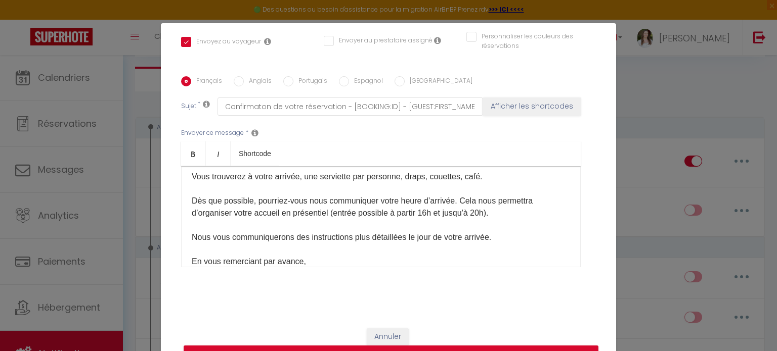
scroll to position [46, 0]
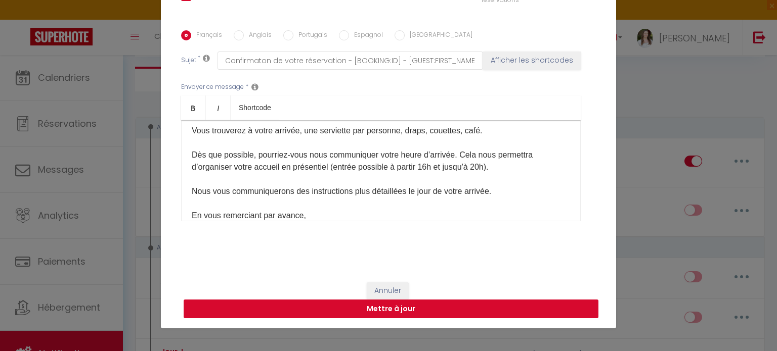
click at [479, 309] on button "Mettre à jour" at bounding box center [391, 309] width 415 height 19
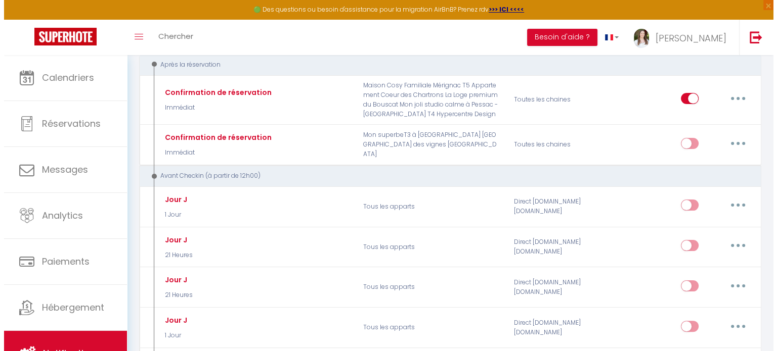
scroll to position [152, 0]
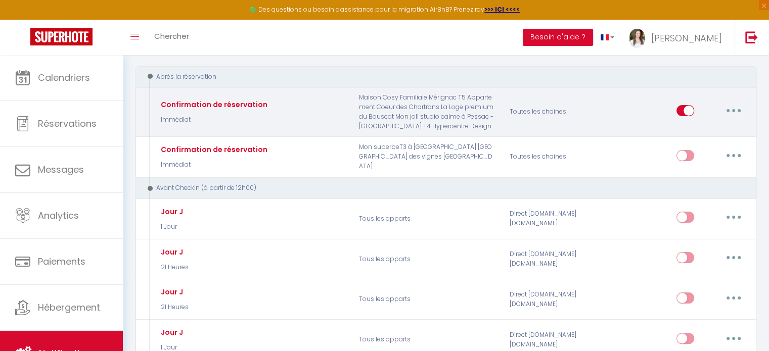
click at [745, 109] on button "button" at bounding box center [733, 111] width 28 height 16
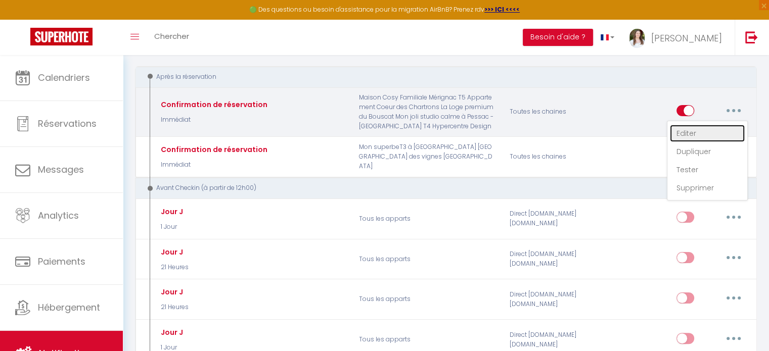
click at [705, 131] on link "Editer" at bounding box center [707, 133] width 75 height 17
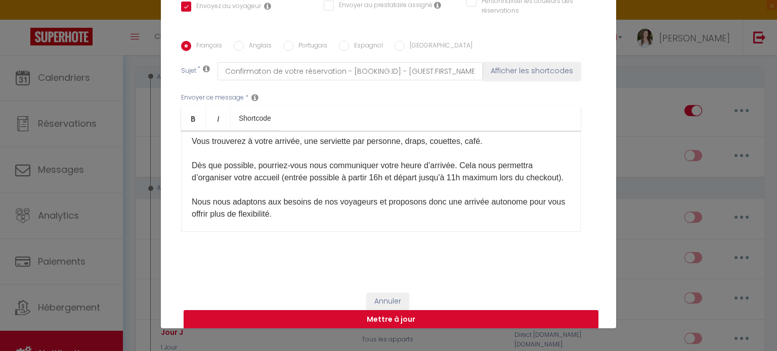
click at [259, 44] on label "Anglais" at bounding box center [258, 46] width 28 height 11
click at [244, 44] on input "Anglais" at bounding box center [239, 46] width 10 height 10
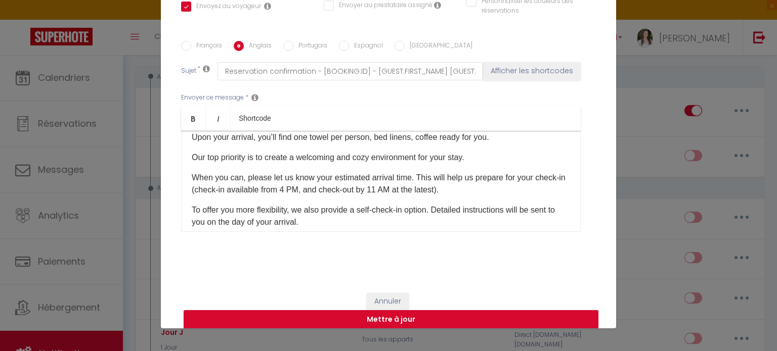
click at [239, 217] on p "To offer you more flexibility, we also provide a self-check-in option. Detailed…" at bounding box center [381, 216] width 378 height 24
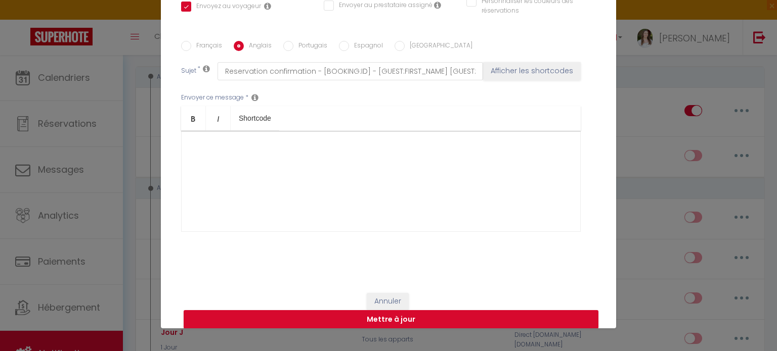
scroll to position [0, 0]
click at [191, 48] on label "Français" at bounding box center [206, 46] width 31 height 11
click at [191, 48] on input "Français" at bounding box center [186, 46] width 10 height 10
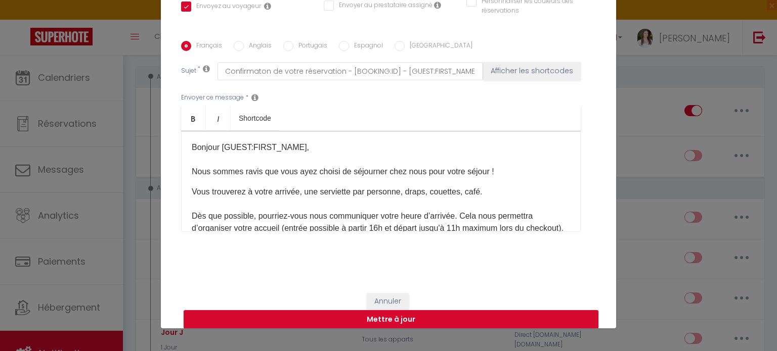
click at [241, 198] on p "Vous trouverez à votre arrivée, une serviette par personne, draps, couettes, ca…" at bounding box center [381, 259] width 378 height 146
copy div "​Bonjour [GUEST:FIRST_NAME], Nous sommes ravis que vous ayez choisi de séjourne…"
click at [247, 43] on label "Anglais" at bounding box center [258, 46] width 28 height 11
click at [244, 43] on input "Anglais" at bounding box center [239, 46] width 10 height 10
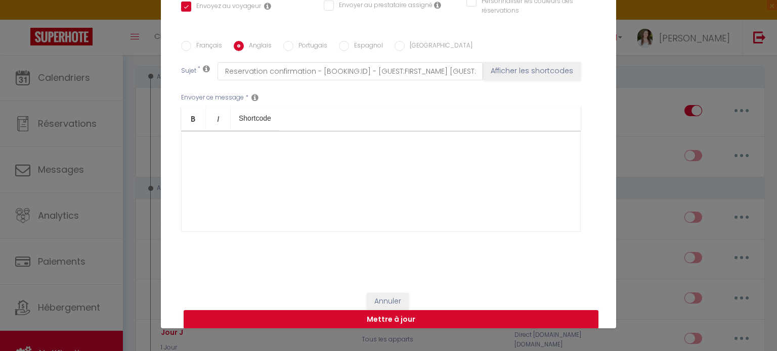
click at [354, 167] on div at bounding box center [380, 181] width 399 height 101
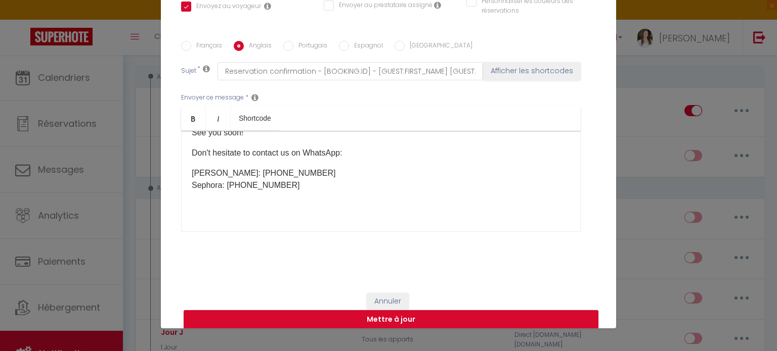
scroll to position [241, 0]
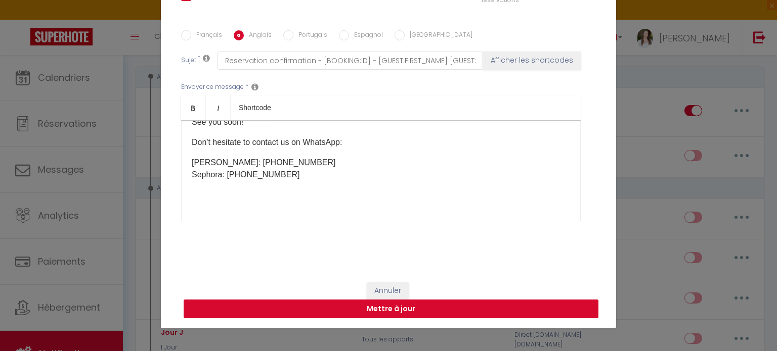
click at [440, 314] on button "Mettre à jour" at bounding box center [391, 309] width 415 height 19
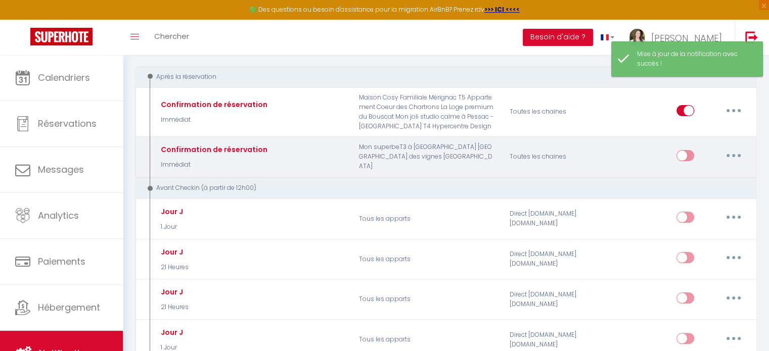
click at [741, 149] on button "button" at bounding box center [733, 156] width 28 height 16
click at [714, 173] on link "Editer" at bounding box center [707, 178] width 75 height 17
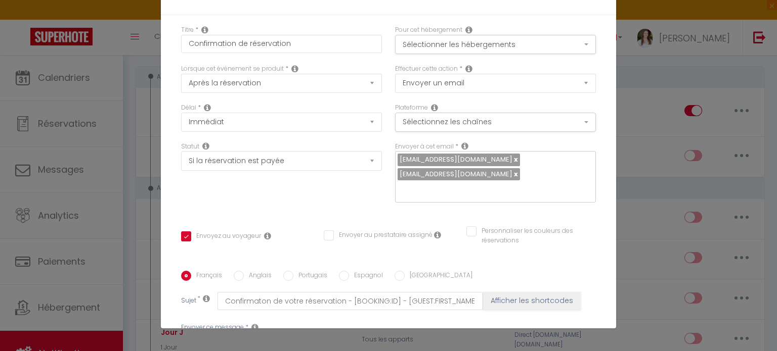
scroll to position [55, 0]
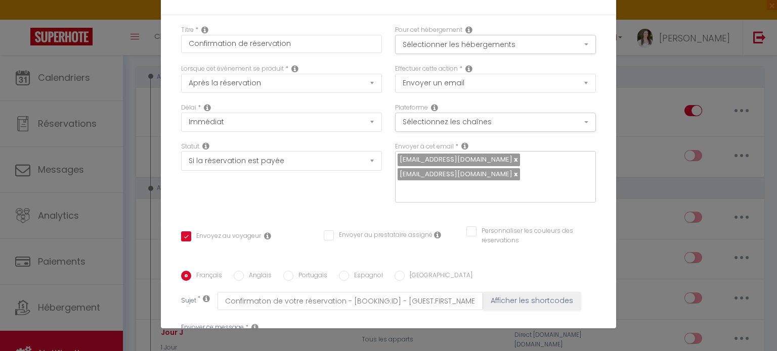
copy div "​Bonjour [GUEST:FIRST_NAME], Nous sommes ravis que vous ayez choisi de séjourne…"
click at [255, 271] on label "Anglais" at bounding box center [258, 276] width 28 height 11
click at [244, 271] on input "Anglais" at bounding box center [239, 276] width 10 height 10
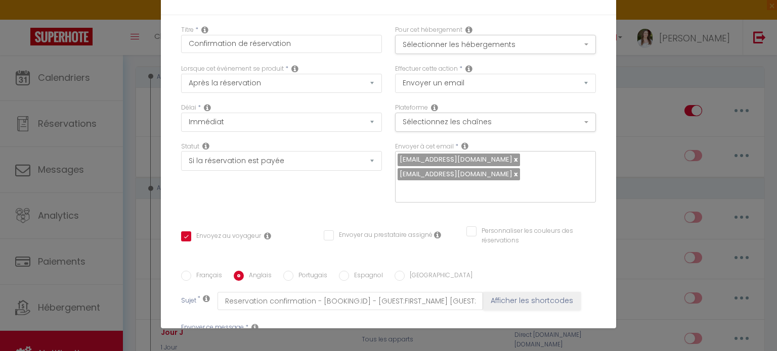
scroll to position [0, 0]
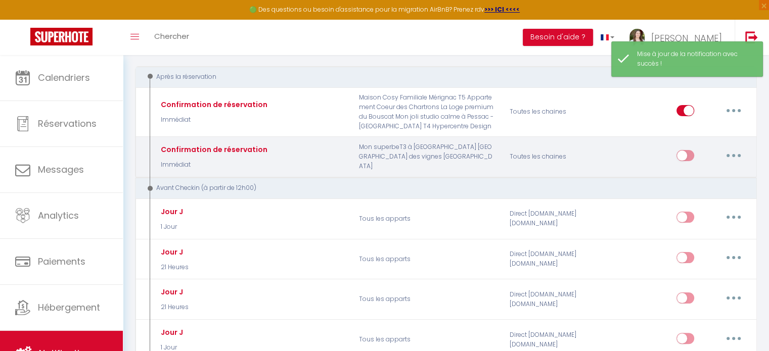
click at [737, 154] on button "button" at bounding box center [733, 156] width 28 height 16
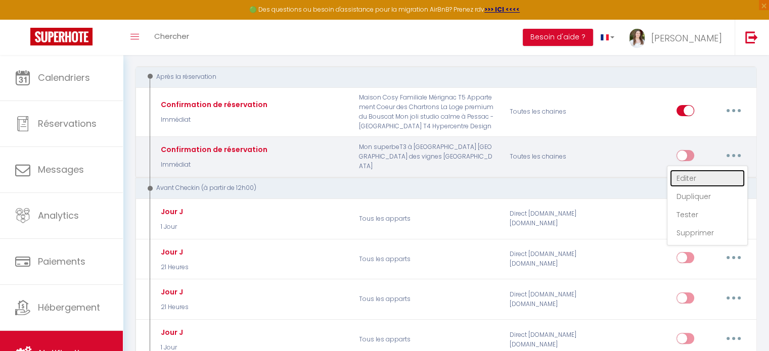
click at [724, 173] on link "Editer" at bounding box center [707, 178] width 75 height 17
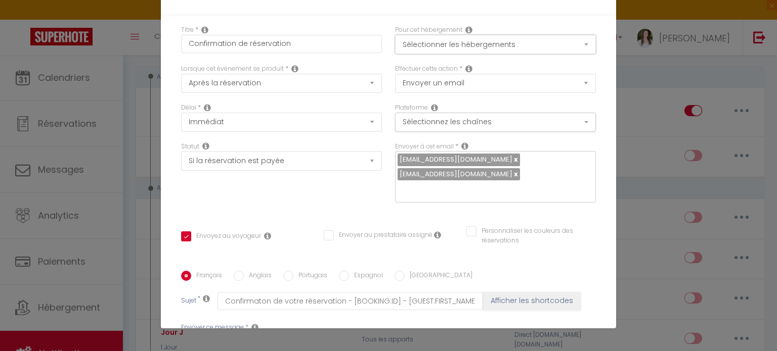
click at [478, 42] on button "Sélectionner les hébergements" at bounding box center [495, 44] width 201 height 19
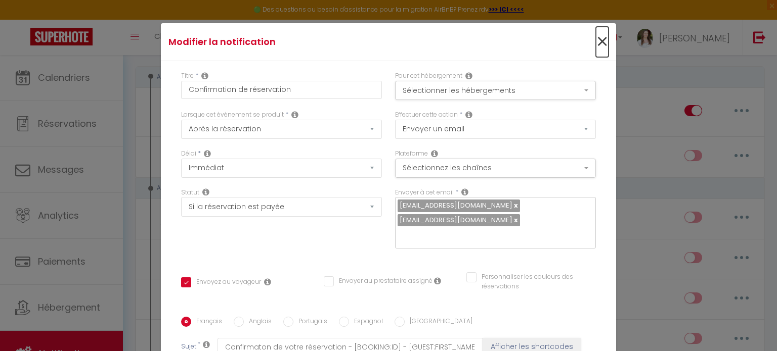
click at [596, 42] on span "×" at bounding box center [602, 42] width 13 height 30
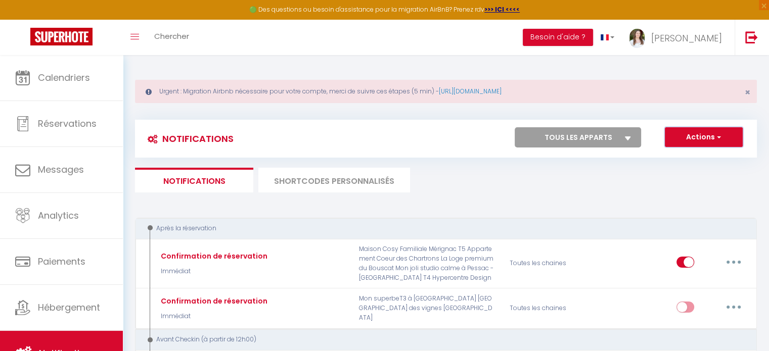
click at [690, 138] on button "Actions" at bounding box center [704, 137] width 78 height 20
drag, startPoint x: 563, startPoint y: 189, endPoint x: 543, endPoint y: 187, distance: 20.4
click at [563, 189] on ul "Notifications SHORTCODES PERSONNALISÉS" at bounding box center [446, 180] width 622 height 25
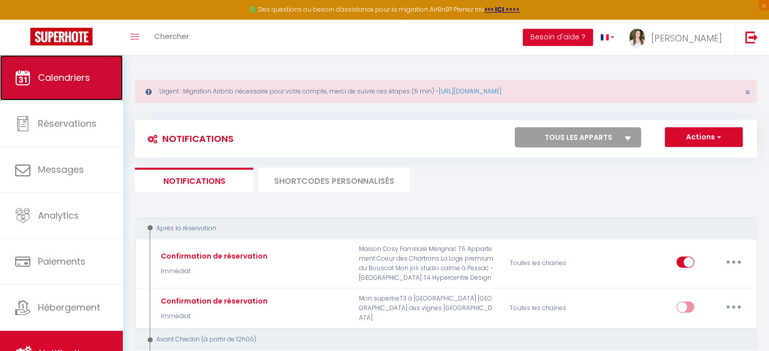
click at [36, 75] on link "Calendriers" at bounding box center [61, 77] width 123 height 45
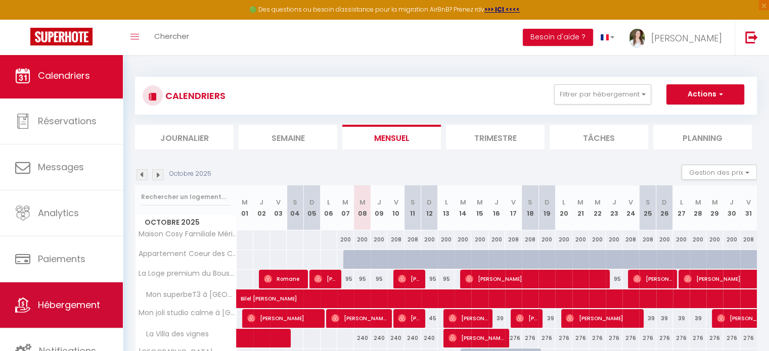
scroll to position [3, 0]
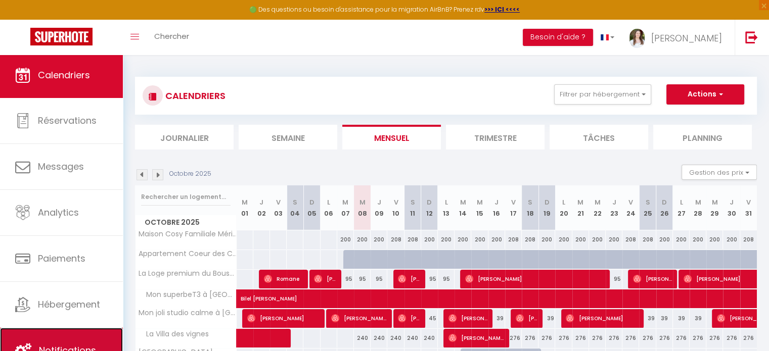
click at [59, 336] on link "Notifications" at bounding box center [61, 350] width 123 height 45
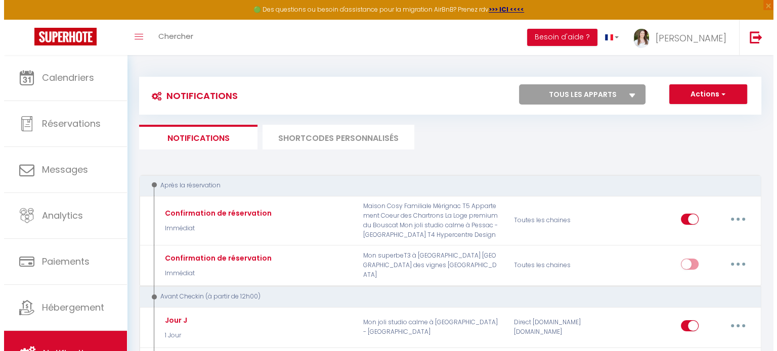
scroll to position [152, 0]
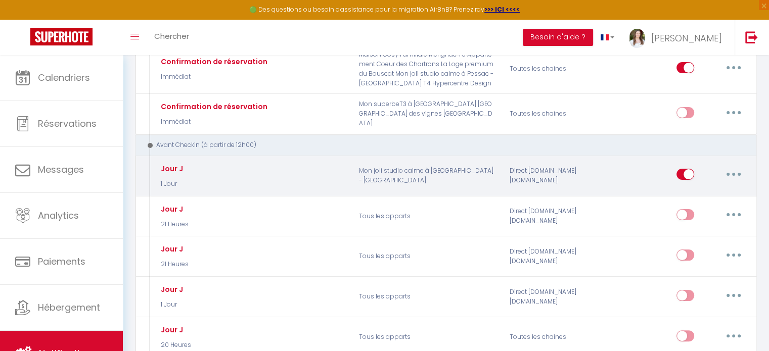
click at [728, 169] on button "button" at bounding box center [733, 174] width 28 height 16
click at [714, 202] on link "Editer" at bounding box center [707, 197] width 75 height 17
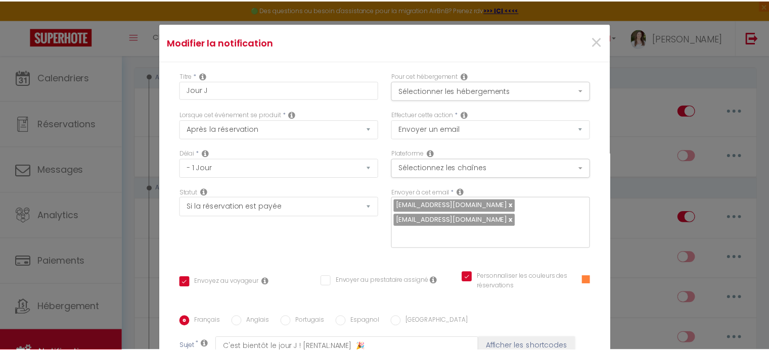
scroll to position [194, 0]
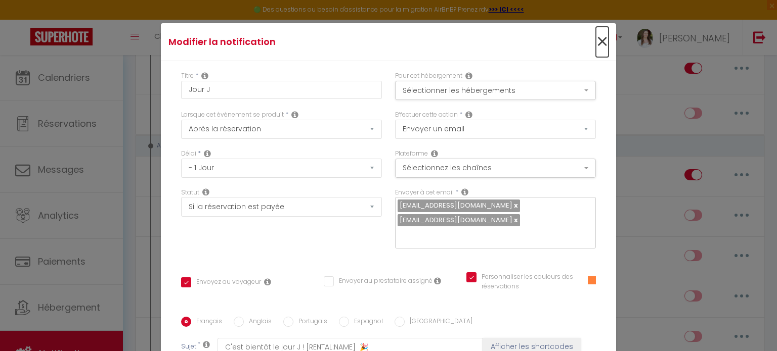
click at [596, 46] on span "×" at bounding box center [602, 42] width 13 height 30
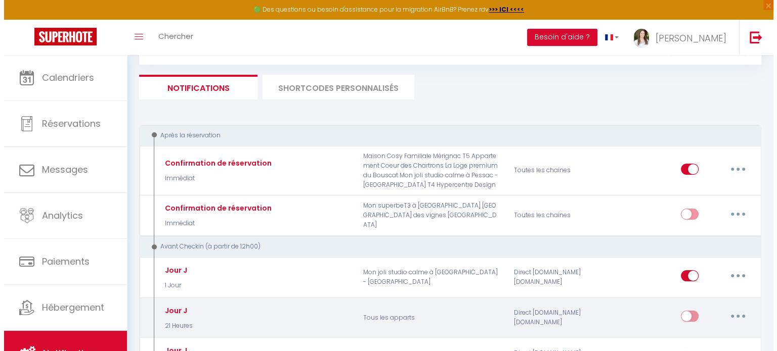
scroll to position [144, 0]
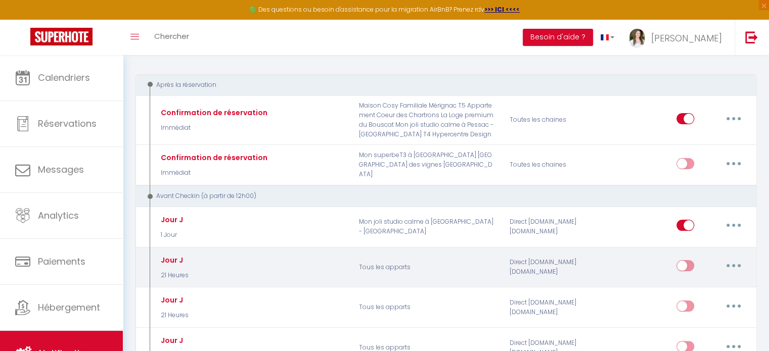
click at [730, 264] on button "button" at bounding box center [733, 266] width 28 height 16
click at [713, 284] on link "Editer" at bounding box center [707, 289] width 75 height 17
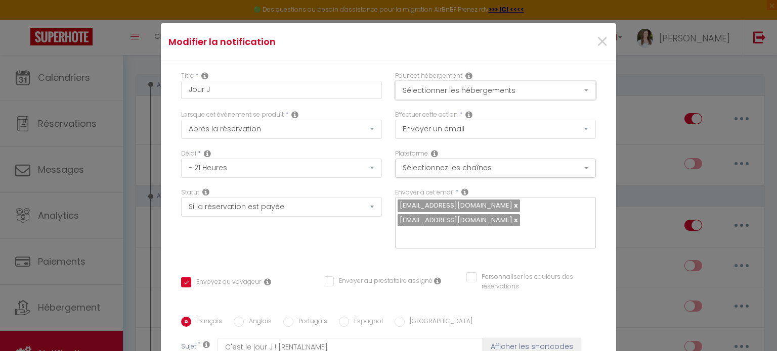
click at [432, 96] on button "Sélectionner les hébergements" at bounding box center [495, 90] width 201 height 19
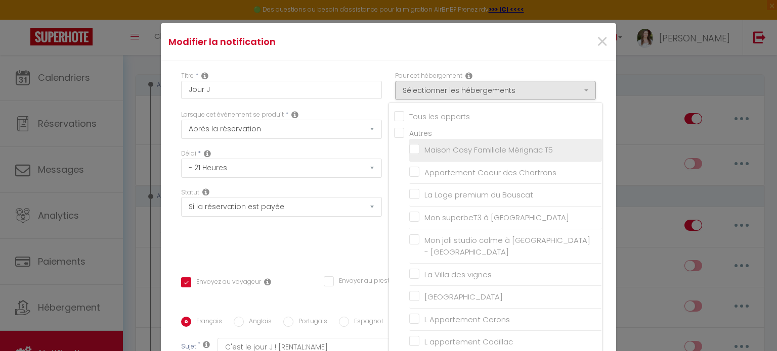
click at [439, 146] on input "Maison Cosy Familiale Mérignac T5" at bounding box center [505, 150] width 193 height 10
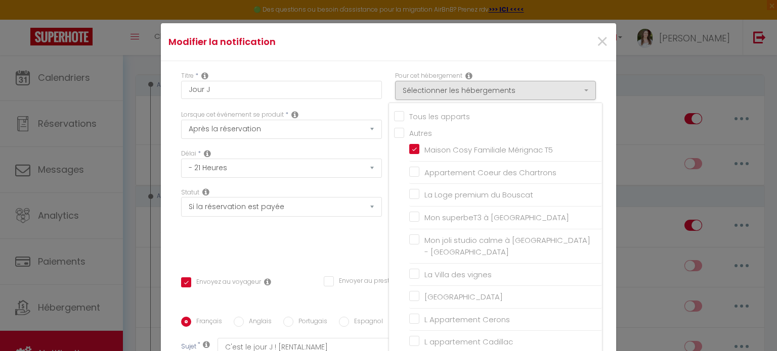
click at [326, 238] on div "Statut Aucun Si la réservation est payée Si réservation non payée Si la caution…" at bounding box center [281, 223] width 214 height 71
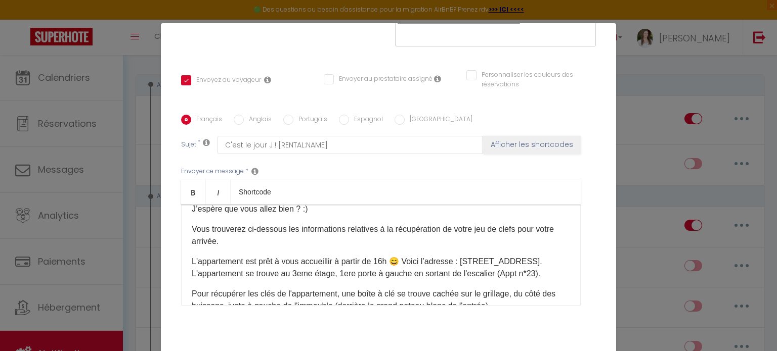
scroll to position [51, 0]
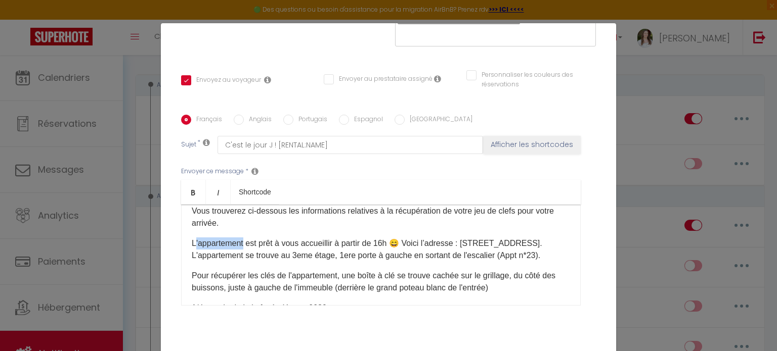
drag, startPoint x: 191, startPoint y: 248, endPoint x: 239, endPoint y: 246, distance: 48.1
click at [239, 246] on p "L'appartement est prêt à vous accueillir à partir de 16h 😄 Voici l’adresse : [S…" at bounding box center [381, 250] width 378 height 24
click at [253, 242] on p "La maison est prêt à vous accueillir à partir de 16h 😄 Voici l’adresse : [STREE…" at bounding box center [381, 250] width 378 height 24
click at [285, 245] on p "La maison est prête à vous accueillir à partir de 16h 😄 Voici l’adresse : [STRE…" at bounding box center [381, 250] width 378 height 24
drag, startPoint x: 452, startPoint y: 244, endPoint x: 220, endPoint y: 255, distance: 232.3
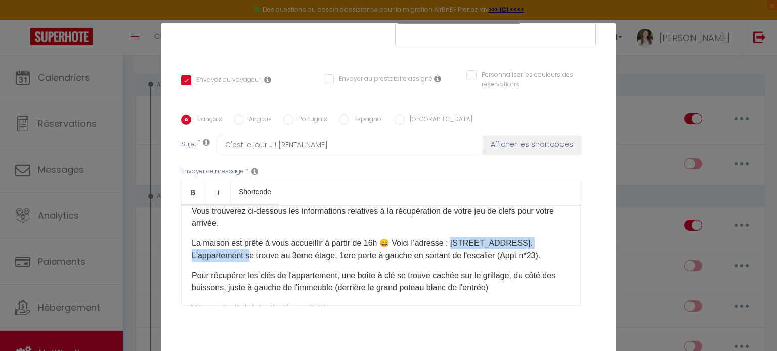
click at [220, 255] on p "La maison est prête à vous accueillir à partir de 16h 😄 Voici l’adresse : [STRE…" at bounding box center [381, 250] width 378 height 24
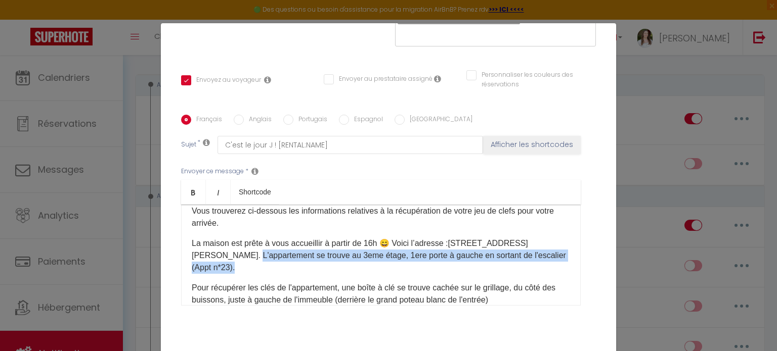
drag, startPoint x: 188, startPoint y: 257, endPoint x: 551, endPoint y: 260, distance: 362.5
click at [551, 260] on div "Coucou [GUEST:FIRST_NAME], ​J’espère que vous allez bien ? :) Vous trouverez ci…" at bounding box center [380, 255] width 399 height 101
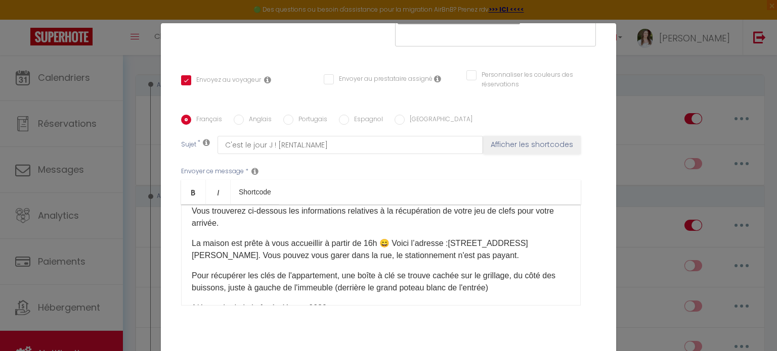
scroll to position [101, 0]
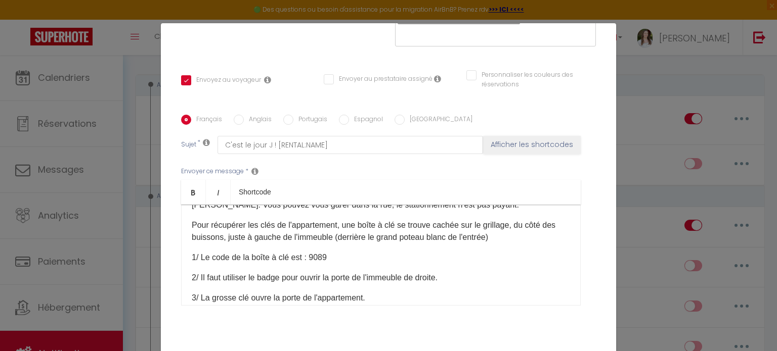
click at [302, 232] on p "Pour récupérer les clés de l'appartement, une boîte à clé se trouve cachée sur …" at bounding box center [381, 231] width 378 height 24
click at [313, 221] on p "Pour récupérer les clés de l'appartement, une boîte à clé se trouve cachée sur …" at bounding box center [381, 231] width 378 height 24
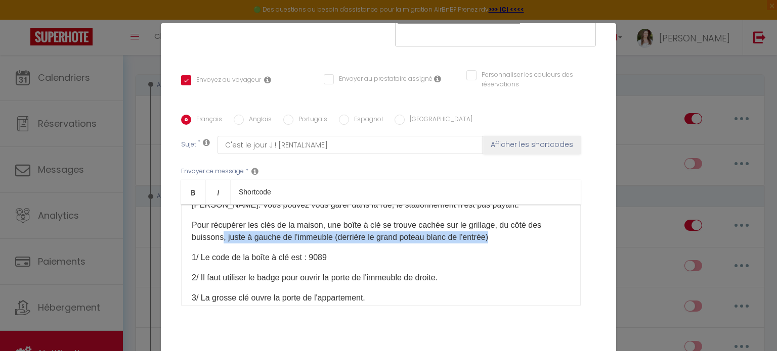
drag, startPoint x: 493, startPoint y: 240, endPoint x: 218, endPoint y: 241, distance: 275.0
click at [218, 241] on p "Pour récupérer les clés de la maison, une boîte à clé se trouve cachée sur le g…" at bounding box center [381, 231] width 378 height 24
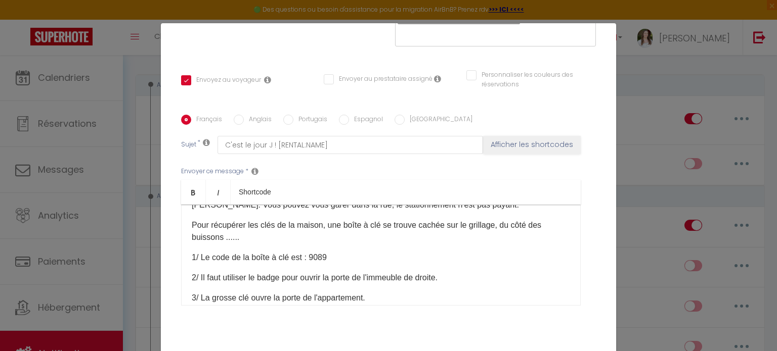
click at [312, 260] on p "1/ Le code de la boîte à clé est : 9089" at bounding box center [381, 258] width 378 height 12
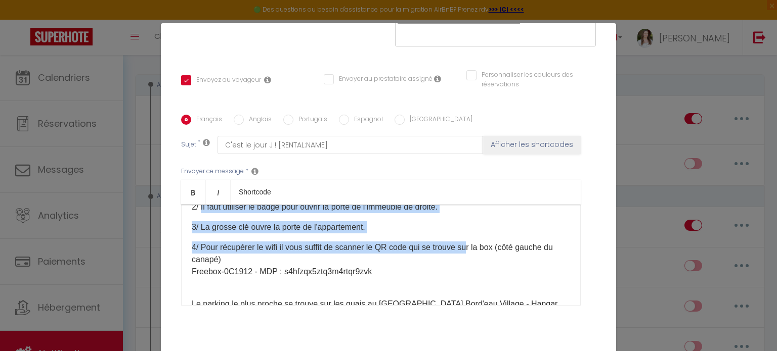
drag, startPoint x: 199, startPoint y: 279, endPoint x: 466, endPoint y: 236, distance: 270.9
click at [466, 236] on div "Coucou [GUEST:FIRST_NAME], ​J’espère que vous allez bien ? :) Vous trouverez ci…" at bounding box center [380, 255] width 399 height 101
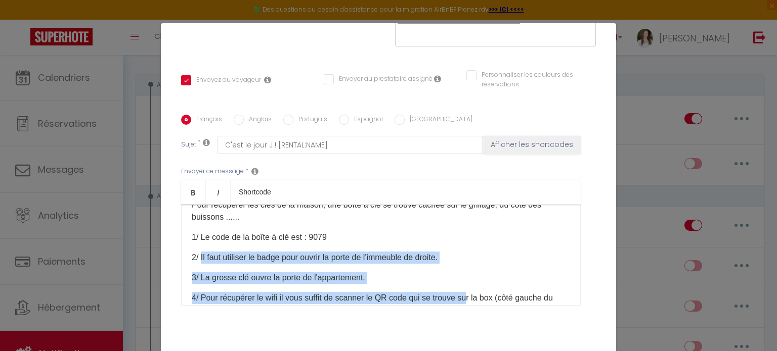
click at [463, 265] on div "Coucou [GUEST:FIRST_NAME], ​J’espère que vous allez bien ? :) Vous trouverez ci…" at bounding box center [380, 255] width 399 height 101
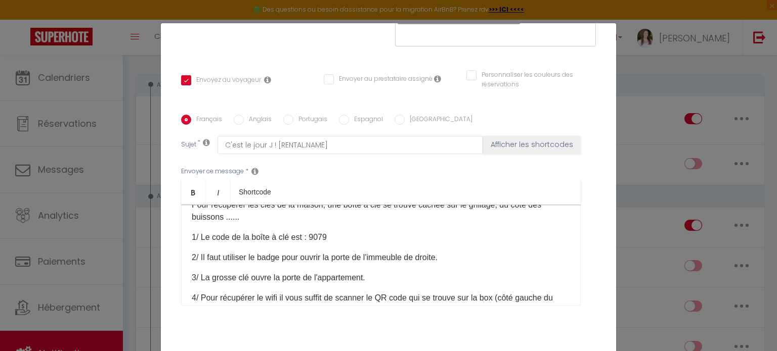
drag, startPoint x: 452, startPoint y: 258, endPoint x: 200, endPoint y: 248, distance: 252.0
click at [200, 248] on div "Coucou [GUEST:FIRST_NAME], ​J’espère que vous allez bien ? :) Vous trouverez ci…" at bounding box center [380, 255] width 399 height 101
click at [334, 240] on p "1/ Le code de la boîte à clé est : 9079" at bounding box center [381, 238] width 378 height 12
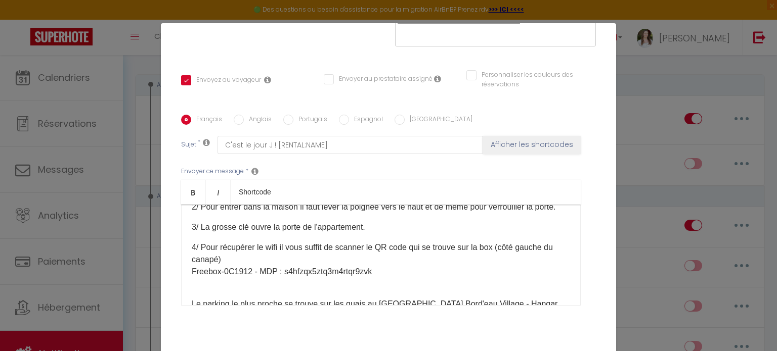
click at [185, 240] on div "Coucou [GUEST:FIRST_NAME], ​J’espère que vous allez bien ? :) Vous trouverez ci…" at bounding box center [380, 255] width 399 height 101
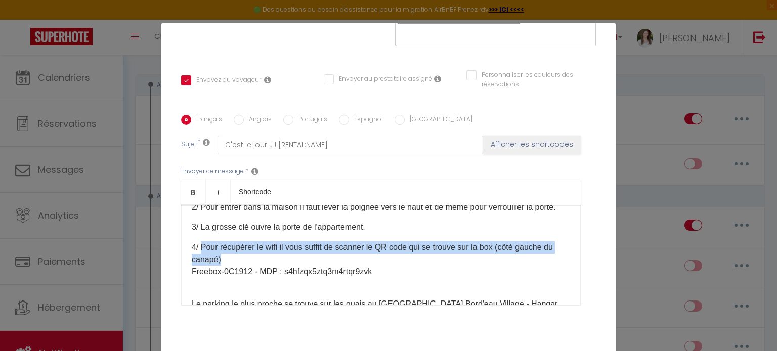
drag, startPoint x: 199, startPoint y: 259, endPoint x: 255, endPoint y: 270, distance: 57.3
click at [255, 270] on p "4/ Pour récupérer le wifi il vous suffit de scanner le QR code qui se trouve su…" at bounding box center [381, 260] width 378 height 36
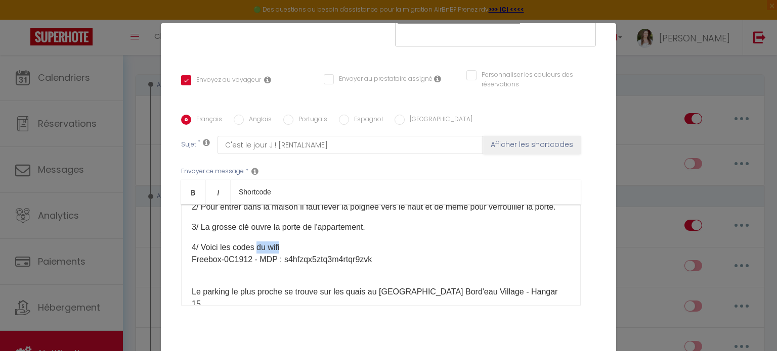
drag, startPoint x: 388, startPoint y: 247, endPoint x: 238, endPoint y: 248, distance: 150.1
click at [254, 246] on div "Coucou [GUEST:FIRST_NAME], ​J’espère que vous allez bien ? :) Vous trouverez ci…" at bounding box center [380, 255] width 399 height 101
click at [215, 234] on p "3/ La grosse clé ouvre la porte de l'appartement." at bounding box center [381, 227] width 378 height 12
drag, startPoint x: 200, startPoint y: 242, endPoint x: 368, endPoint y: 240, distance: 168.4
click at [368, 234] on p "3/ La grosse clé ouvre la porte de l'appartement." at bounding box center [381, 227] width 378 height 12
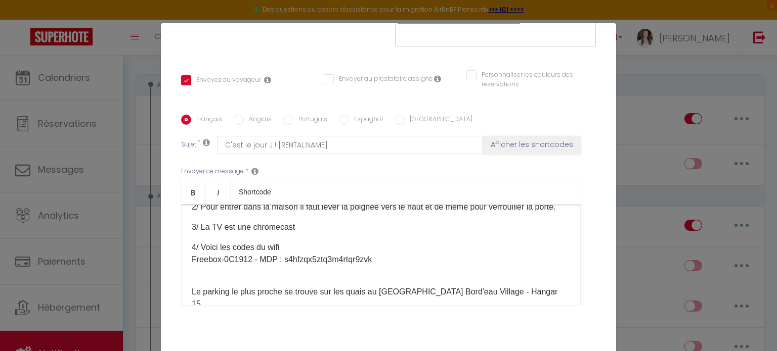
click at [254, 234] on p "3/ La TV est une chromecast" at bounding box center [381, 227] width 378 height 12
click at [311, 234] on p "3/ La TV est une Chromecast" at bounding box center [381, 227] width 378 height 12
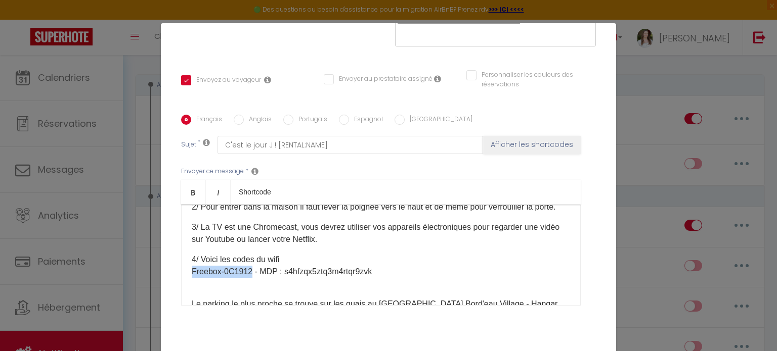
drag, startPoint x: 244, startPoint y: 281, endPoint x: 190, endPoint y: 281, distance: 54.1
click at [192, 278] on p "4/ Voici les codes du wifi Freebox-0C1912 - MDP : s4hfzqx5ztq3m4rtqr9zvk​" at bounding box center [381, 266] width 378 height 24
drag, startPoint x: 246, startPoint y: 283, endPoint x: 347, endPoint y: 280, distance: 100.6
click at [347, 278] on p "4/ Voici les codes du wifi Surfbox - MDP : s4hfzqx5ztq3m4rtqr9zvk​" at bounding box center [381, 266] width 378 height 24
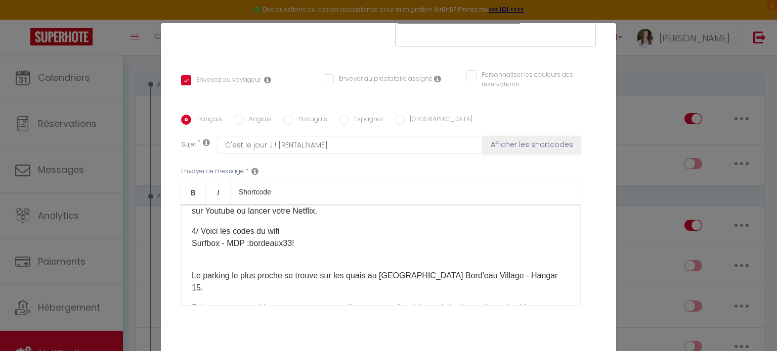
scroll to position [222, 0]
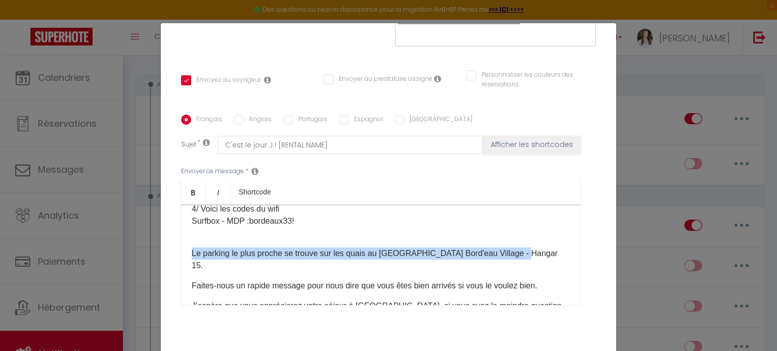
drag, startPoint x: 189, startPoint y: 250, endPoint x: 531, endPoint y: 266, distance: 342.2
click at [531, 266] on div "Coucou [GUEST:FIRST_NAME], ​J’espère que vous allez bien ? :) Vous trouverez ci…" at bounding box center [380, 255] width 399 height 101
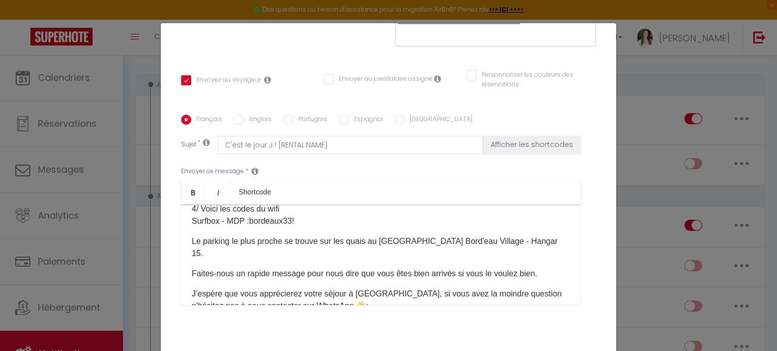
click at [439, 259] on p "Le parking le plus proche se trouve sur les quais au [GEOGRAPHIC_DATA] Bord'eau…" at bounding box center [381, 248] width 378 height 24
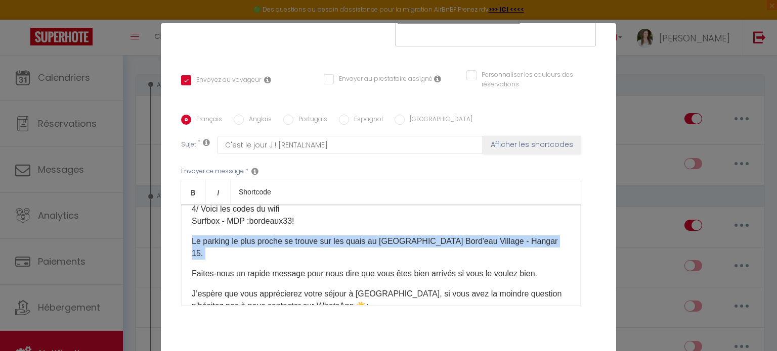
click at [439, 259] on p "Le parking le plus proche se trouve sur les quais au [GEOGRAPHIC_DATA] Bord'eau…" at bounding box center [381, 248] width 378 height 24
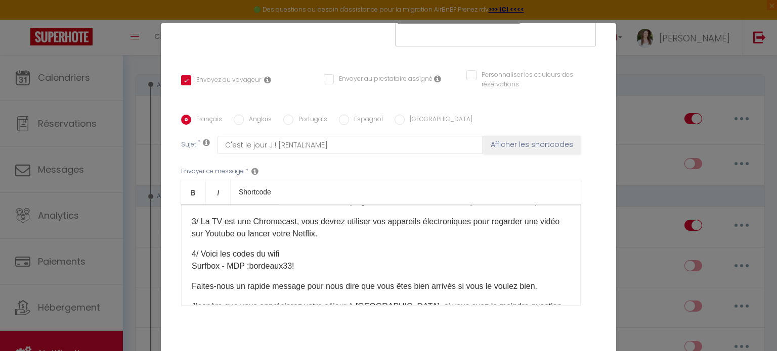
scroll to position [202, 0]
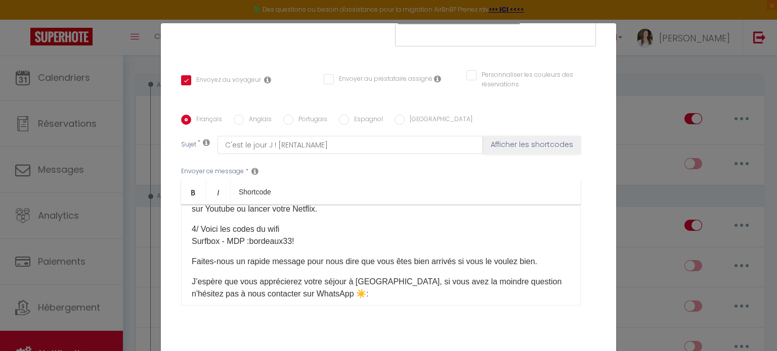
click at [309, 248] on p "4/ Voici les codes du wifi Surfbox - MDP : bordeaux33! ​" at bounding box center [381, 235] width 378 height 24
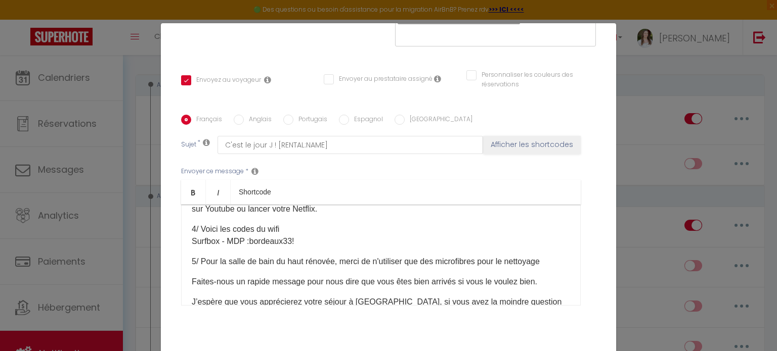
click at [334, 268] on p "5/ Pour la salle de bain du haut rénovée, merci de n'utiliser que des microfibr…" at bounding box center [381, 262] width 378 height 12
click at [545, 268] on p "5/ Pour la salle de bain du haut rénovée, merci de n'utiliser que des microfibr…" at bounding box center [381, 262] width 378 height 12
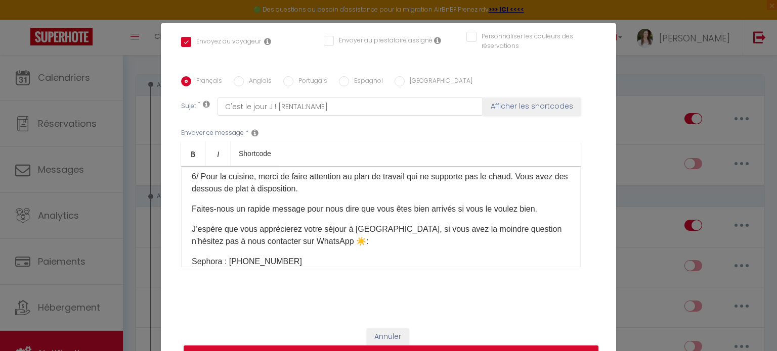
scroll to position [265, 0]
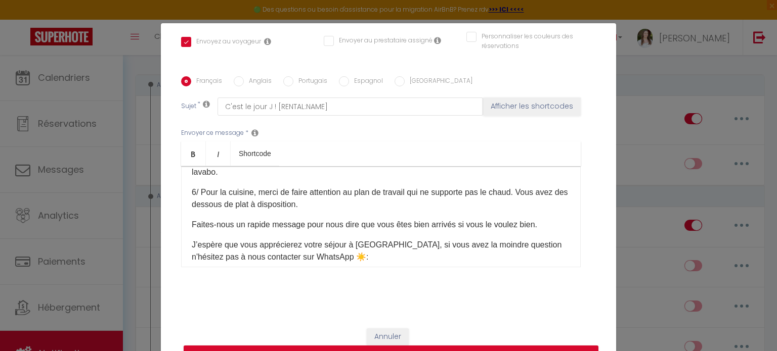
click at [263, 211] on p "6/ Pour la cuisine, merci de faire attention au plan de travail qui ne supporte…" at bounding box center [381, 199] width 378 height 24
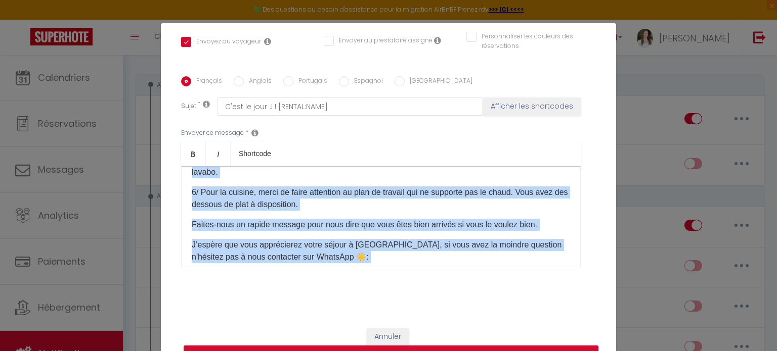
copy div "Loremi [DOLOR:SITAM_CONS], ​A’elitse doe temp incid utla ? :) Etdo magnaaliq en…"
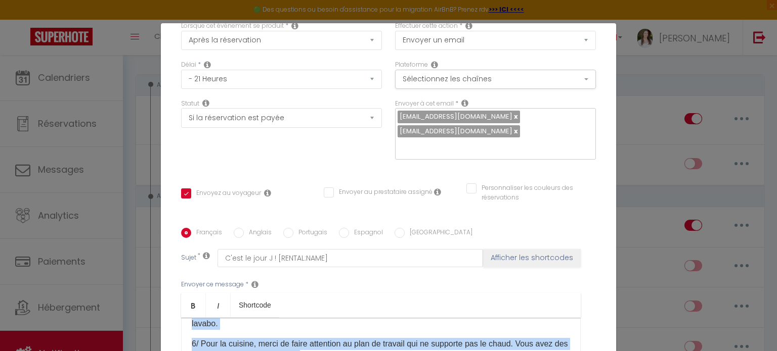
scroll to position [0, 0]
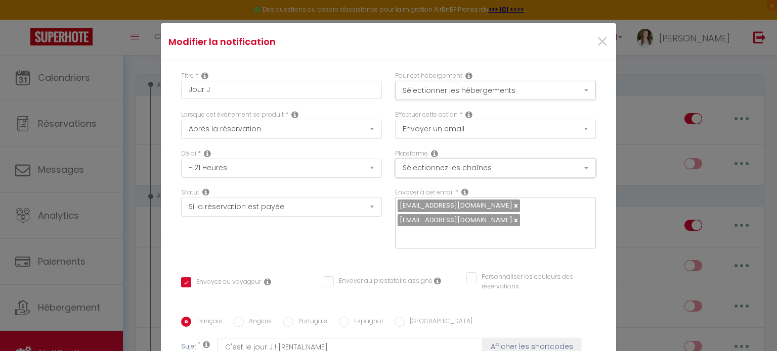
click at [469, 168] on button "Sélectionnez les chaînes" at bounding box center [495, 168] width 201 height 19
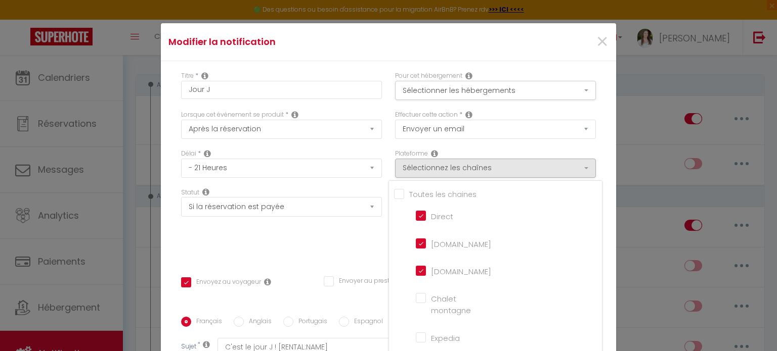
click at [400, 192] on input "Tous les apparts" at bounding box center [498, 194] width 208 height 10
click at [423, 90] on button "Sélectionner les hébergements" at bounding box center [495, 90] width 201 height 19
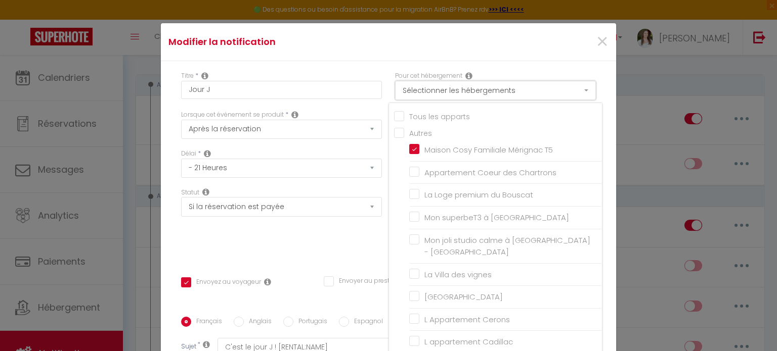
click at [423, 90] on button "Sélectionner les hébergements" at bounding box center [495, 90] width 201 height 19
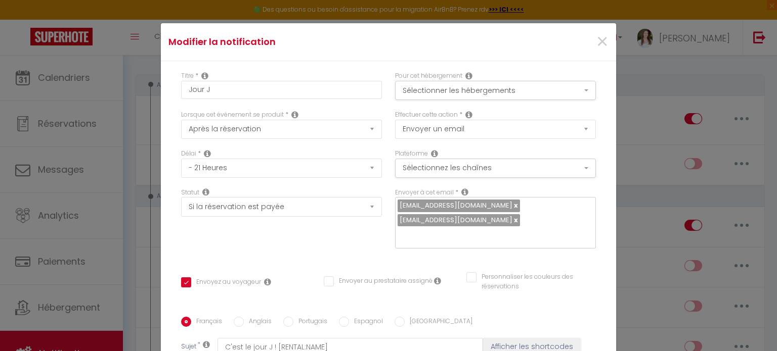
click at [293, 239] on div "Statut Aucun Si la réservation est payée Si réservation non payée Si la caution…" at bounding box center [281, 223] width 214 height 71
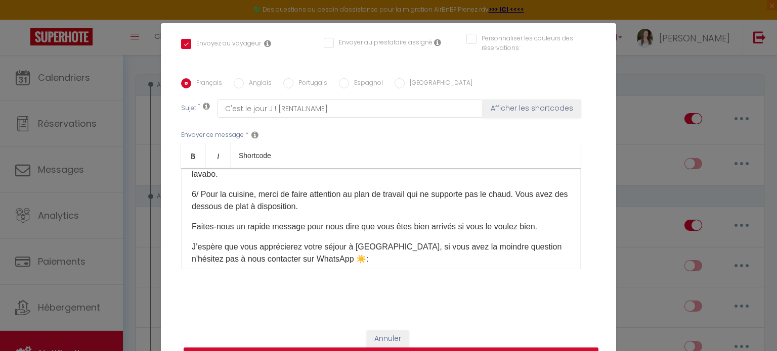
scroll to position [241, 0]
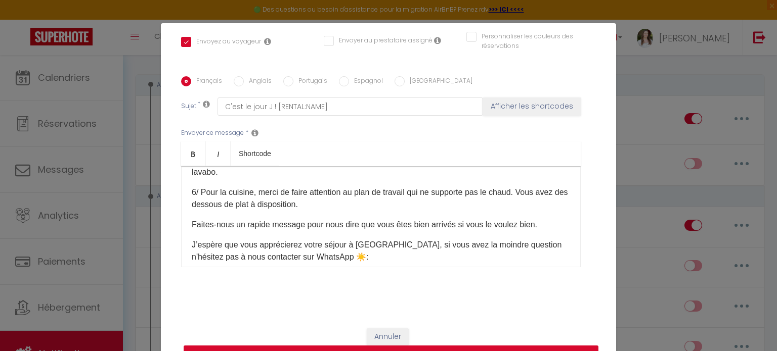
click at [273, 349] on button "Mettre à jour" at bounding box center [391, 355] width 415 height 19
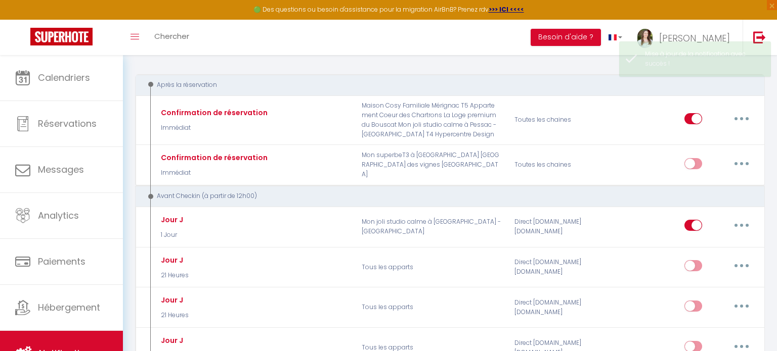
scroll to position [0, 0]
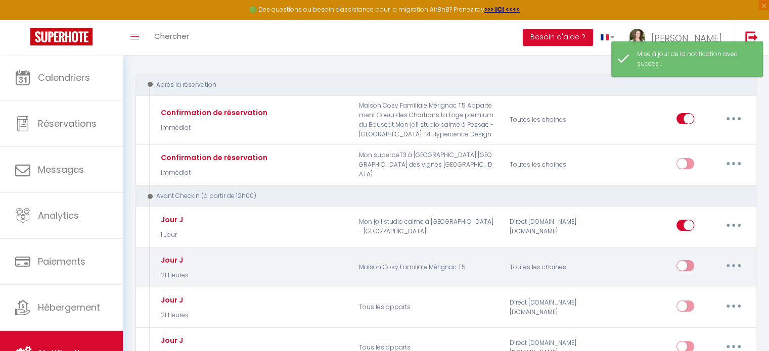
click at [686, 263] on input "checkbox" at bounding box center [685, 267] width 18 height 15
click at [744, 260] on button "button" at bounding box center [733, 266] width 28 height 16
click at [713, 281] on link "Editer" at bounding box center [707, 289] width 75 height 17
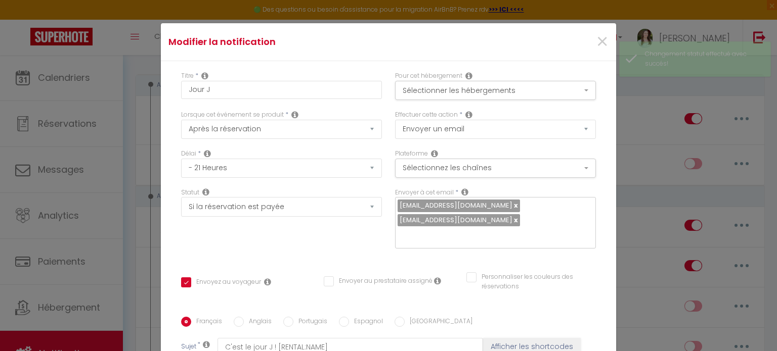
click at [261, 317] on label "Anglais" at bounding box center [258, 322] width 28 height 11
click at [244, 317] on input "Anglais" at bounding box center [239, 322] width 10 height 10
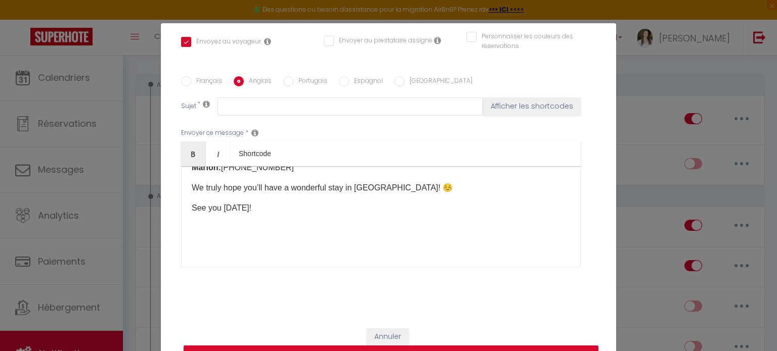
click at [200, 258] on div "Hi [GUEST:FIRST_NAME], I hope you’re doing well! :) Below you’ll find all the i…" at bounding box center [380, 216] width 399 height 101
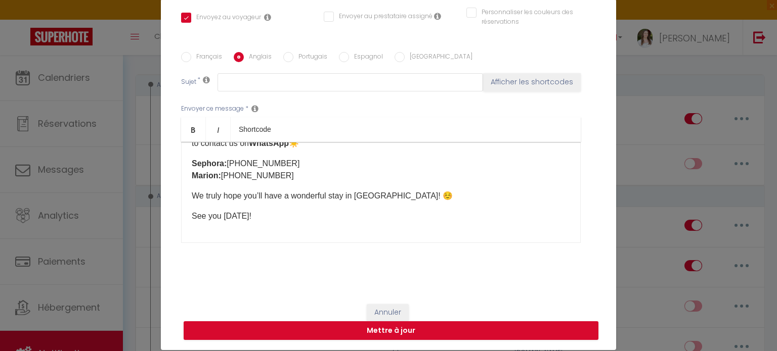
scroll to position [46, 0]
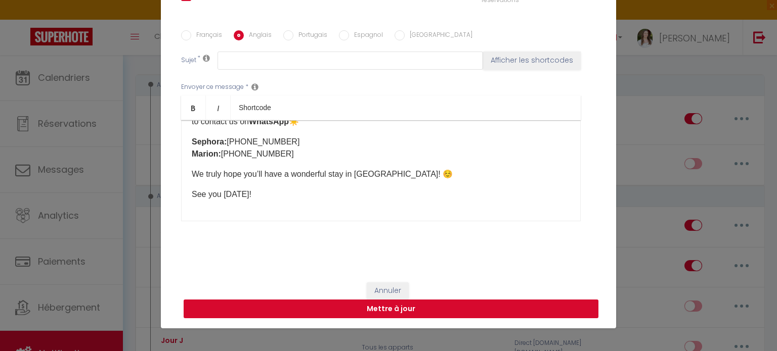
click at [392, 307] on button "Mettre à jour" at bounding box center [391, 309] width 415 height 19
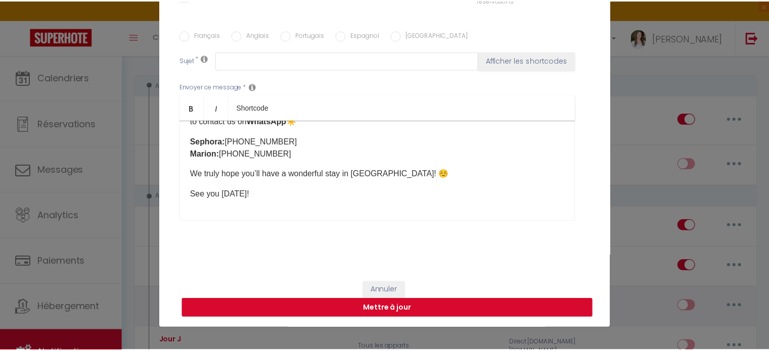
scroll to position [0, 0]
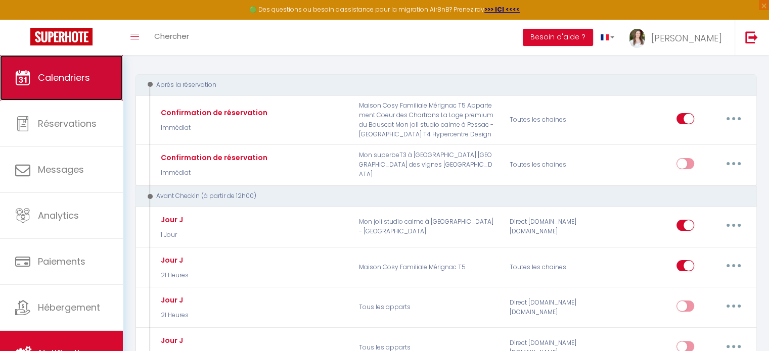
click at [54, 87] on link "Calendriers" at bounding box center [61, 77] width 123 height 45
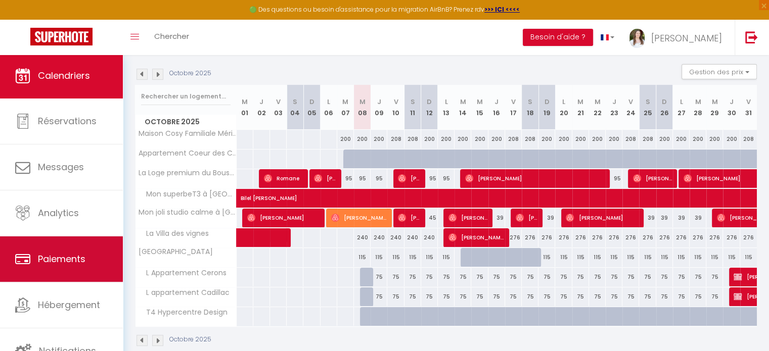
scroll to position [3, 0]
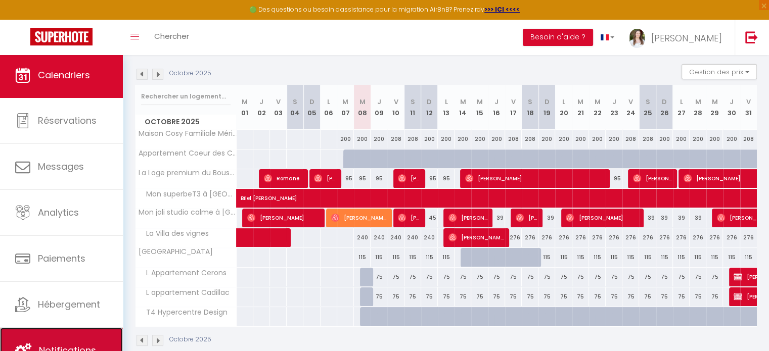
click at [69, 342] on link "Notifications" at bounding box center [61, 350] width 123 height 45
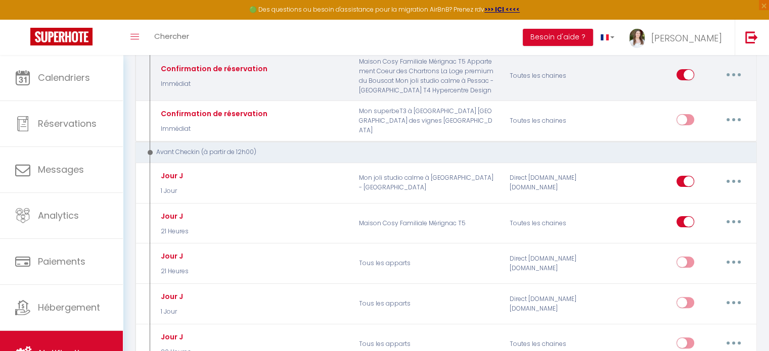
scroll to position [202, 0]
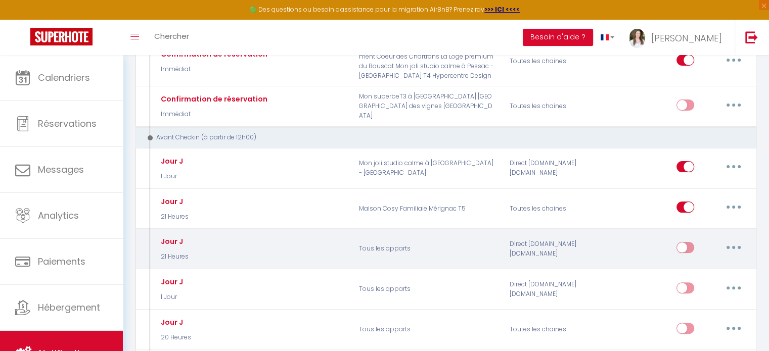
click at [735, 243] on button "button" at bounding box center [733, 248] width 28 height 16
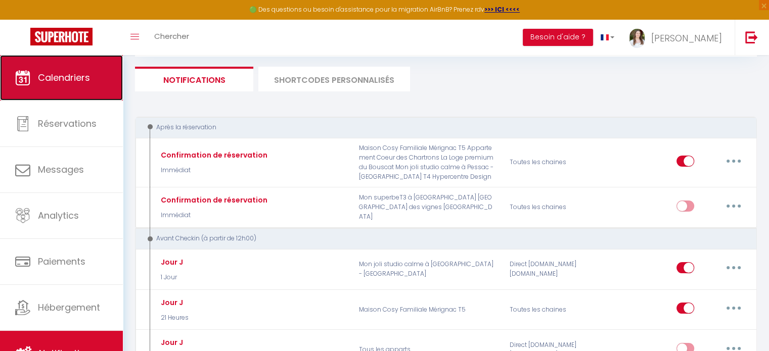
click at [103, 68] on link "Calendriers" at bounding box center [61, 77] width 123 height 45
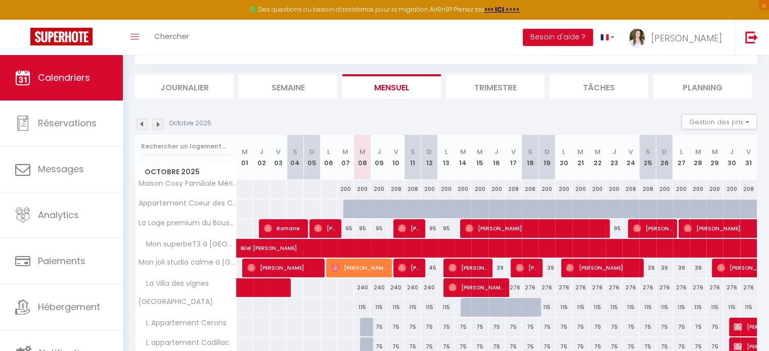
scroll to position [93, 0]
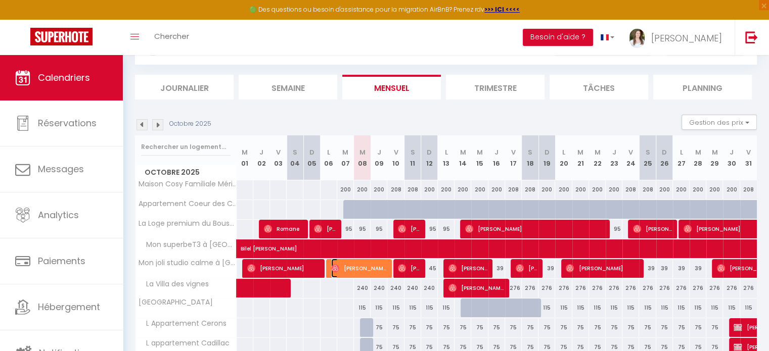
click at [358, 272] on span "[PERSON_NAME]" at bounding box center [359, 268] width 56 height 19
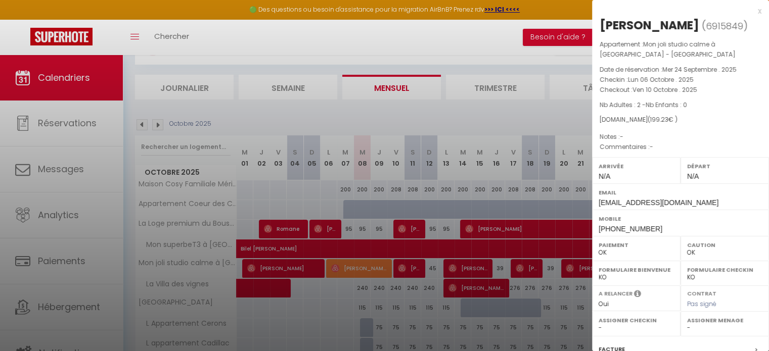
click at [421, 34] on div at bounding box center [384, 175] width 769 height 351
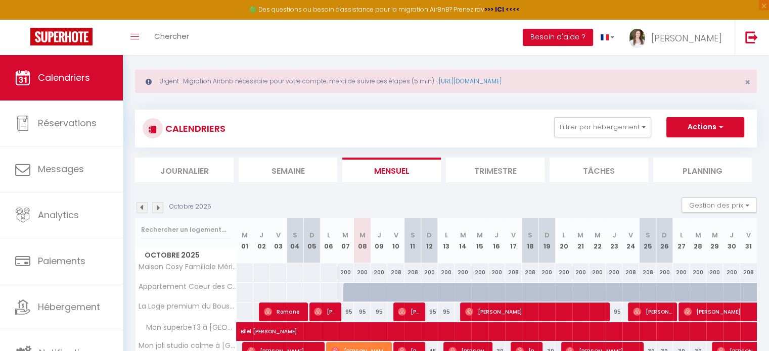
scroll to position [8, 0]
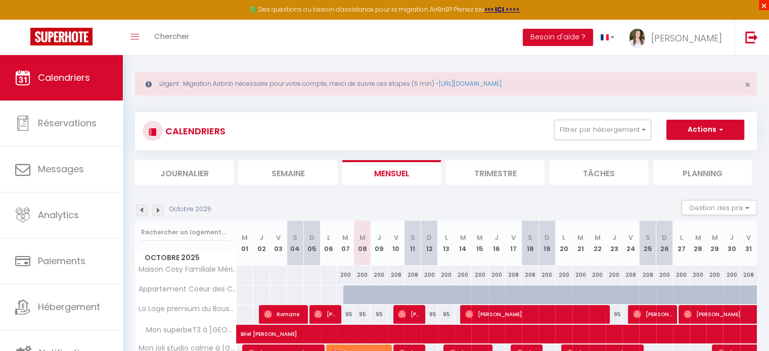
click at [763, 8] on span "×" at bounding box center [764, 5] width 10 height 10
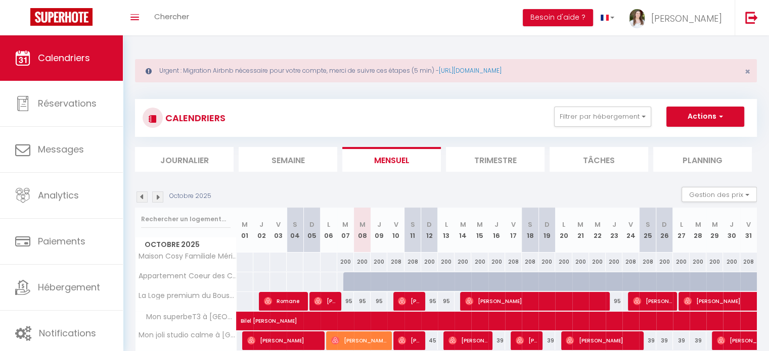
scroll to position [0, 0]
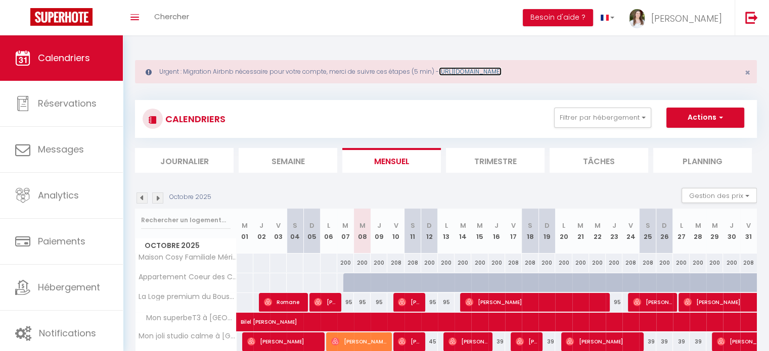
click at [501, 72] on link "[URL][DOMAIN_NAME]" at bounding box center [470, 71] width 63 height 9
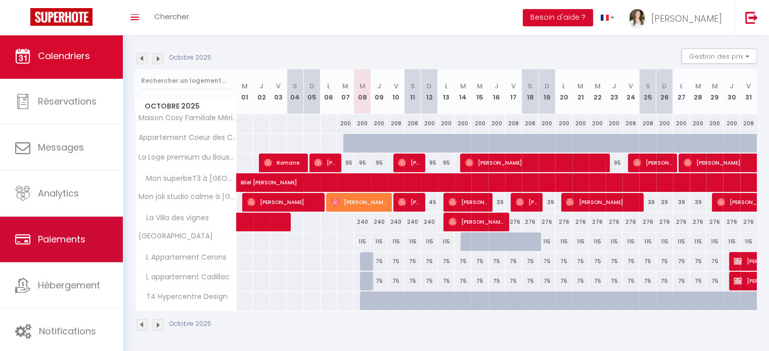
scroll to position [3, 0]
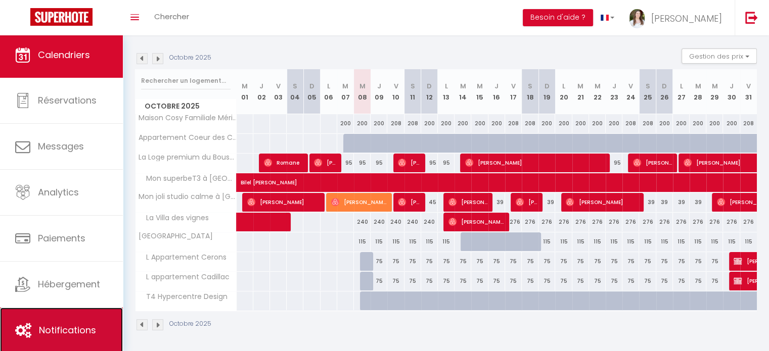
click at [67, 318] on link "Notifications" at bounding box center [61, 330] width 123 height 45
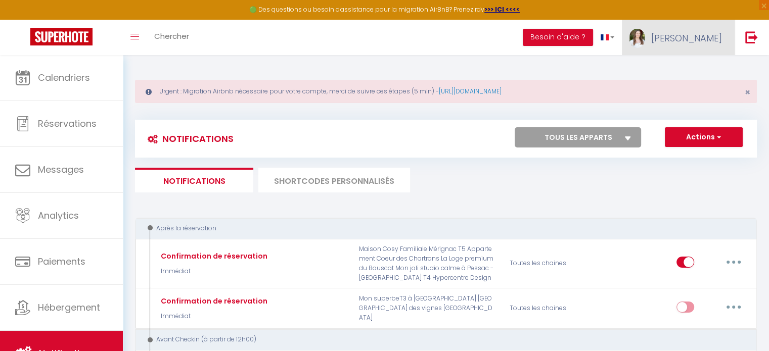
click at [690, 37] on link "[PERSON_NAME]" at bounding box center [678, 37] width 113 height 35
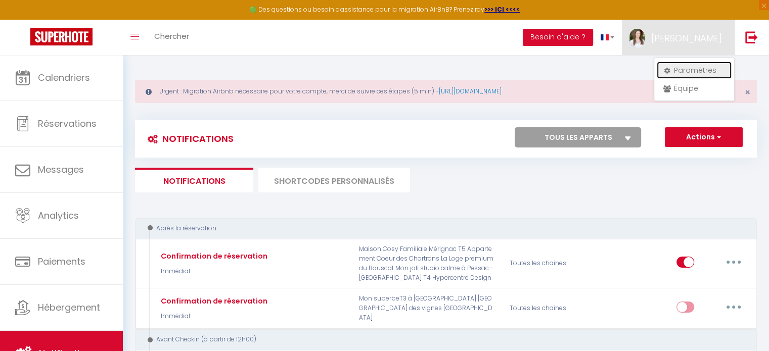
click at [699, 68] on link "Paramètres" at bounding box center [694, 70] width 75 height 17
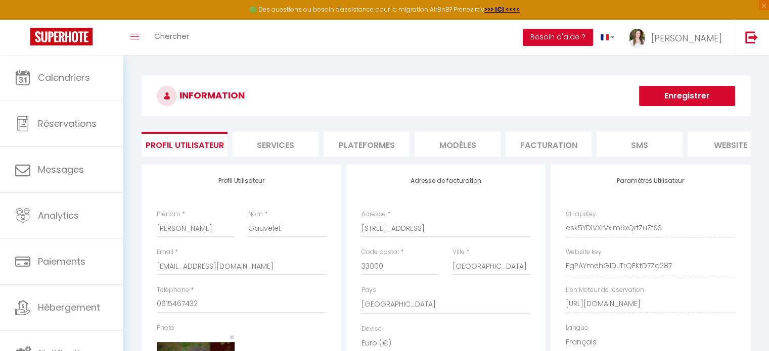
click at [358, 149] on li "Plateformes" at bounding box center [367, 144] width 86 height 25
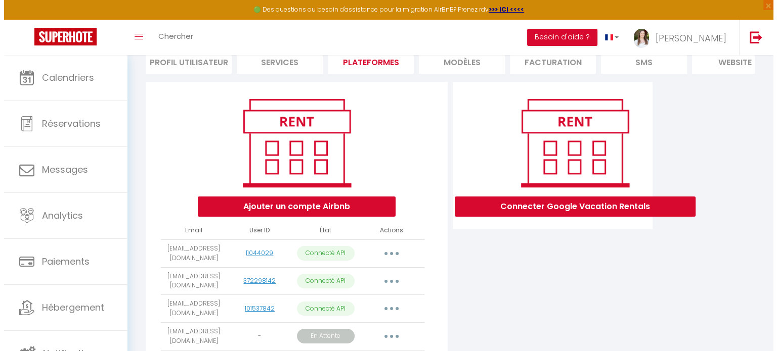
scroll to position [156, 0]
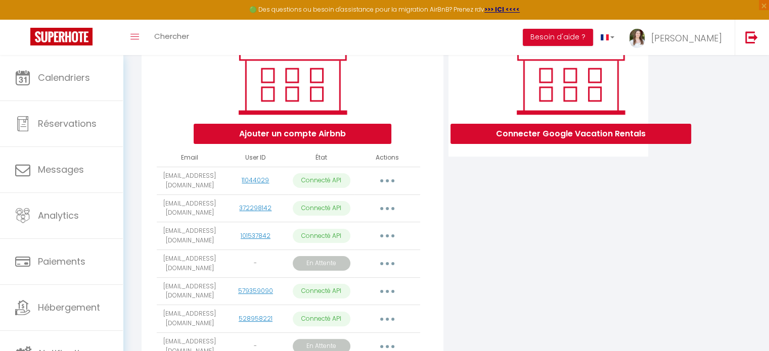
click at [388, 238] on icon "button" at bounding box center [387, 236] width 3 height 3
click at [374, 260] on link "Importer les appartements" at bounding box center [343, 259] width 112 height 17
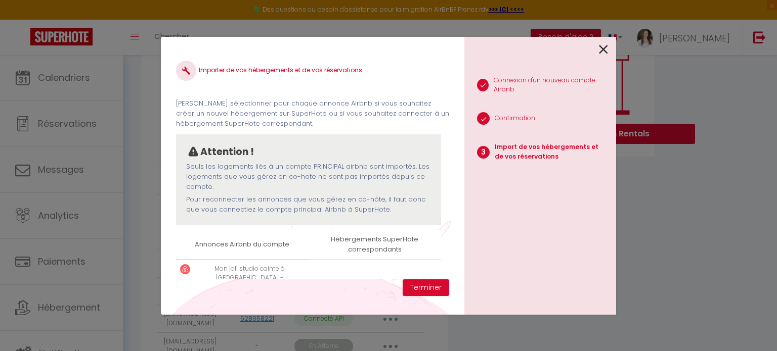
scroll to position [47, 0]
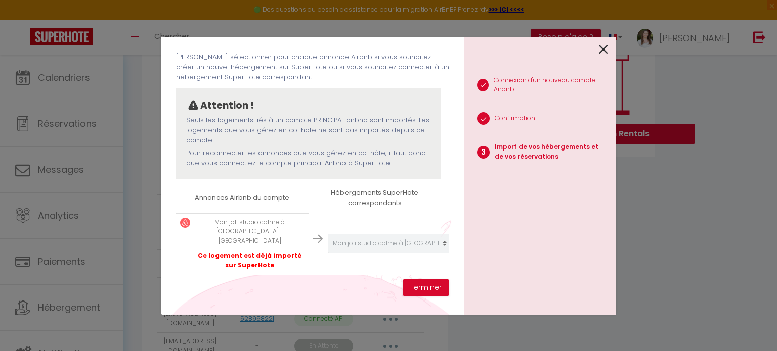
click at [606, 48] on icon at bounding box center [603, 49] width 9 height 15
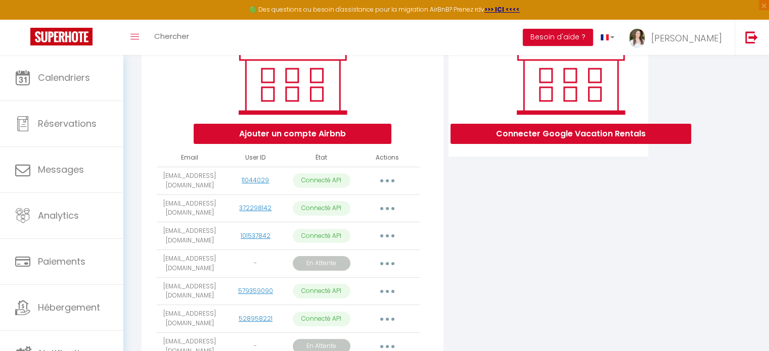
click at [392, 297] on button "button" at bounding box center [387, 292] width 28 height 16
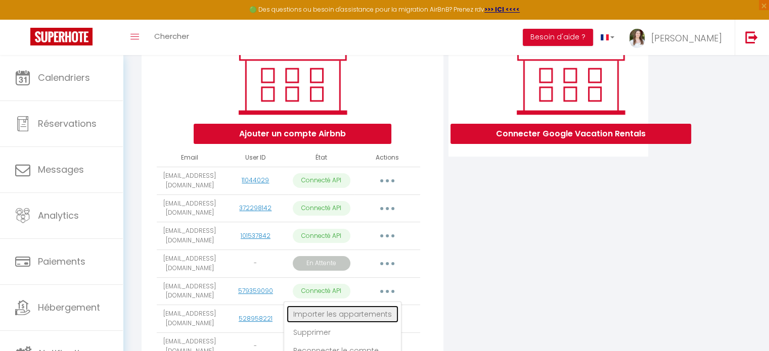
click at [372, 319] on link "Importer les appartements" at bounding box center [343, 314] width 112 height 17
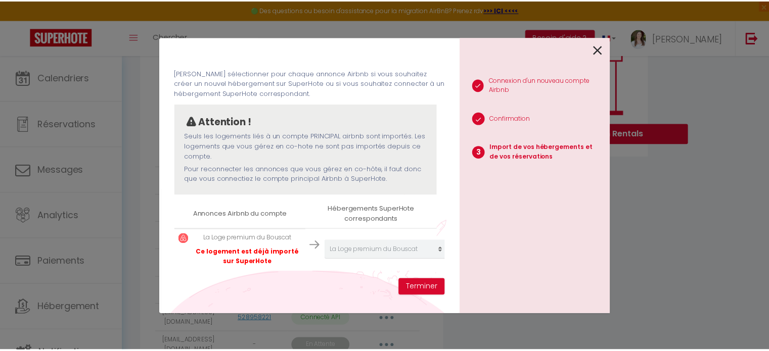
scroll to position [37, 0]
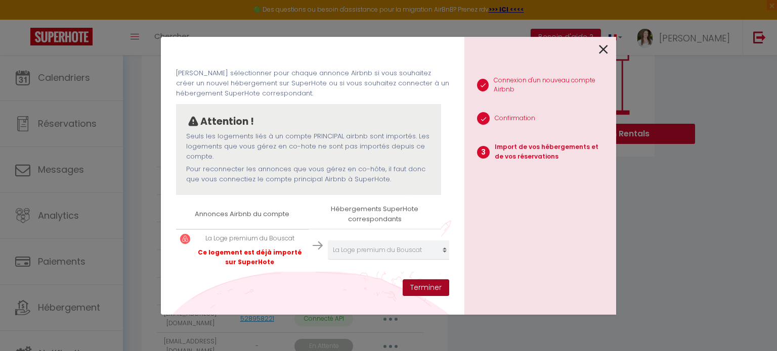
click at [405, 287] on button "Terminer" at bounding box center [425, 288] width 47 height 17
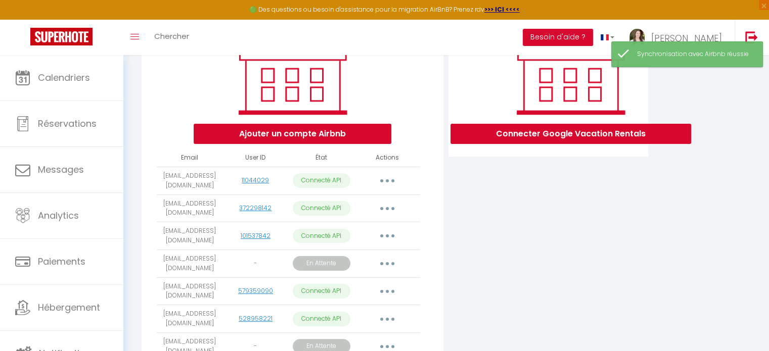
click at [390, 296] on button "button" at bounding box center [387, 292] width 28 height 16
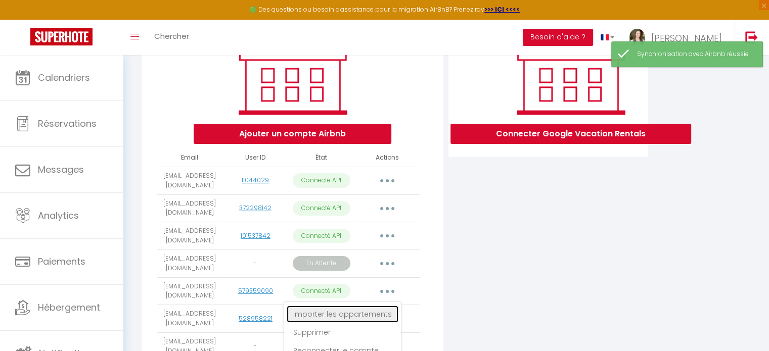
click at [350, 316] on link "Importer les appartements" at bounding box center [343, 314] width 112 height 17
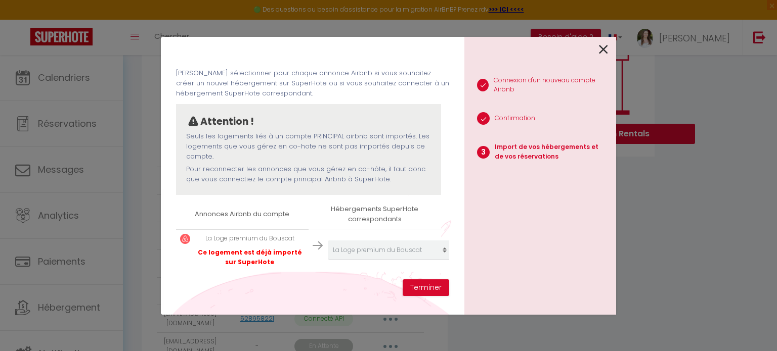
click at [608, 45] on div "1 Connexion d'un nouveau compte Airbnb 2 Confirmation 3 Import de vos hébergeme…" at bounding box center [540, 176] width 152 height 278
click at [602, 46] on icon at bounding box center [603, 49] width 9 height 15
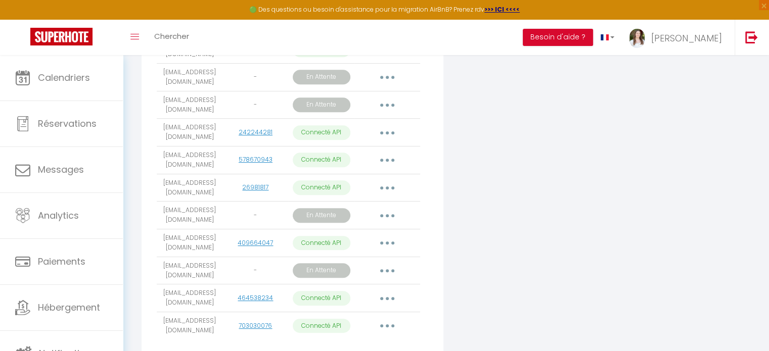
scroll to position [480, 0]
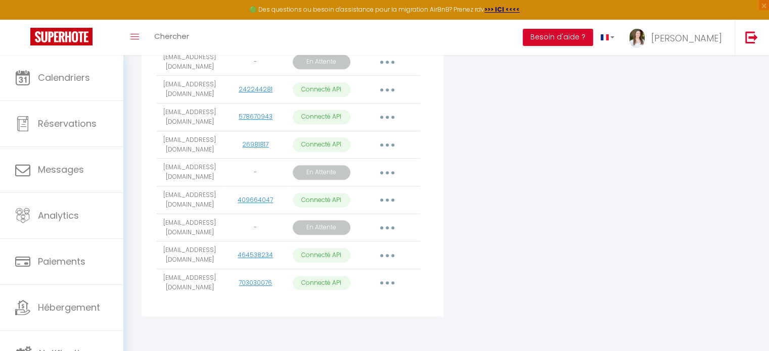
click at [390, 282] on button "button" at bounding box center [387, 283] width 28 height 16
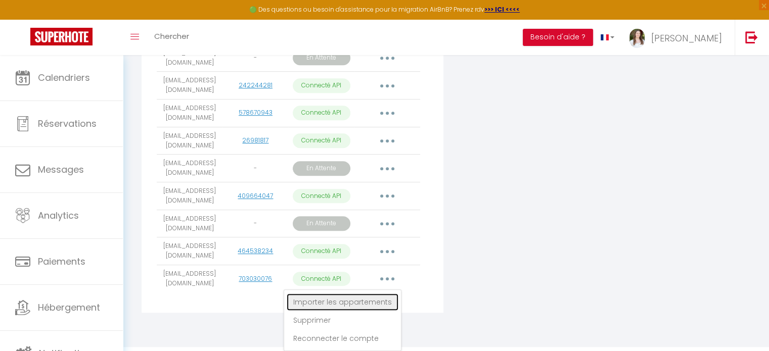
click at [370, 301] on link "Importer les appartements" at bounding box center [343, 302] width 112 height 17
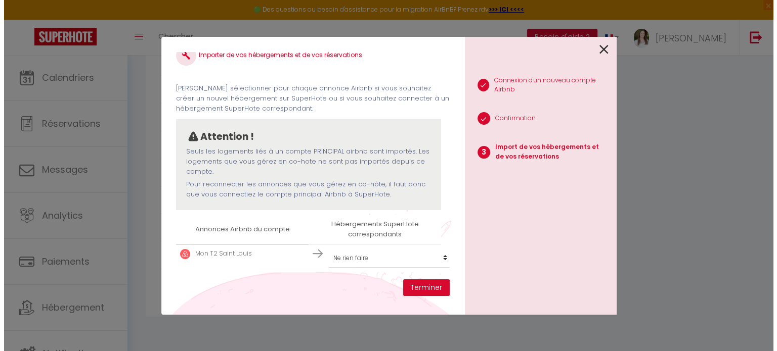
scroll to position [22, 0]
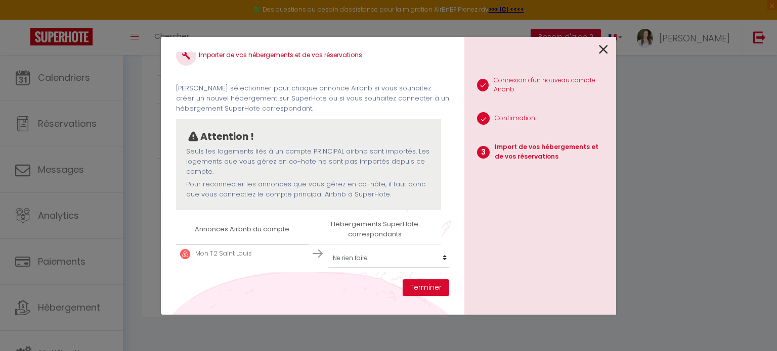
click at [602, 47] on icon at bounding box center [603, 49] width 9 height 15
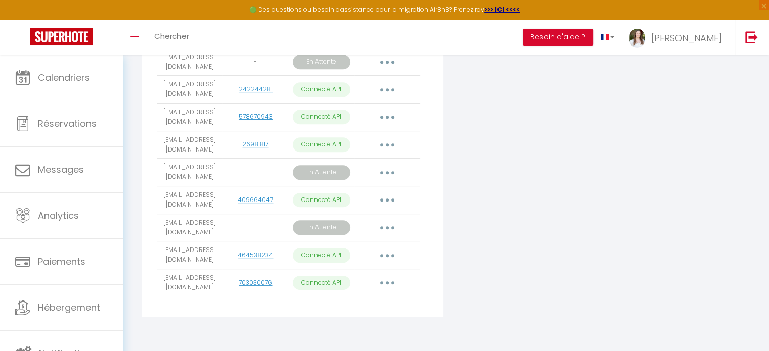
click at [388, 248] on button "button" at bounding box center [387, 256] width 28 height 16
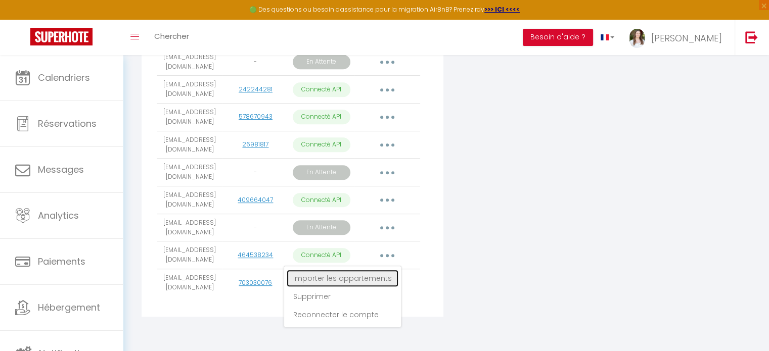
click at [372, 278] on link "Importer les appartements" at bounding box center [343, 278] width 112 height 17
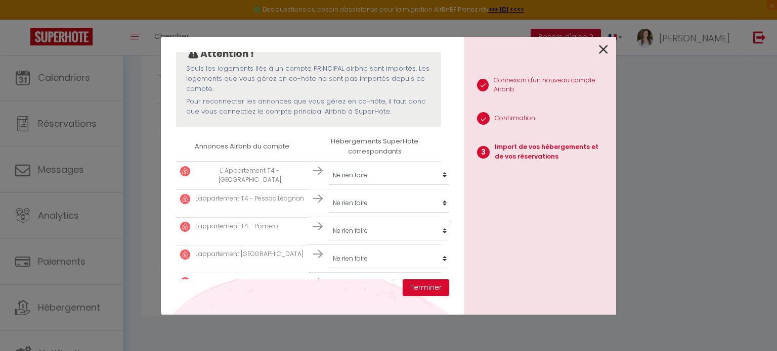
scroll to position [123, 0]
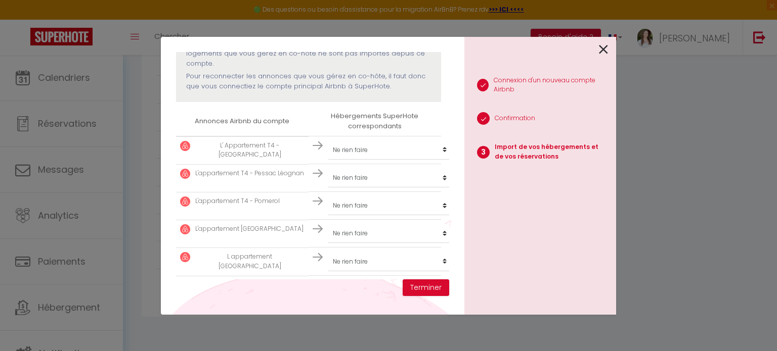
click at [603, 48] on icon at bounding box center [603, 49] width 9 height 15
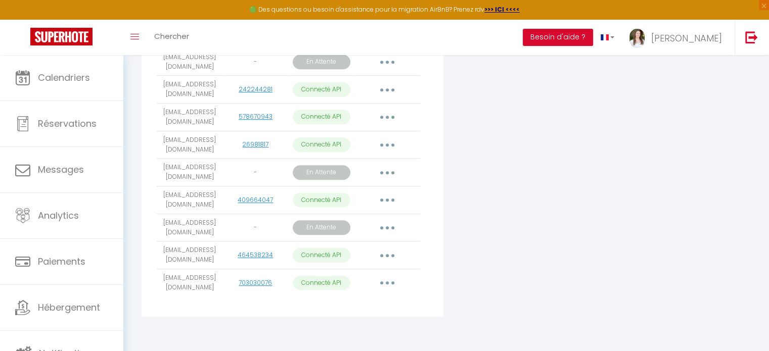
click at [394, 192] on button "button" at bounding box center [387, 200] width 28 height 16
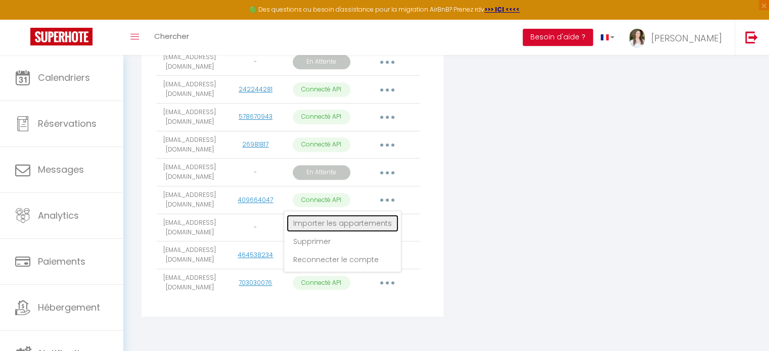
click at [384, 216] on link "Importer les appartements" at bounding box center [343, 223] width 112 height 17
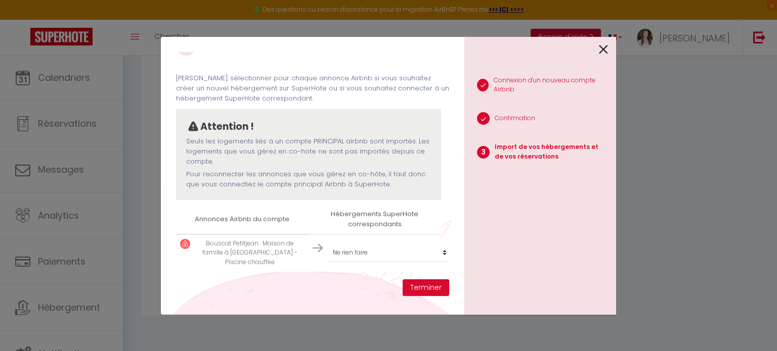
scroll to position [32, 0]
click at [601, 47] on icon at bounding box center [603, 49] width 9 height 15
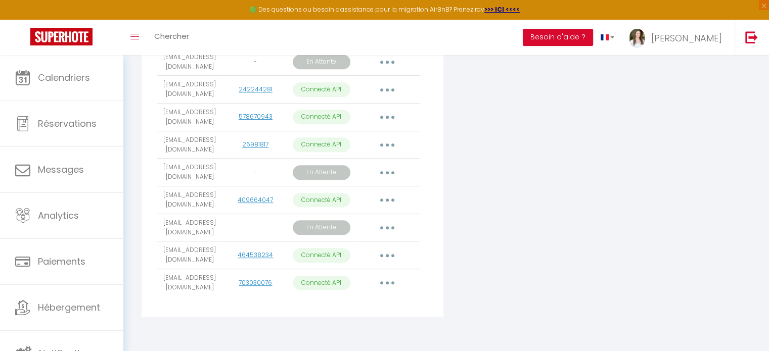
click at [386, 144] on icon "button" at bounding box center [387, 145] width 3 height 3
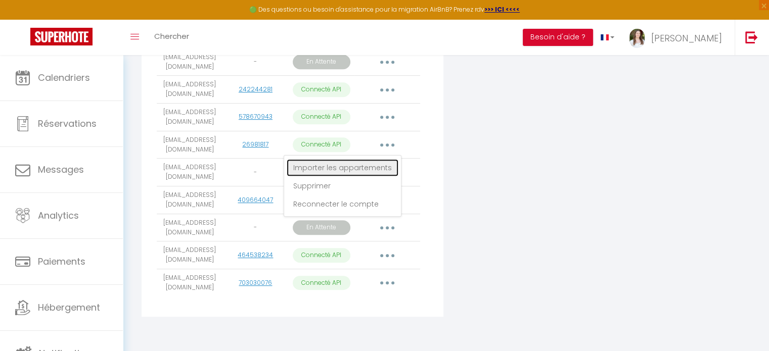
click at [384, 161] on link "Importer les appartements" at bounding box center [343, 167] width 112 height 17
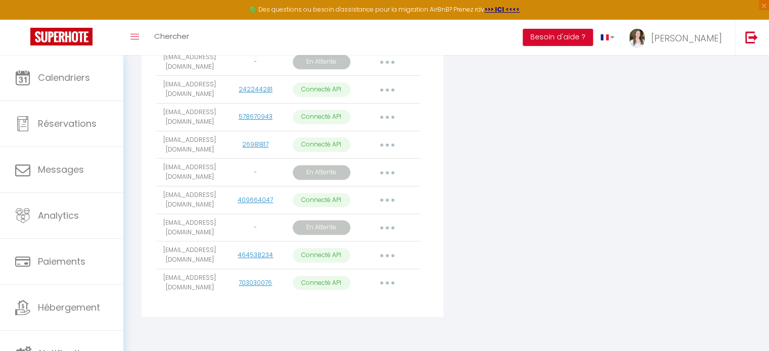
scroll to position [22, 0]
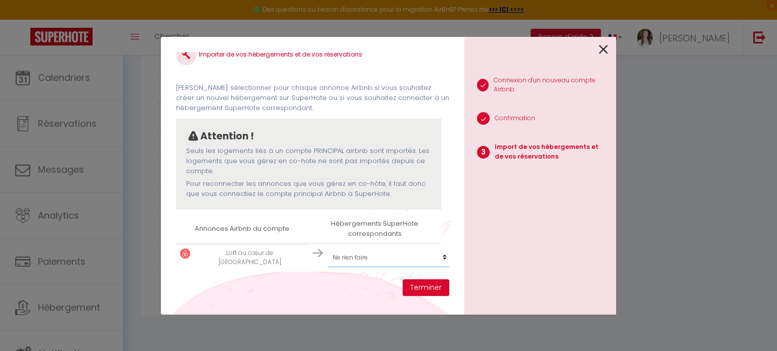
click at [352, 250] on select "Créer un nouvel hébergement Ne rien faire Maison Cosy Familiale Mérignac T5 App…" at bounding box center [390, 257] width 124 height 19
click at [328, 248] on select "Créer un nouvel hébergement Ne rien faire Maison Cosy Familiale Mérignac T5 App…" at bounding box center [390, 257] width 124 height 19
click at [427, 289] on button "Terminer" at bounding box center [425, 288] width 47 height 17
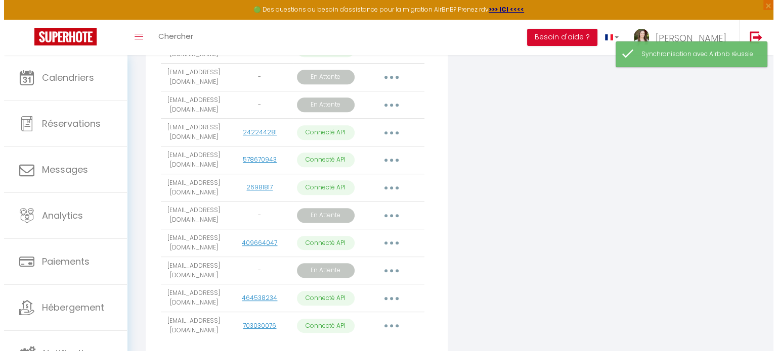
scroll to position [427, 0]
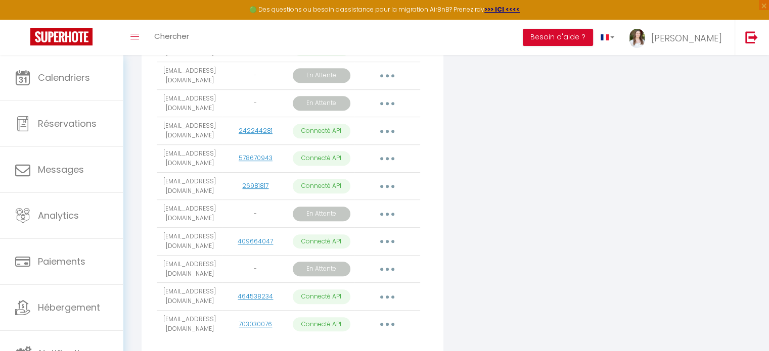
click at [391, 194] on button "button" at bounding box center [387, 186] width 28 height 16
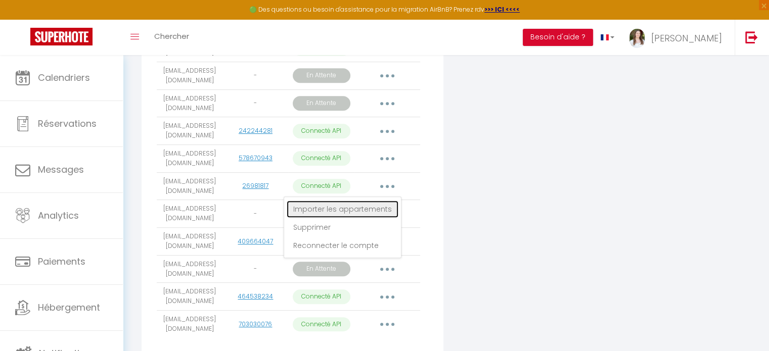
click at [387, 216] on link "Importer les appartements" at bounding box center [343, 209] width 112 height 17
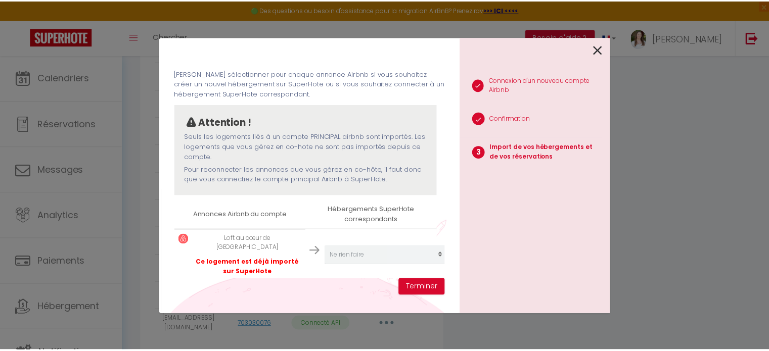
scroll to position [37, 0]
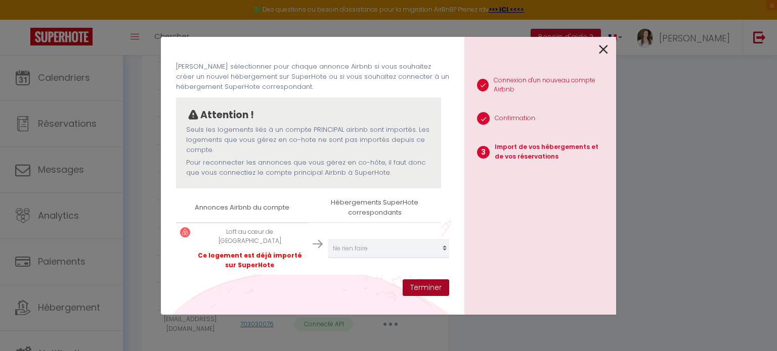
click at [433, 288] on button "Terminer" at bounding box center [425, 288] width 47 height 17
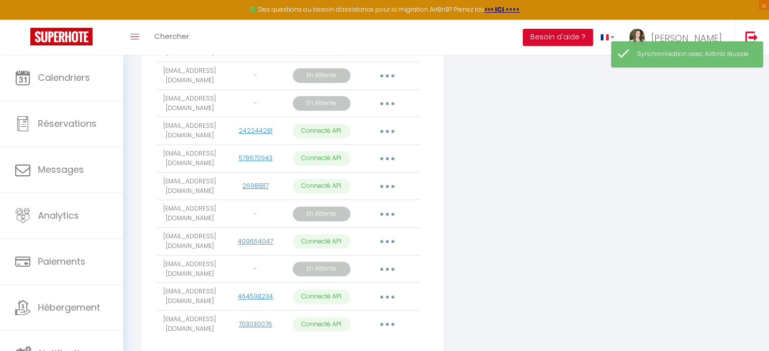
click at [392, 192] on button "button" at bounding box center [387, 186] width 28 height 16
click at [388, 166] on button "button" at bounding box center [387, 159] width 28 height 16
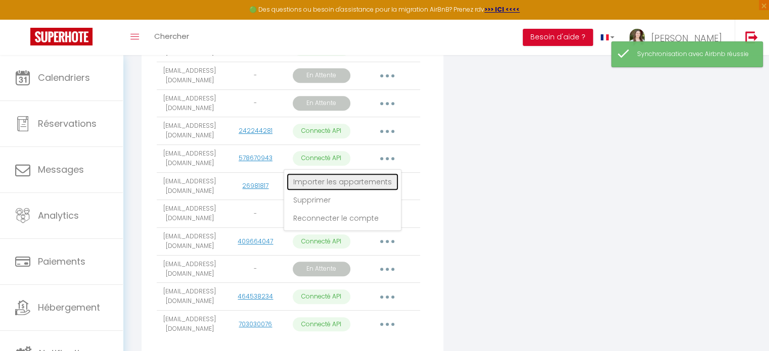
click at [375, 182] on link "Importer les appartements" at bounding box center [343, 181] width 112 height 17
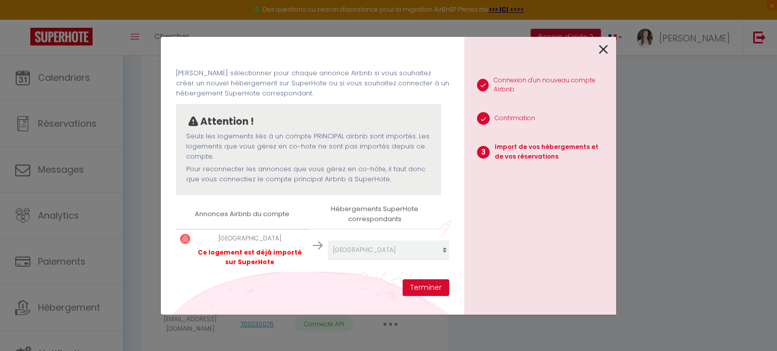
click at [604, 44] on icon at bounding box center [603, 49] width 9 height 15
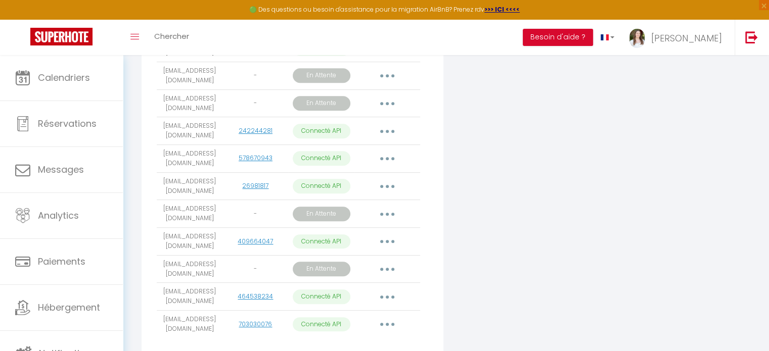
click at [389, 167] on button "button" at bounding box center [387, 159] width 28 height 16
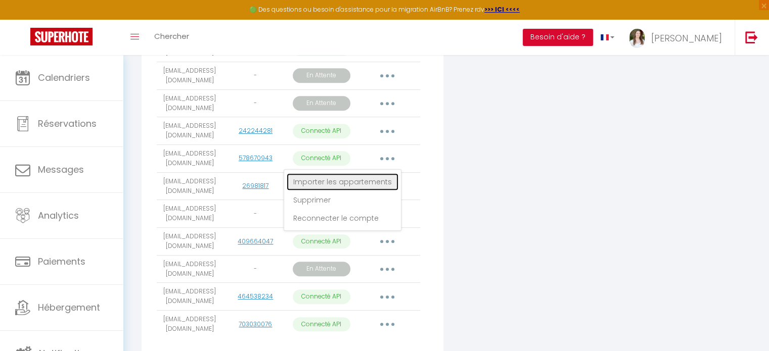
click at [372, 186] on link "Importer les appartements" at bounding box center [343, 181] width 112 height 17
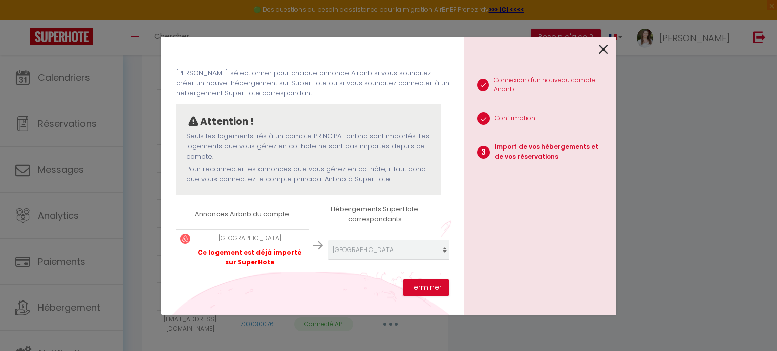
click at [595, 51] on div at bounding box center [536, 49] width 144 height 24
click at [598, 50] on div at bounding box center [536, 49] width 144 height 24
click at [606, 50] on icon at bounding box center [603, 49] width 9 height 15
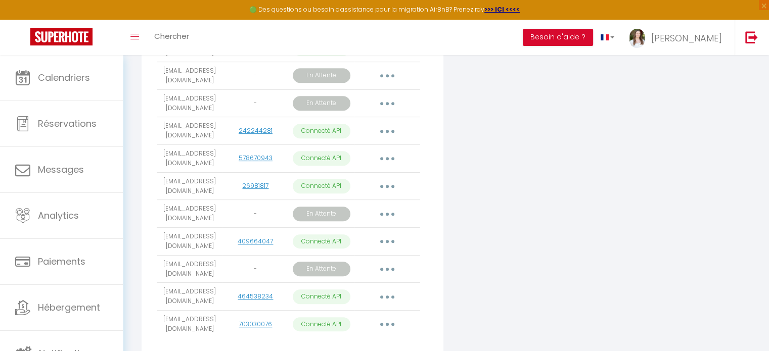
click at [383, 162] on button "button" at bounding box center [387, 159] width 28 height 16
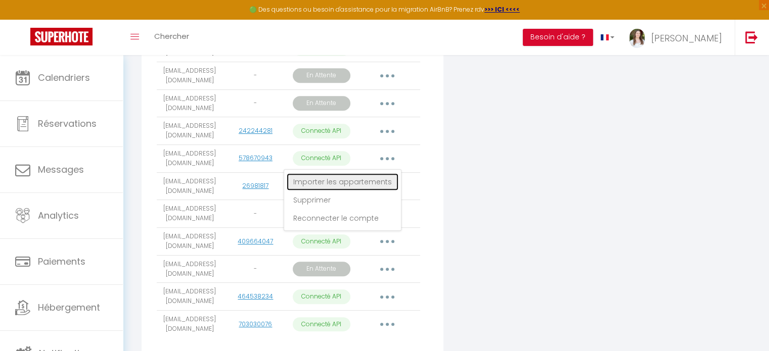
click at [381, 191] on link "Importer les appartements" at bounding box center [343, 181] width 112 height 17
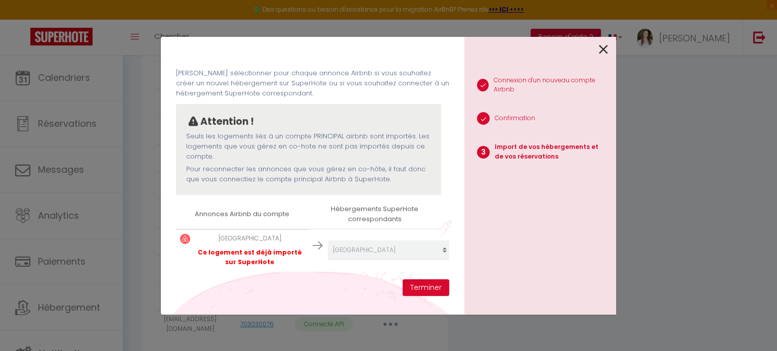
click at [607, 48] on icon at bounding box center [603, 49] width 9 height 15
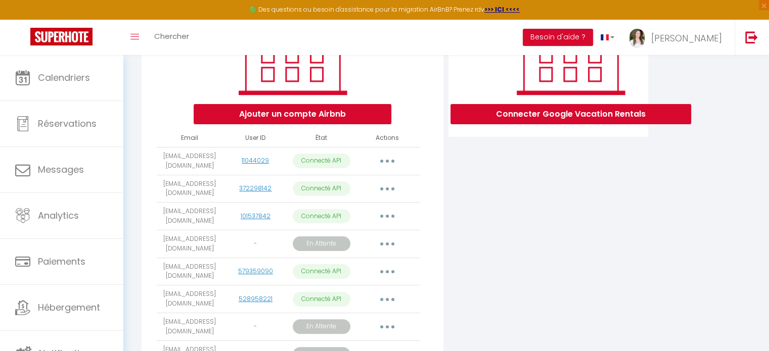
scroll to position [174, 0]
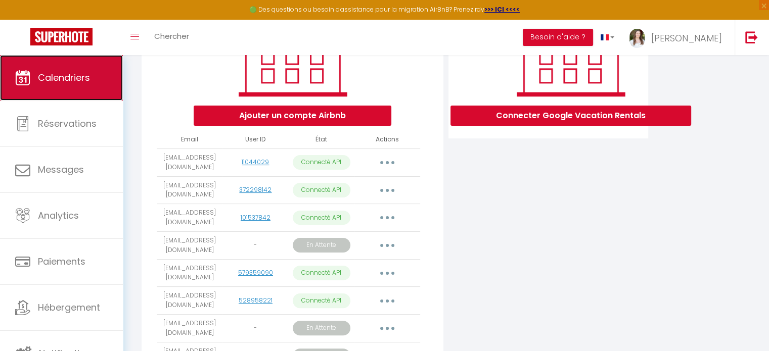
click at [64, 86] on link "Calendriers" at bounding box center [61, 77] width 123 height 45
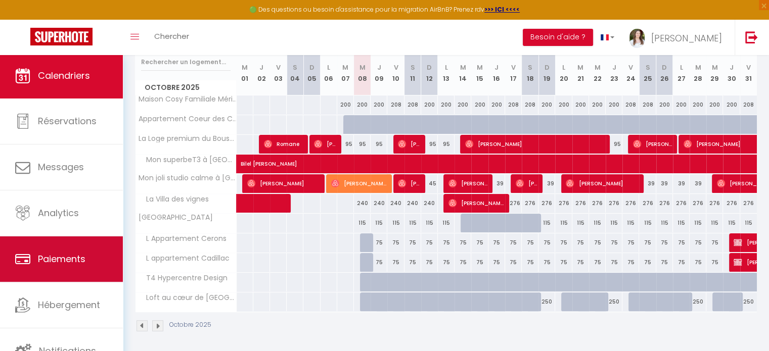
scroll to position [3, 0]
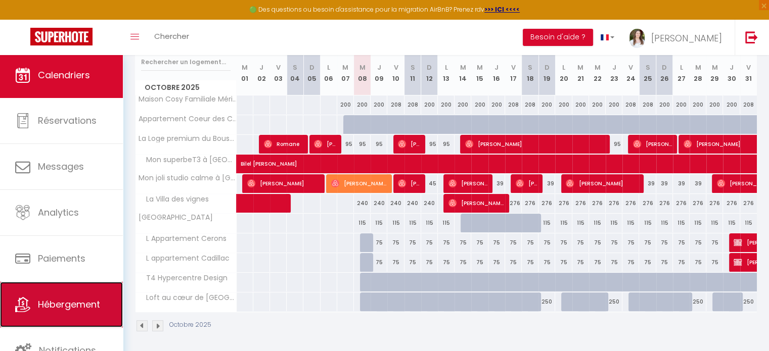
click at [49, 311] on link "Hébergement" at bounding box center [61, 304] width 123 height 45
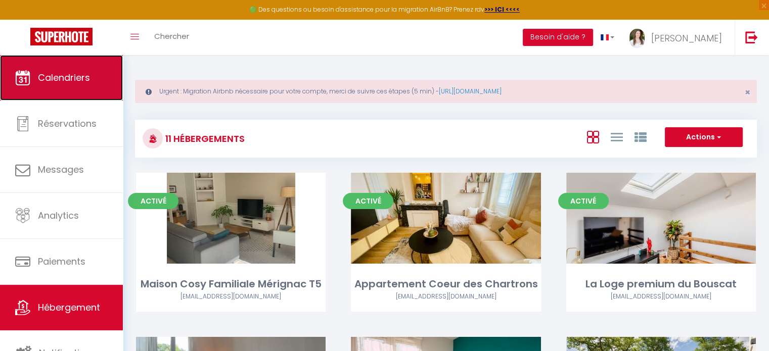
click at [27, 74] on icon at bounding box center [22, 77] width 15 height 15
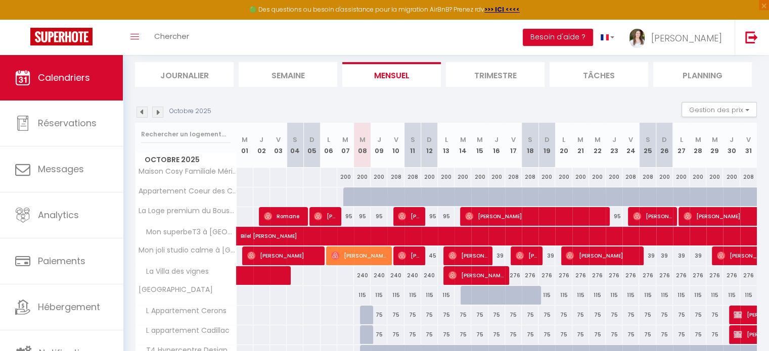
scroll to position [135, 0]
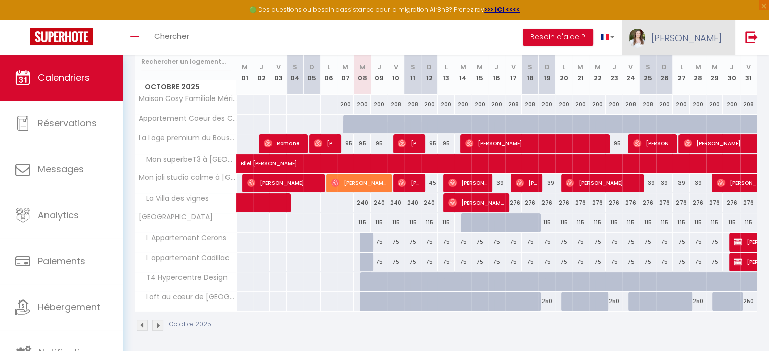
click at [694, 39] on span "[PERSON_NAME]" at bounding box center [686, 38] width 71 height 13
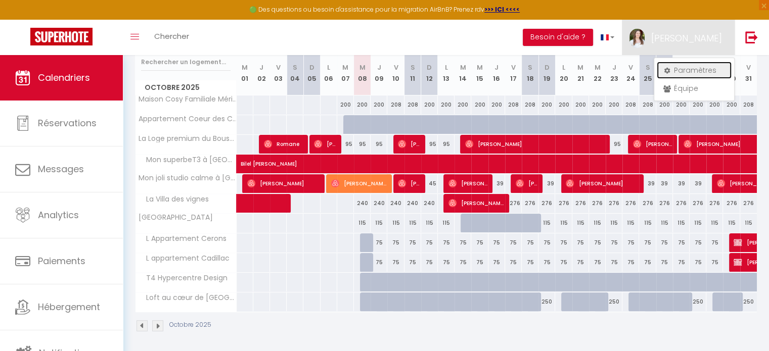
click at [683, 71] on link "Paramètres" at bounding box center [694, 70] width 75 height 17
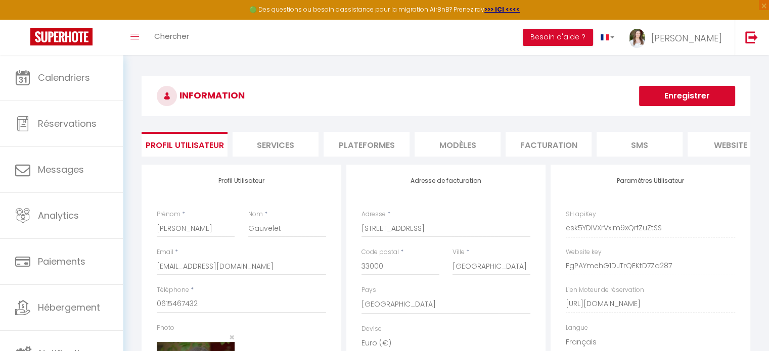
click at [367, 144] on li "Plateformes" at bounding box center [367, 144] width 86 height 25
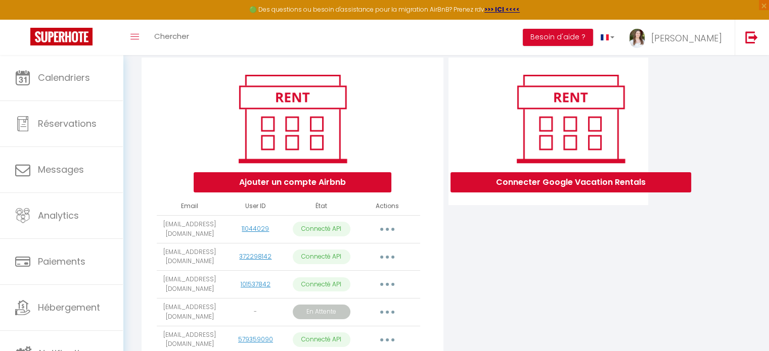
scroll to position [206, 0]
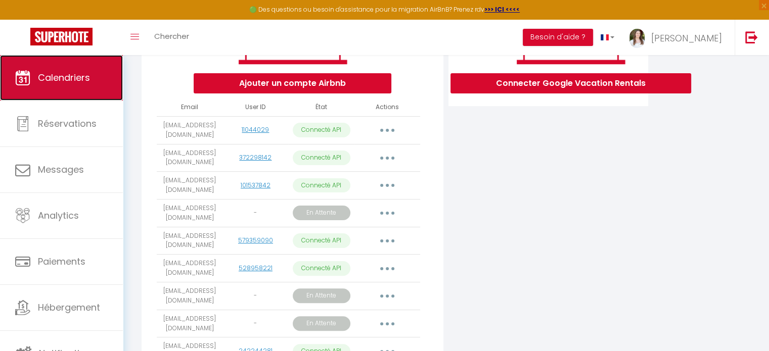
click at [61, 74] on span "Calendriers" at bounding box center [64, 77] width 52 height 13
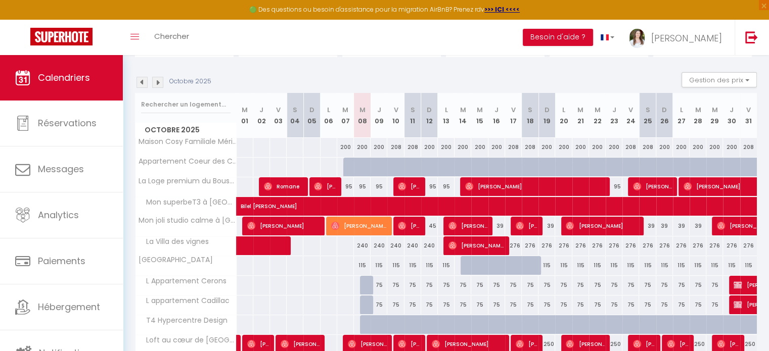
scroll to position [178, 0]
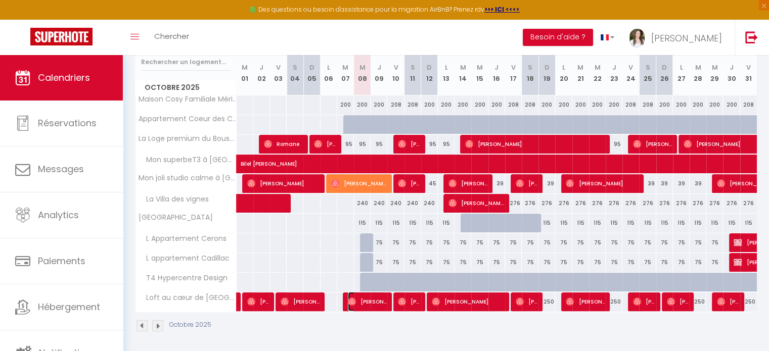
click at [366, 303] on span "[PERSON_NAME]" at bounding box center [367, 301] width 39 height 19
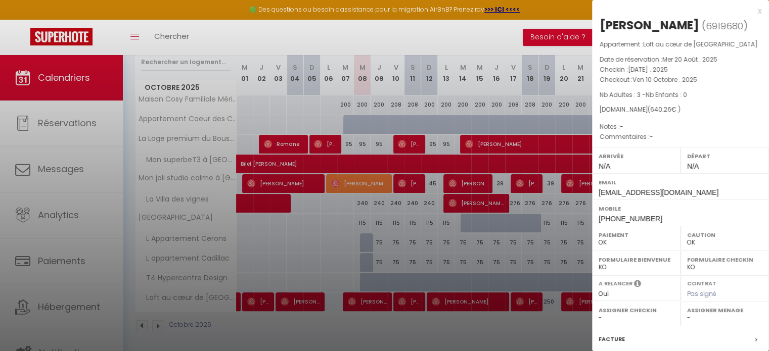
click at [323, 186] on div at bounding box center [384, 175] width 769 height 351
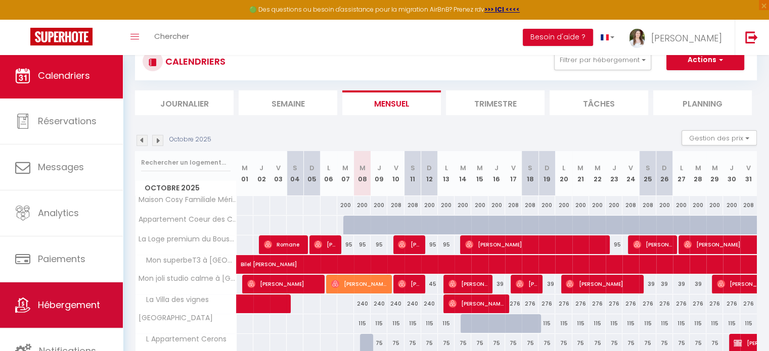
scroll to position [3, 0]
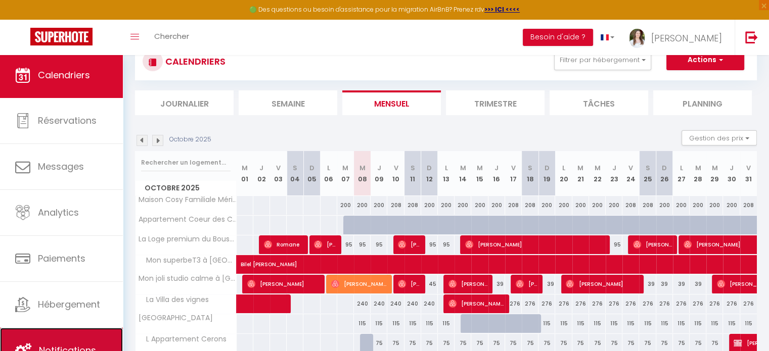
click at [62, 350] on span "Notifications" at bounding box center [67, 350] width 57 height 13
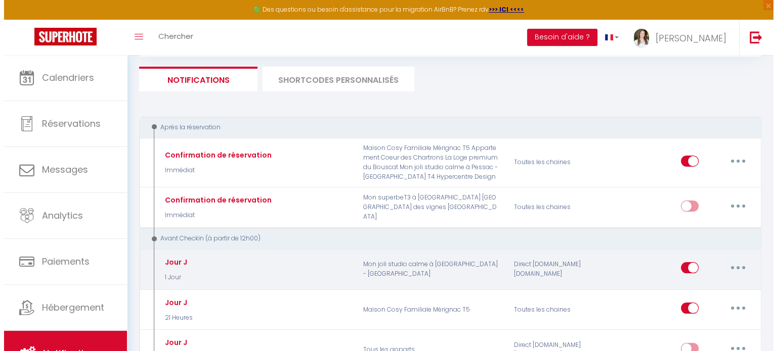
scroll to position [144, 0]
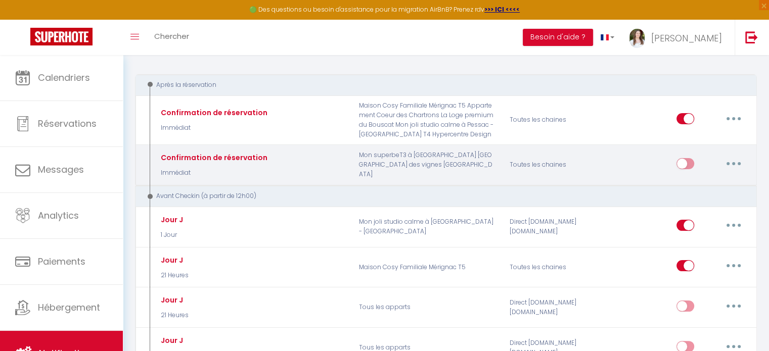
click at [738, 169] on button "button" at bounding box center [733, 164] width 28 height 16
click at [726, 179] on link "Editer" at bounding box center [707, 186] width 75 height 17
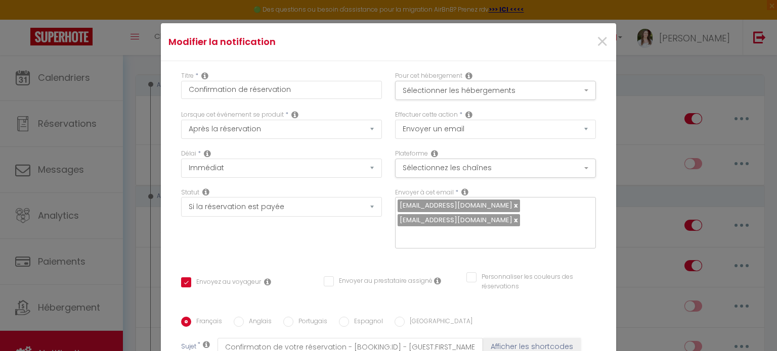
click at [465, 78] on icon at bounding box center [468, 76] width 7 height 8
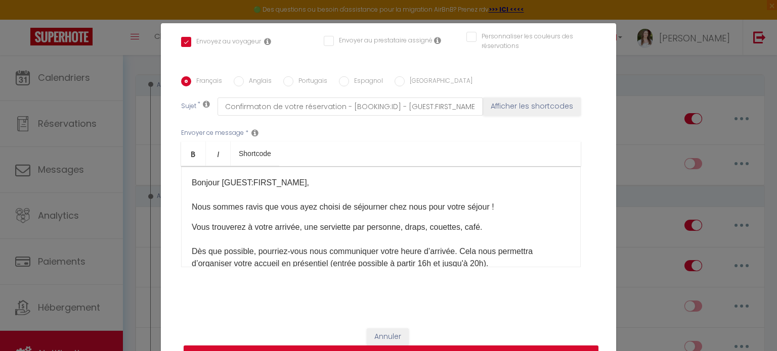
scroll to position [0, 0]
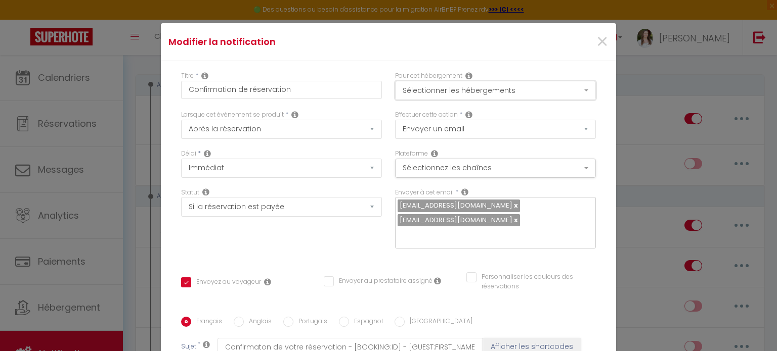
click at [475, 90] on button "Sélectionner les hébergements" at bounding box center [495, 90] width 201 height 19
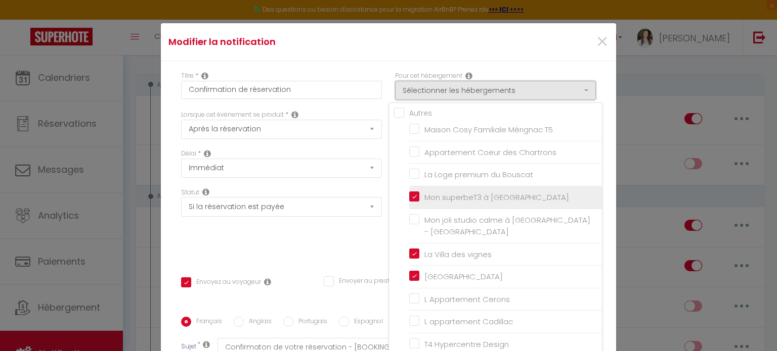
scroll to position [37, 0]
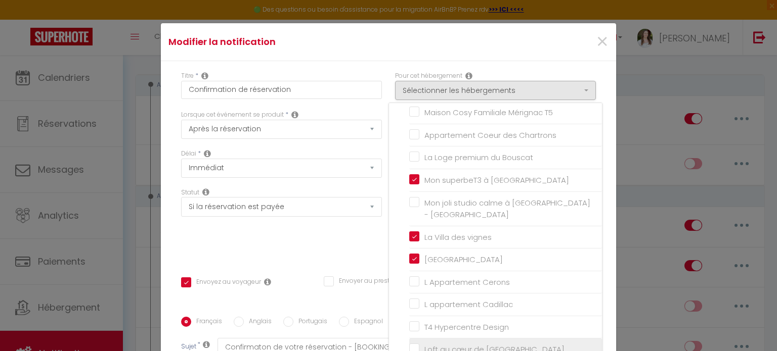
click at [463, 345] on input "Loft au cœur de [GEOGRAPHIC_DATA]" at bounding box center [505, 350] width 193 height 10
click at [318, 254] on div "Statut Aucun Si la réservation est payée Si réservation non payée Si la caution…" at bounding box center [281, 223] width 214 height 71
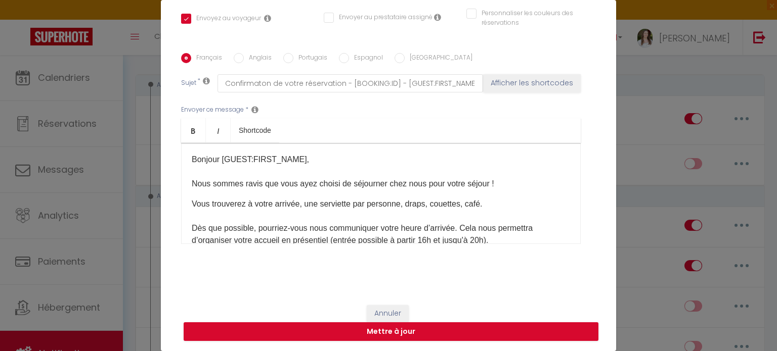
scroll to position [46, 0]
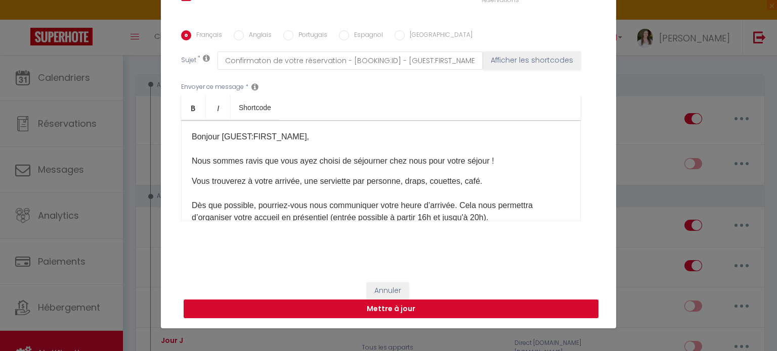
click at [393, 303] on button "Mettre à jour" at bounding box center [391, 309] width 415 height 19
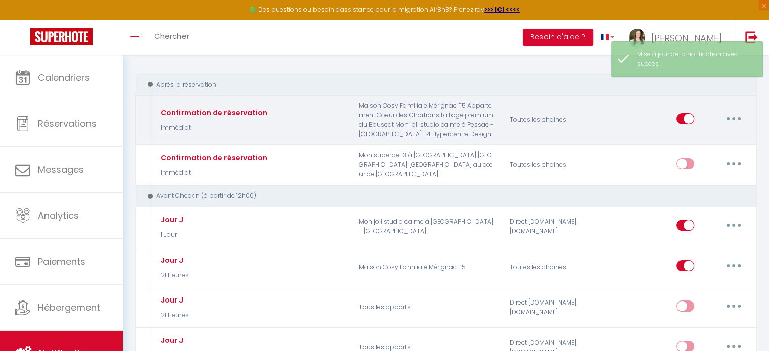
scroll to position [0, 0]
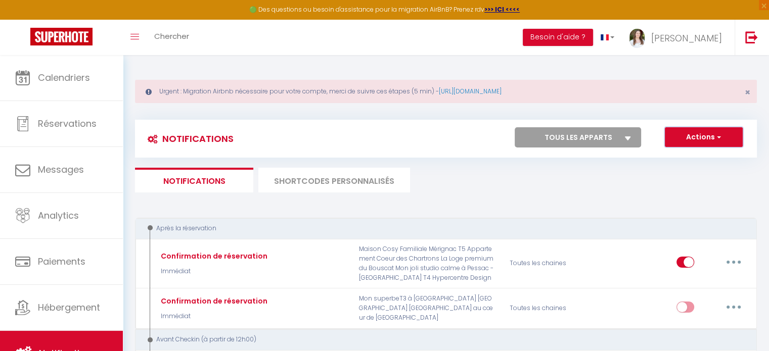
click at [707, 129] on button "Actions" at bounding box center [704, 137] width 78 height 20
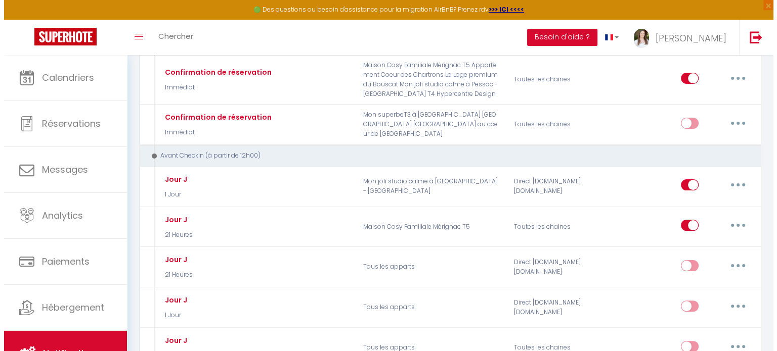
scroll to position [202, 0]
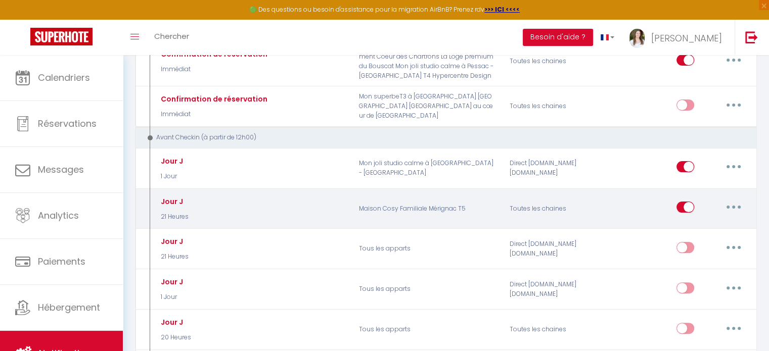
click at [741, 206] on button "button" at bounding box center [733, 207] width 28 height 16
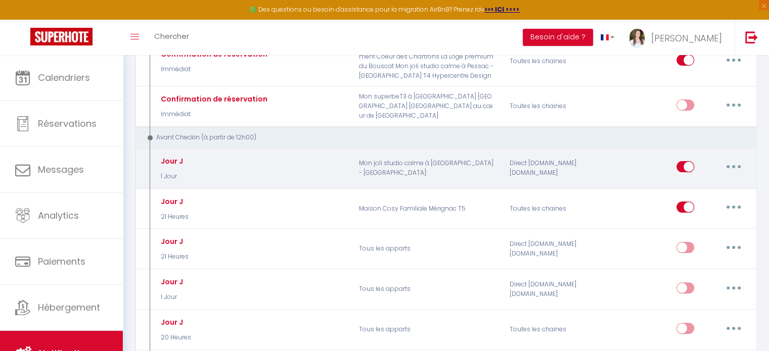
click at [736, 163] on button "button" at bounding box center [733, 167] width 28 height 16
click at [718, 185] on link "Editer" at bounding box center [707, 189] width 75 height 17
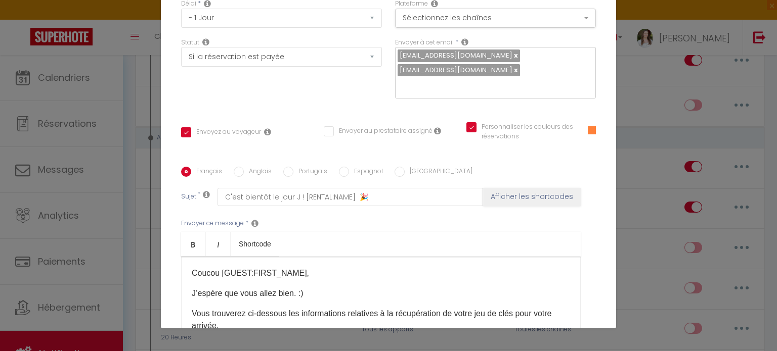
scroll to position [0, 0]
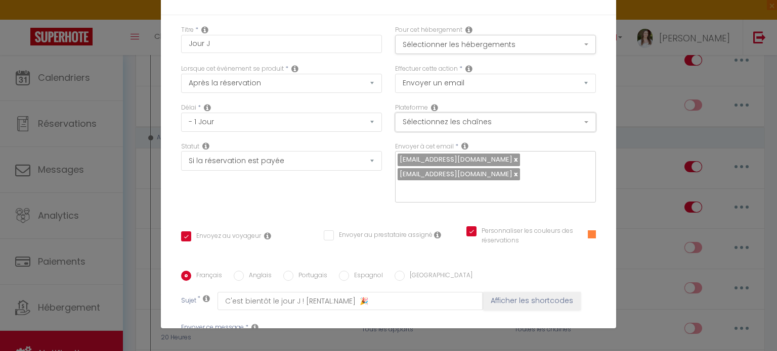
click at [452, 123] on button "Sélectionnez les chaînes" at bounding box center [495, 122] width 201 height 19
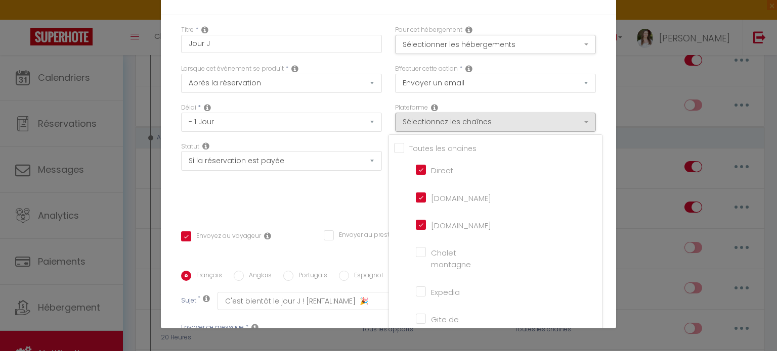
click at [425, 146] on input "Tous les apparts" at bounding box center [498, 148] width 208 height 10
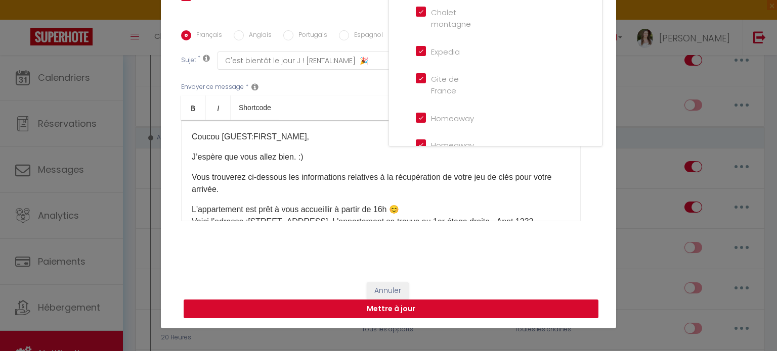
click at [284, 309] on button "Mettre à jour" at bounding box center [391, 309] width 415 height 19
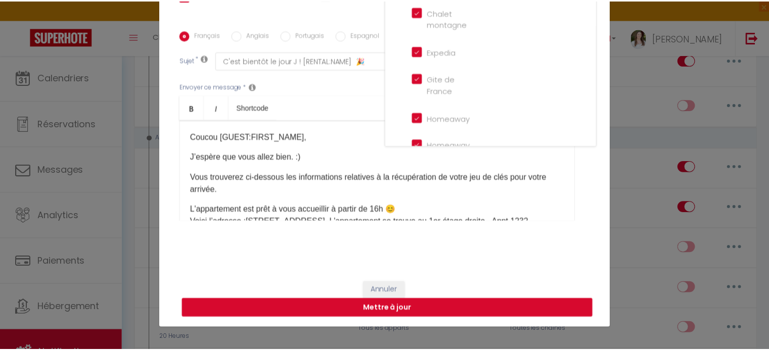
scroll to position [230, 0]
